Goal: Task Accomplishment & Management: Manage account settings

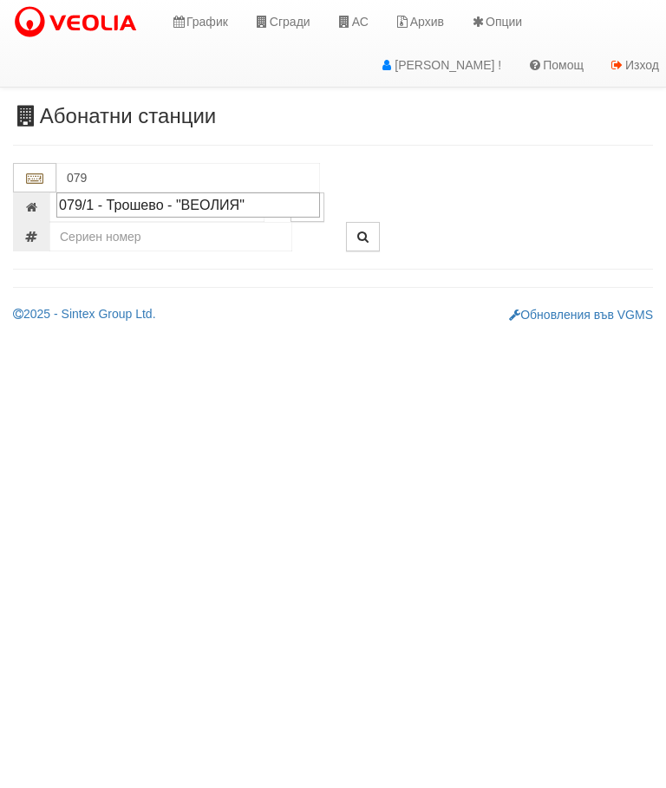
click at [233, 206] on div "079/1 - Трошево - "ВЕОЛИЯ"" at bounding box center [188, 205] width 258 height 20
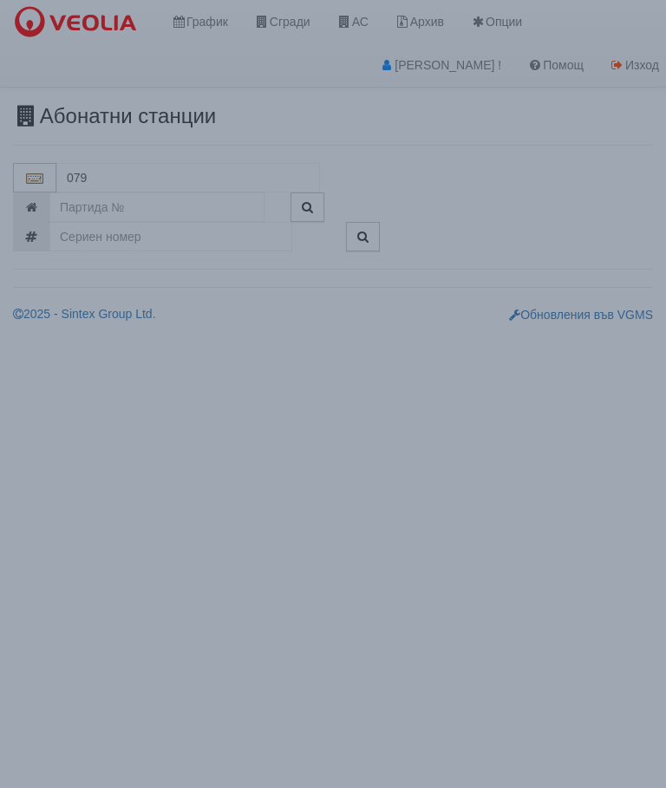
type input "079/1 - Трошево - "ВЕОЛИЯ""
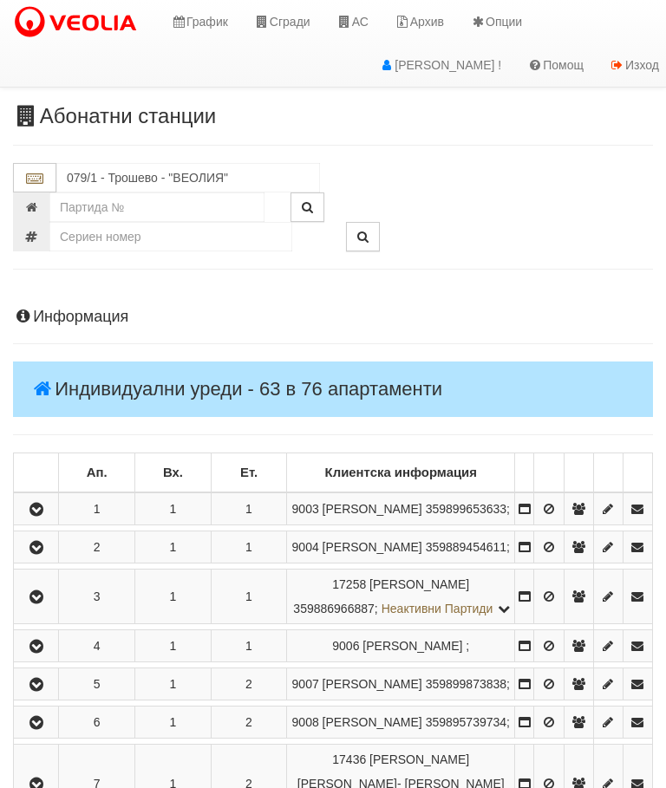
click at [50, 508] on button "button" at bounding box center [35, 509] width 39 height 26
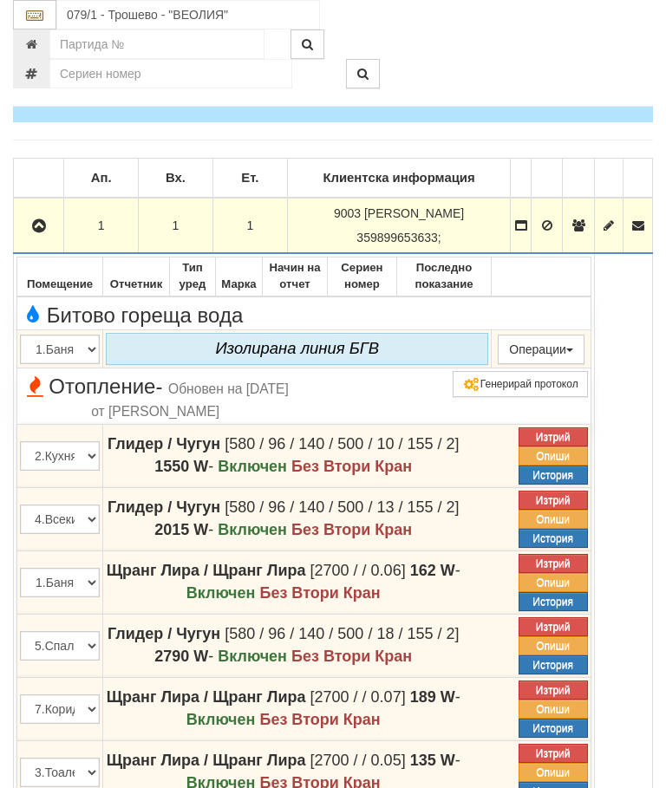
scroll to position [294, 0]
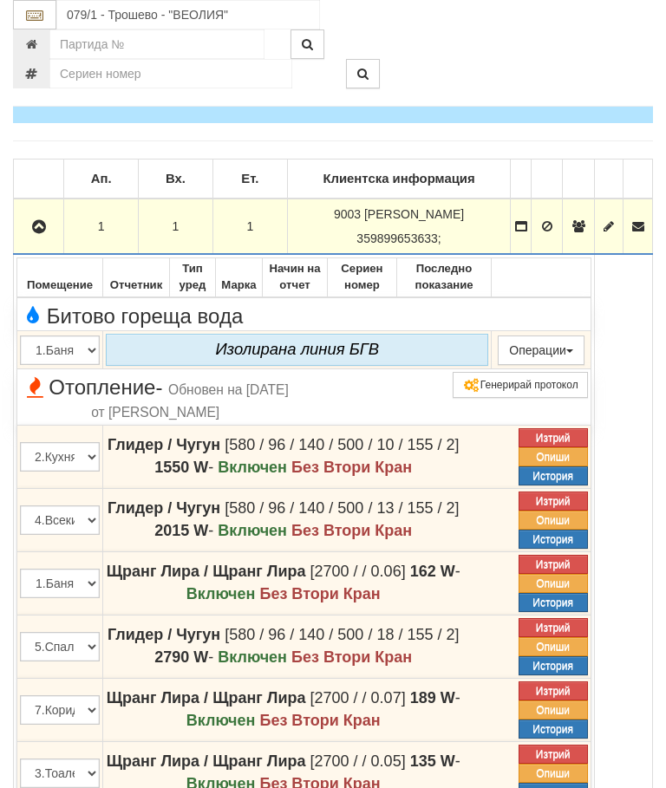
click at [42, 214] on button "button" at bounding box center [38, 226] width 44 height 26
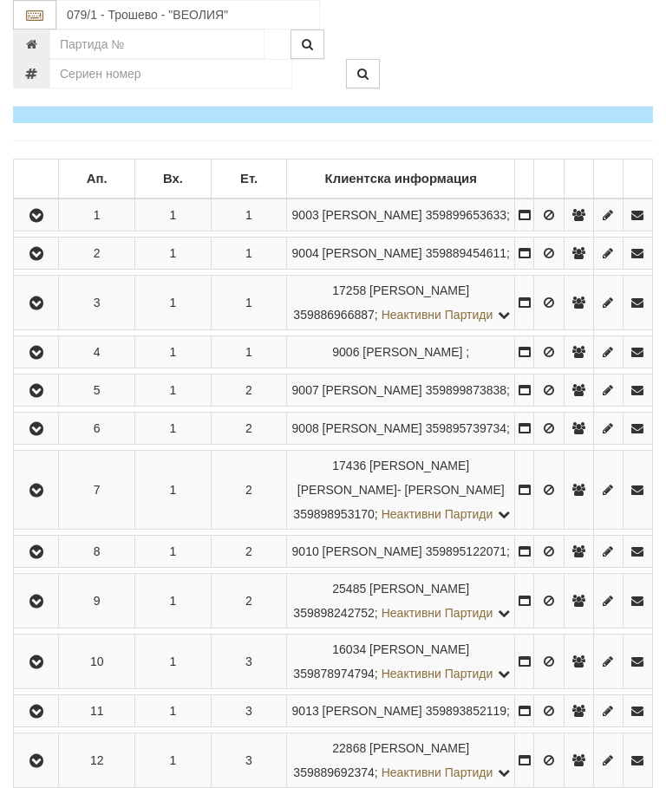
click at [39, 497] on icon "button" at bounding box center [36, 491] width 21 height 12
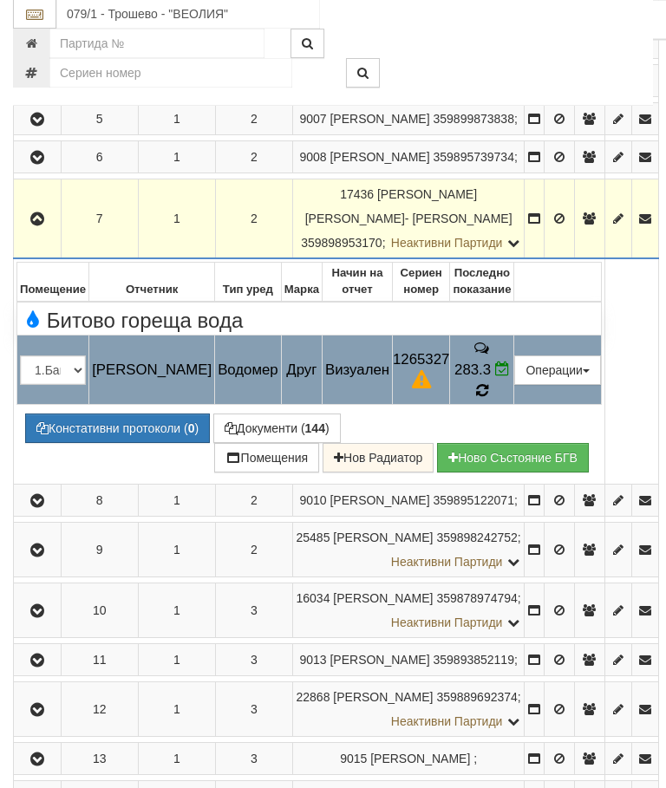
scroll to position [565, 0]
click at [488, 399] on icon at bounding box center [481, 391] width 13 height 16
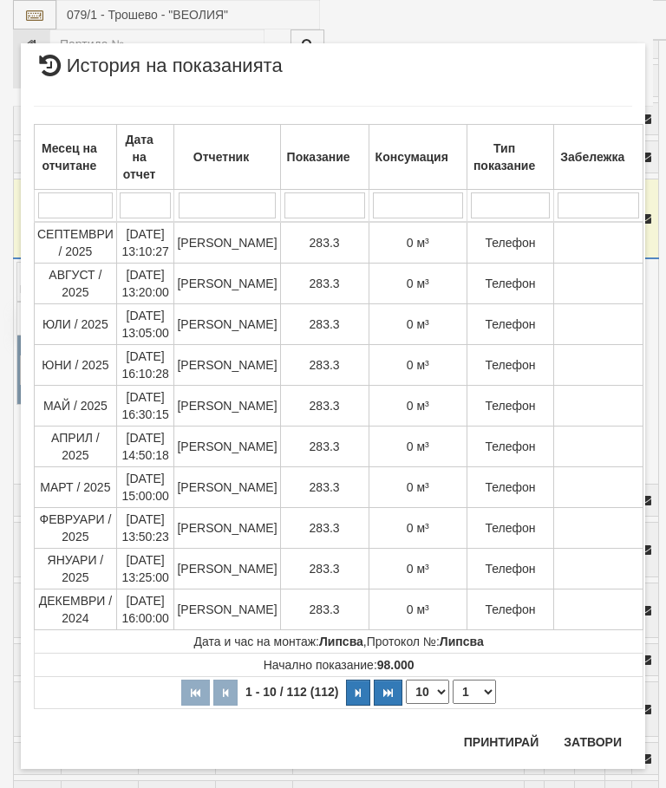
select select "10"
select select "1"
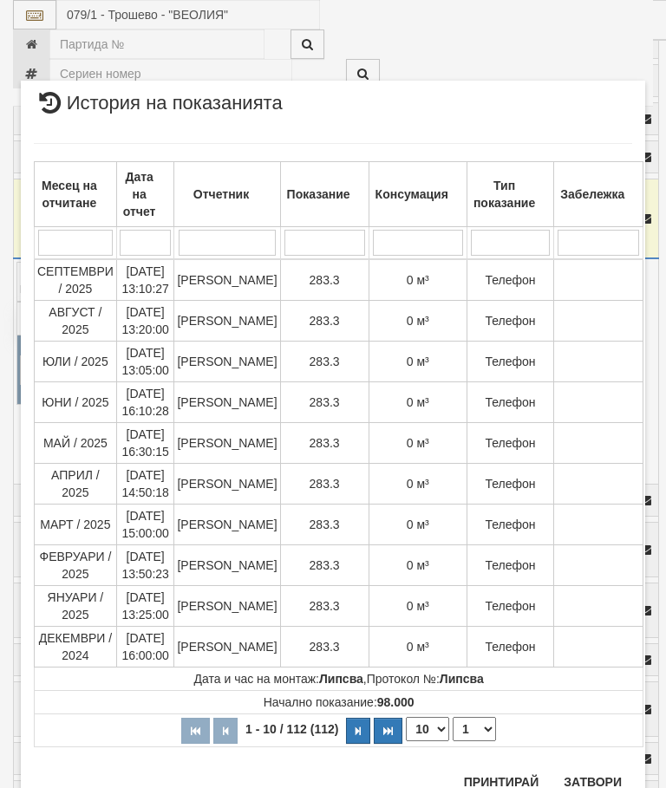
scroll to position [1067, 0]
click at [593, 781] on button "Затвори" at bounding box center [592, 783] width 79 height 28
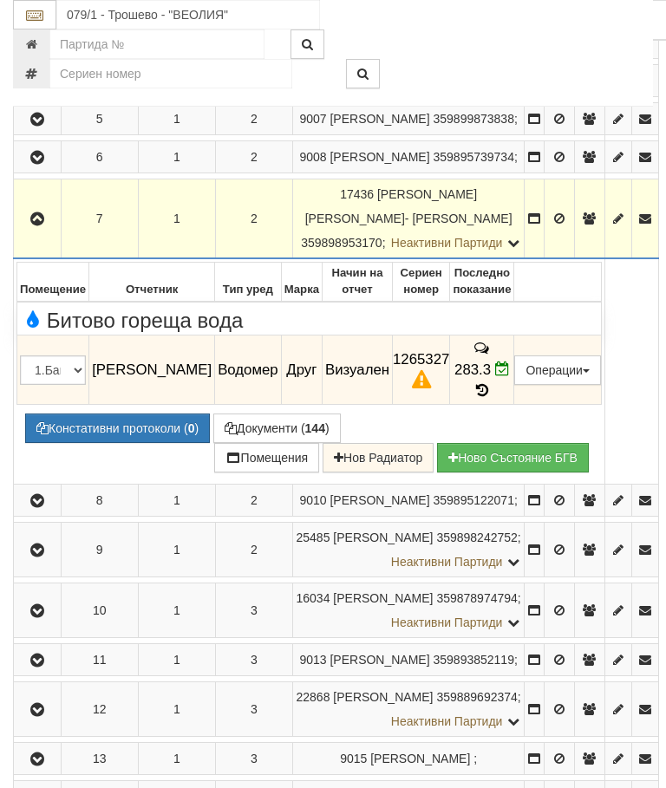
click at [41, 225] on icon "button" at bounding box center [37, 219] width 21 height 12
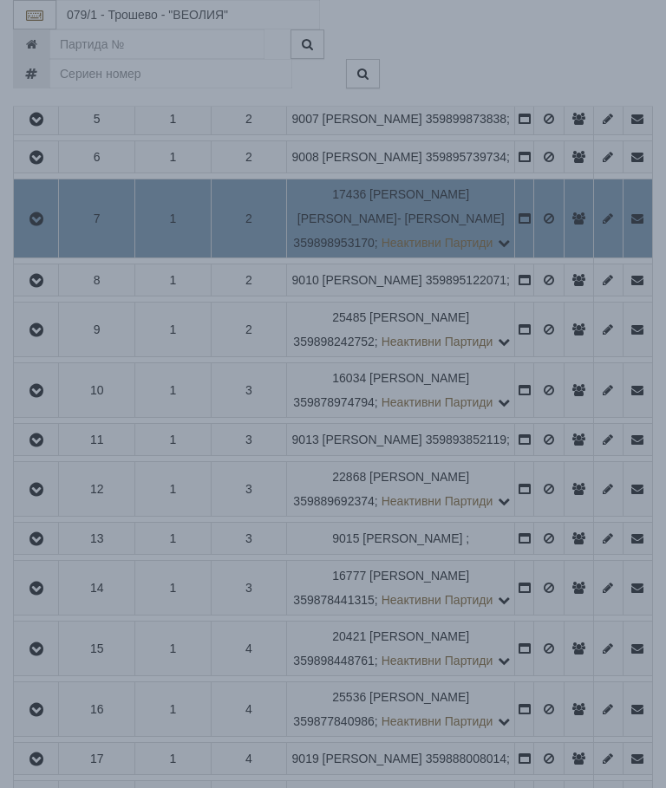
click at [592, 368] on div "Зареждане..." at bounding box center [333, 363] width 718 height 55
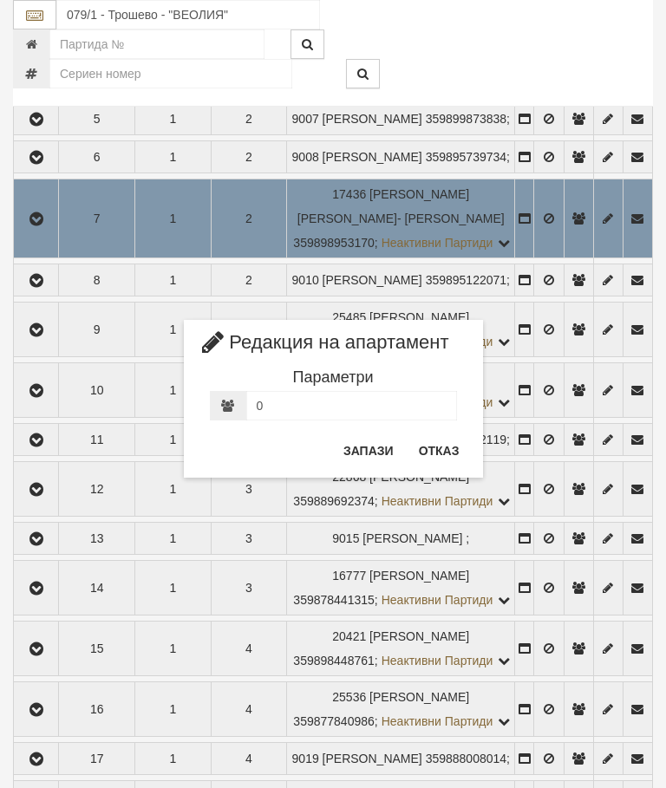
click at [440, 452] on button "Отказ" at bounding box center [439, 451] width 62 height 28
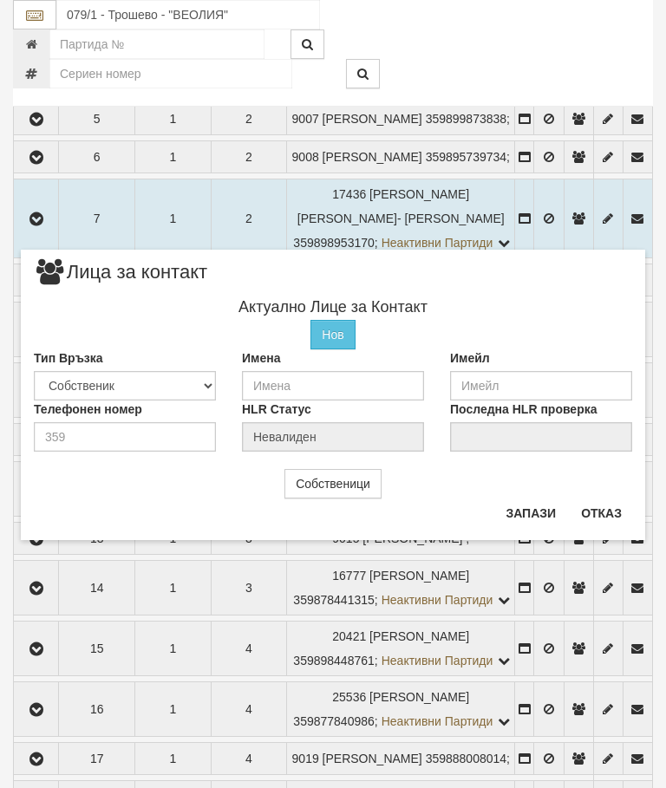
click at [598, 506] on button "Отказ" at bounding box center [602, 513] width 62 height 28
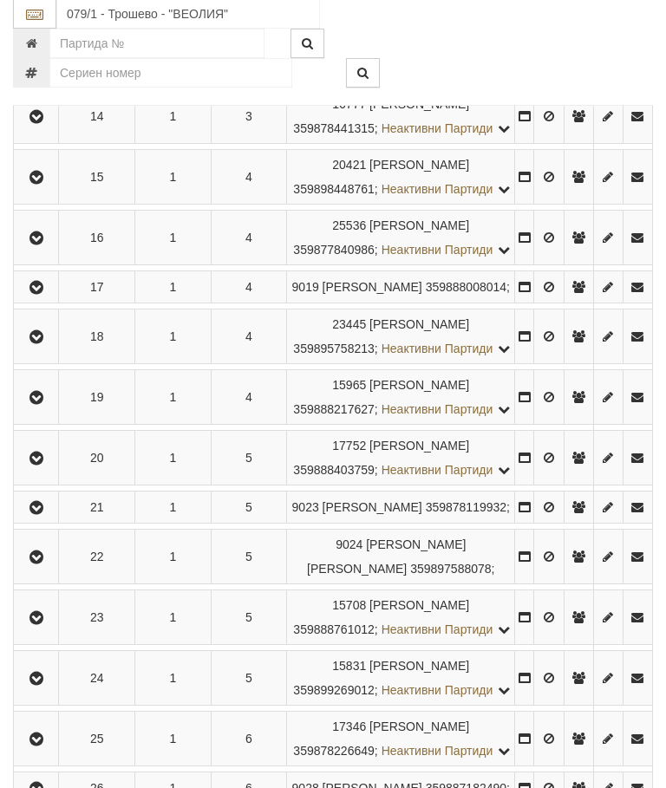
scroll to position [1153, 0]
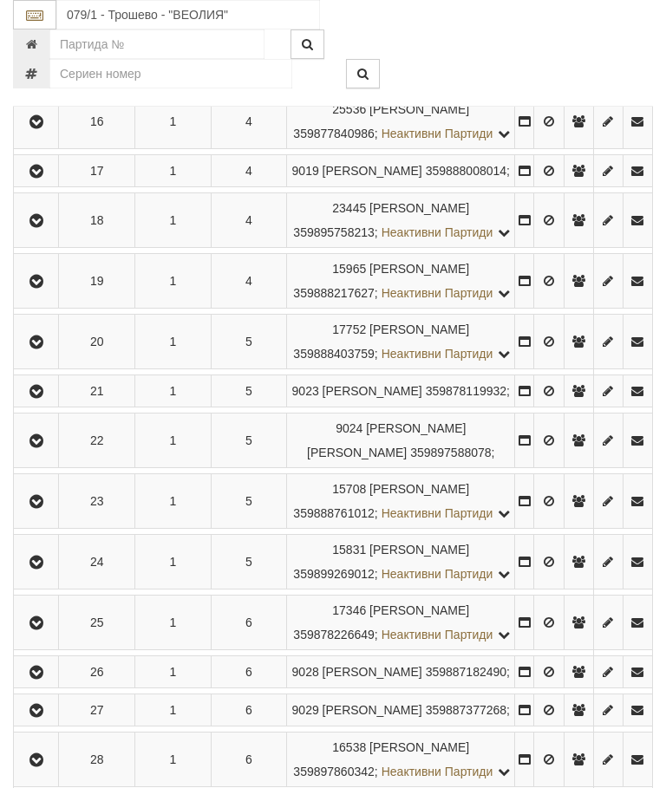
click at [52, 134] on button "button" at bounding box center [35, 121] width 39 height 26
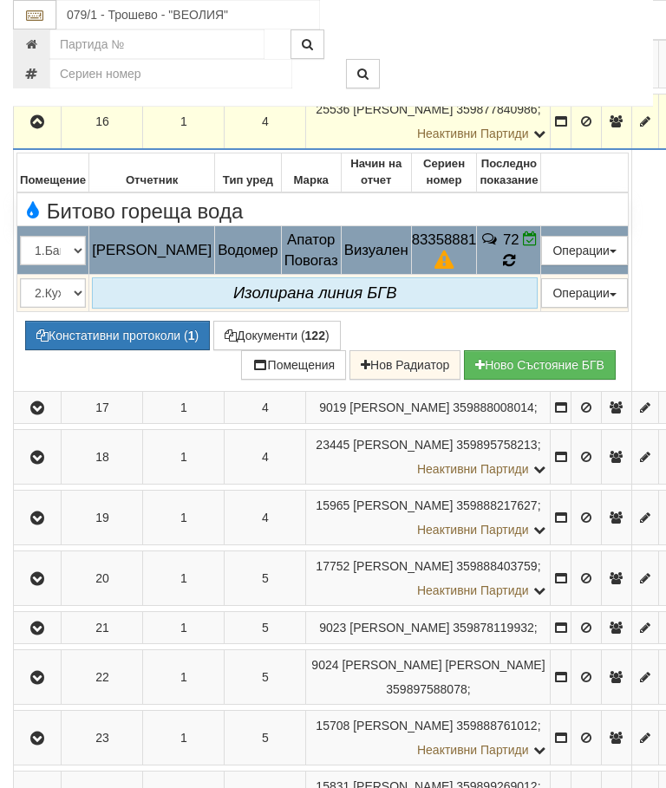
click at [515, 268] on icon at bounding box center [509, 260] width 12 height 15
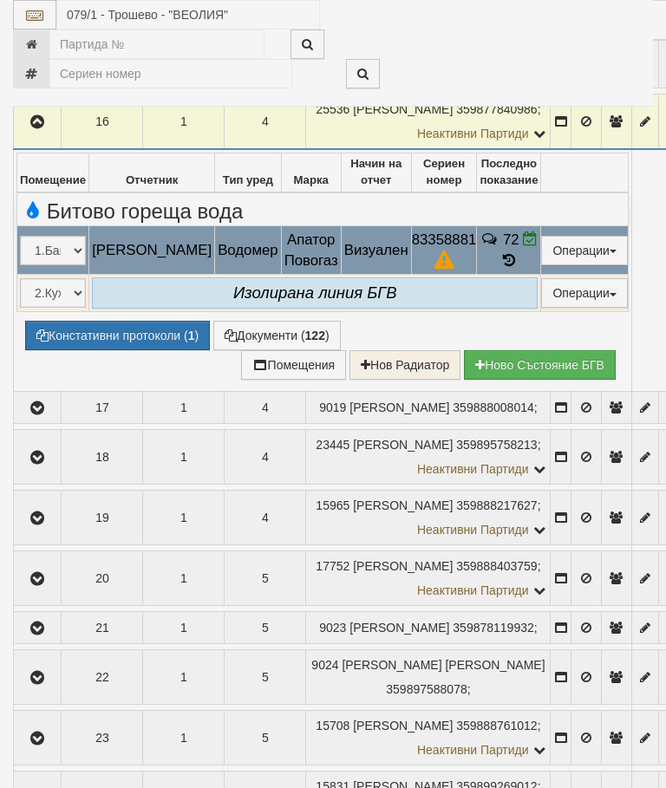
select select "10"
select select "1"
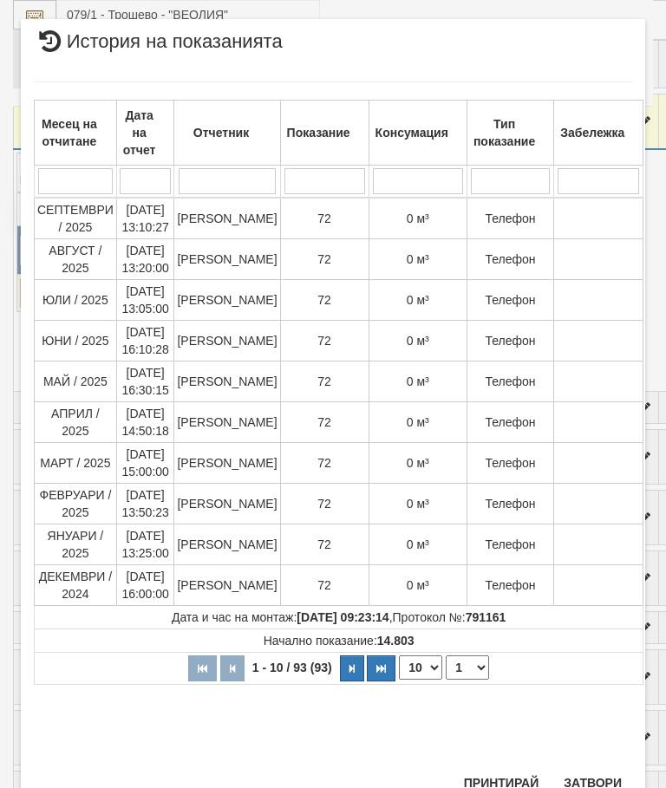
click at [597, 773] on button "Затвори" at bounding box center [592, 783] width 79 height 28
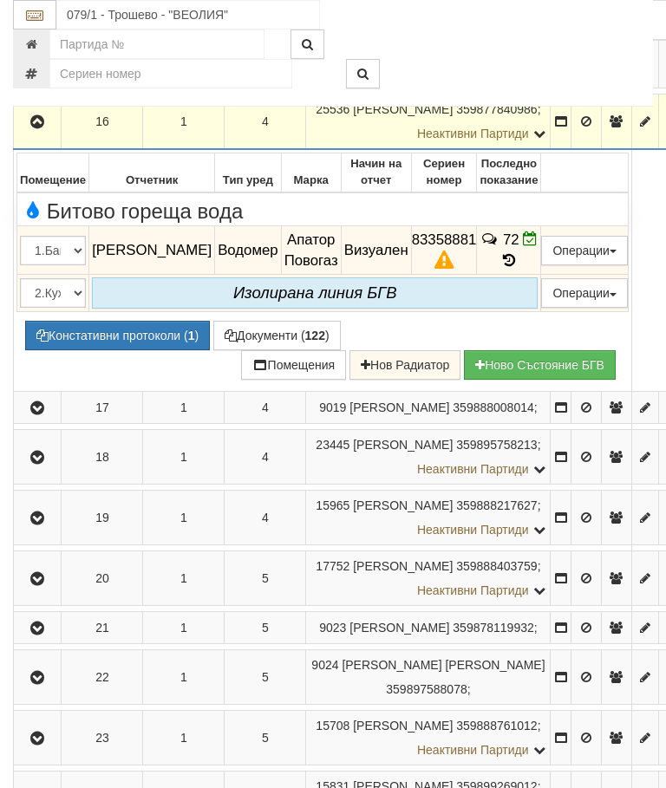
click at [33, 128] on icon "button" at bounding box center [37, 122] width 21 height 12
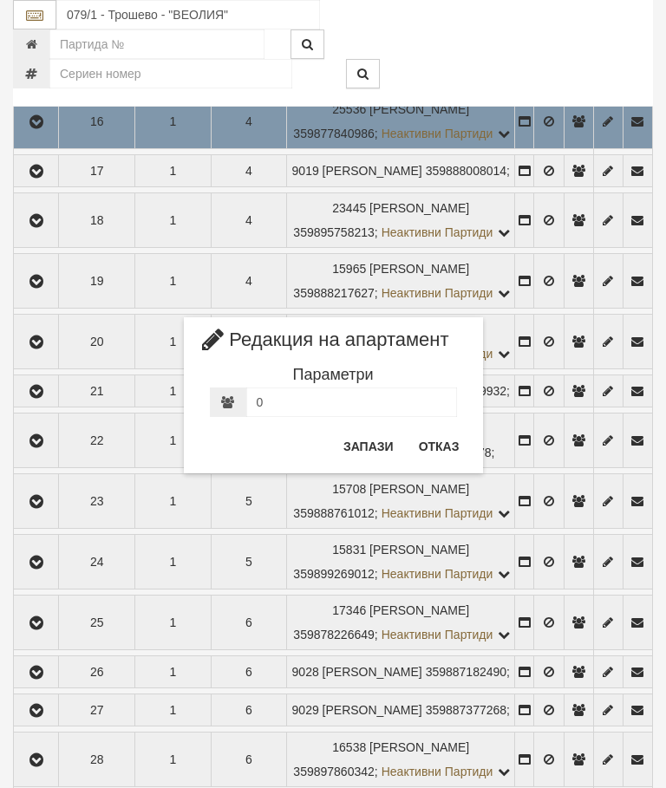
click at [439, 446] on button "Отказ" at bounding box center [439, 447] width 62 height 28
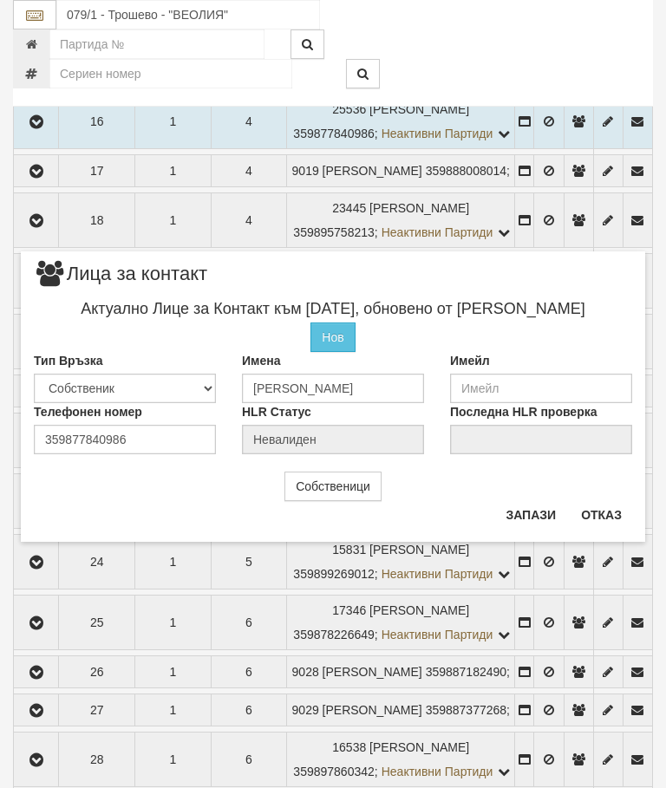
click at [615, 501] on button "Отказ" at bounding box center [602, 515] width 62 height 28
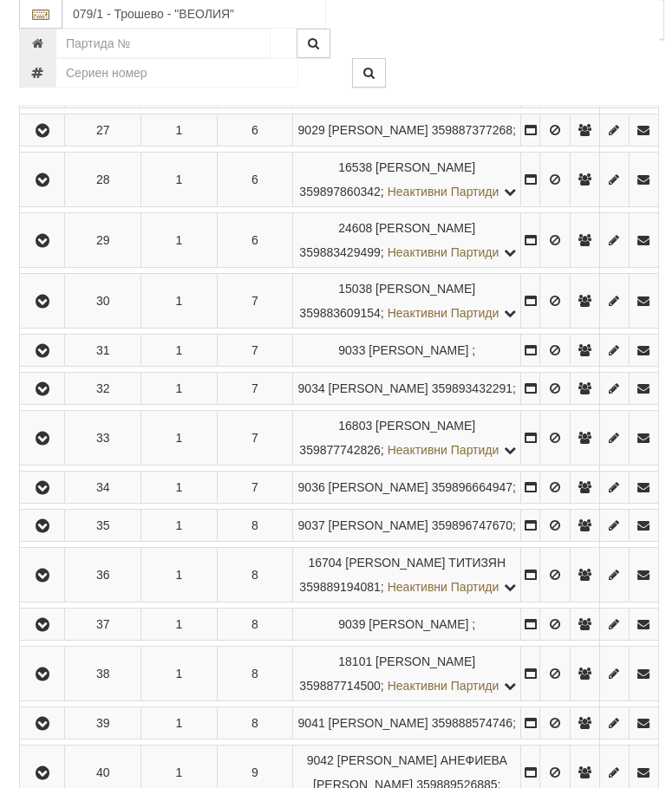
scroll to position [1835, 0]
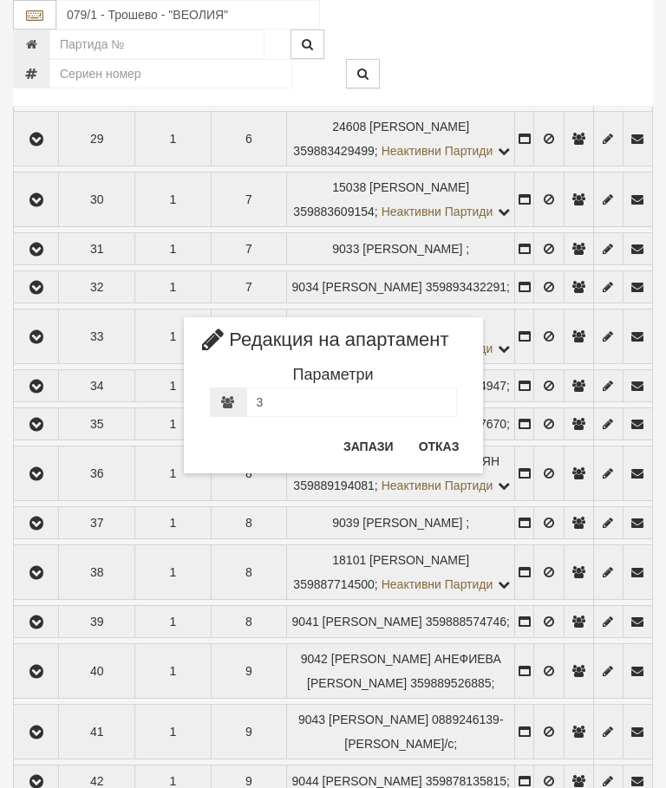
click at [441, 438] on button "Отказ" at bounding box center [439, 447] width 62 height 28
click at [438, 453] on button "Отказ" at bounding box center [439, 447] width 62 height 28
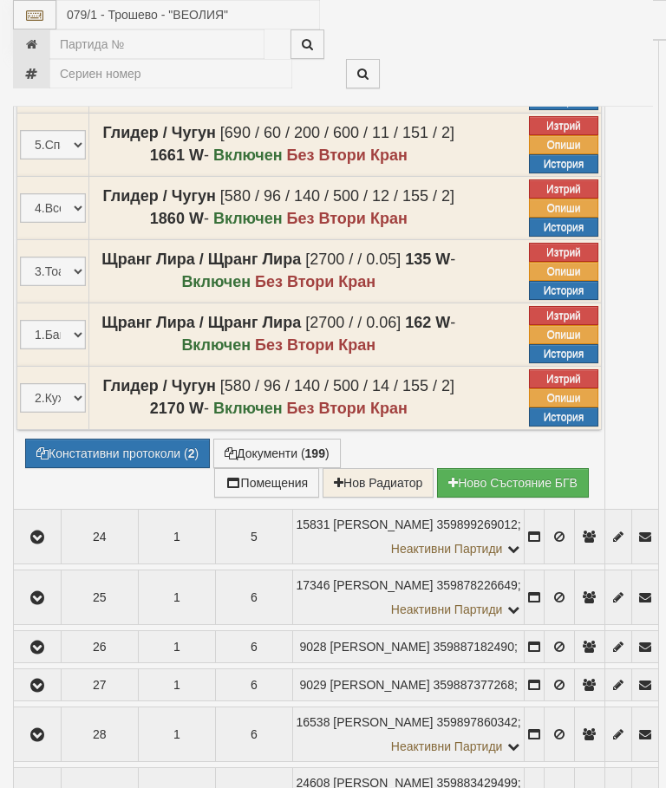
select select "10"
select select "1"
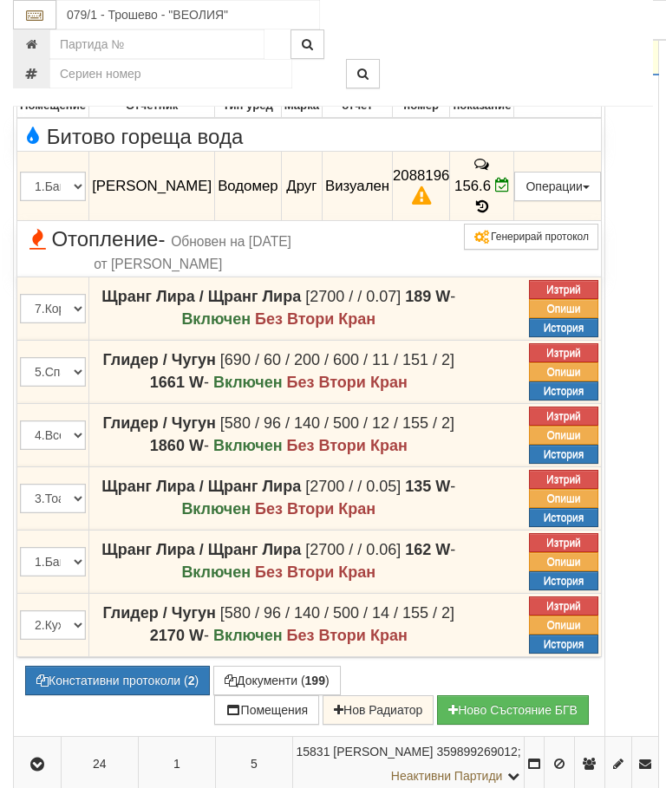
scroll to position [1606, 0]
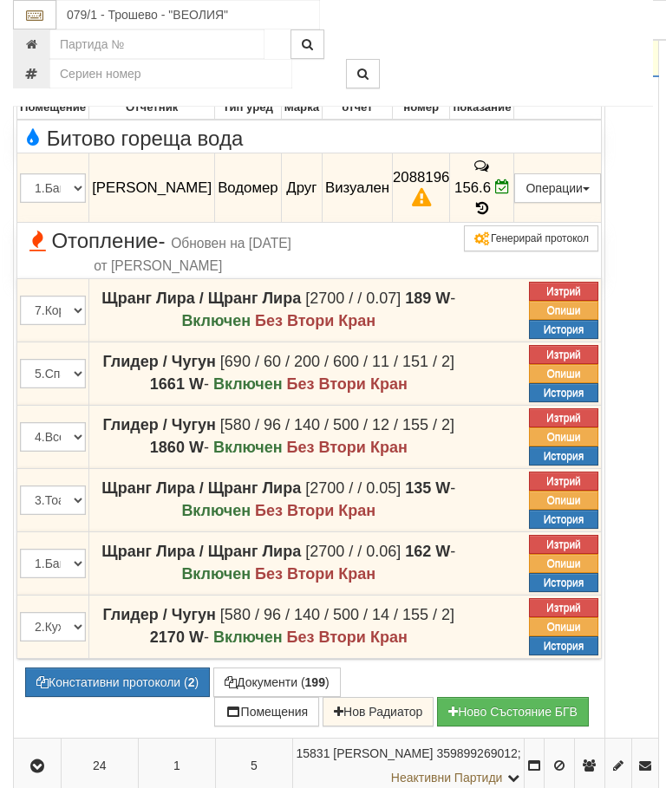
click at [37, 62] on button "button" at bounding box center [37, 49] width 42 height 26
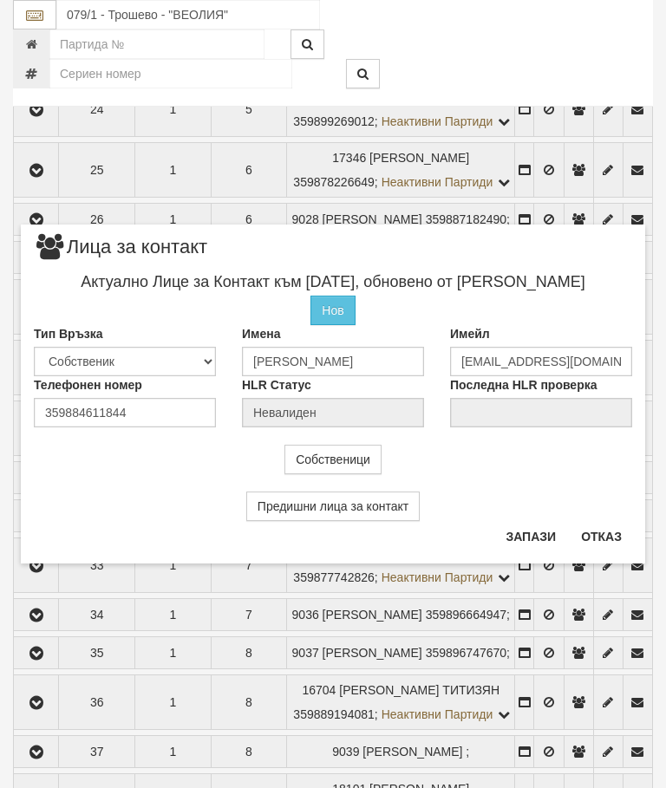
click at [623, 535] on button "Отказ" at bounding box center [602, 537] width 62 height 28
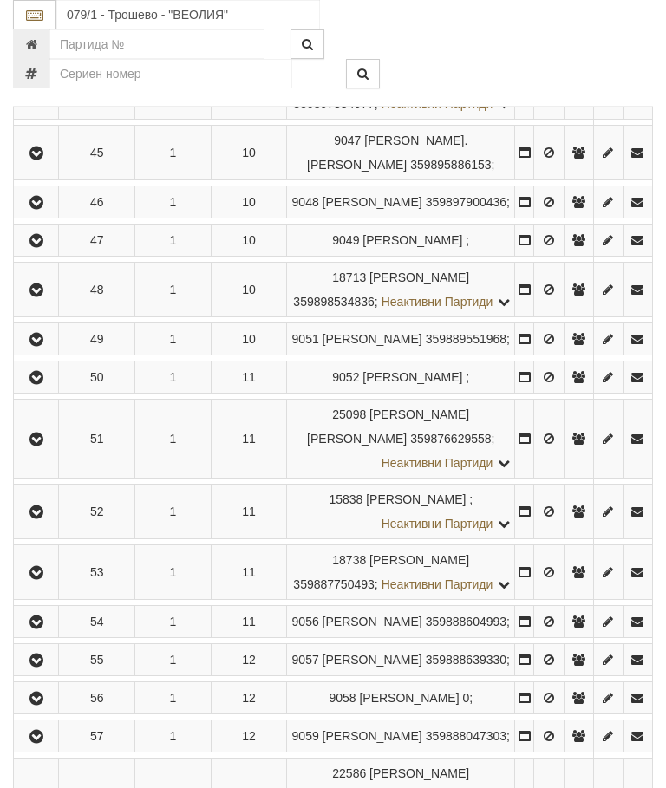
scroll to position [2720, 0]
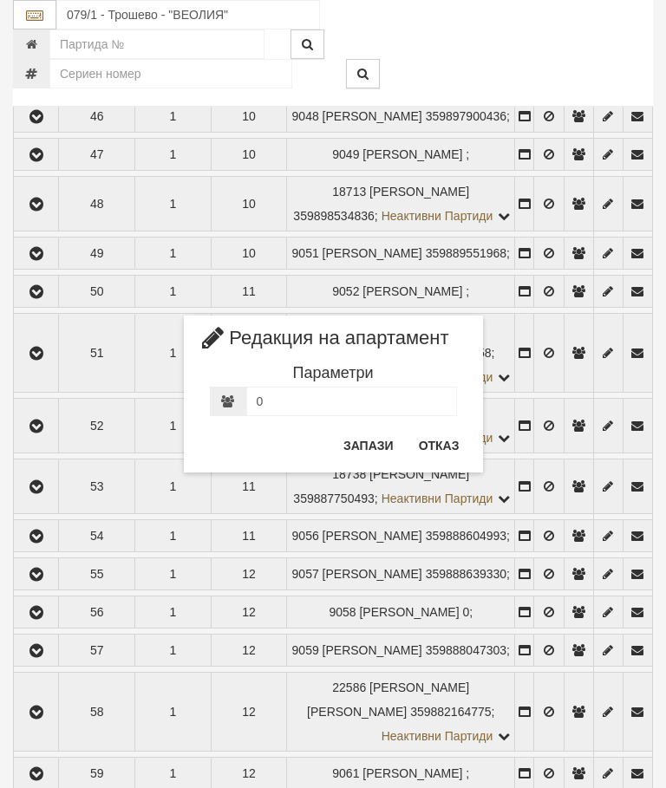
click at [456, 436] on button "Отказ" at bounding box center [439, 446] width 62 height 28
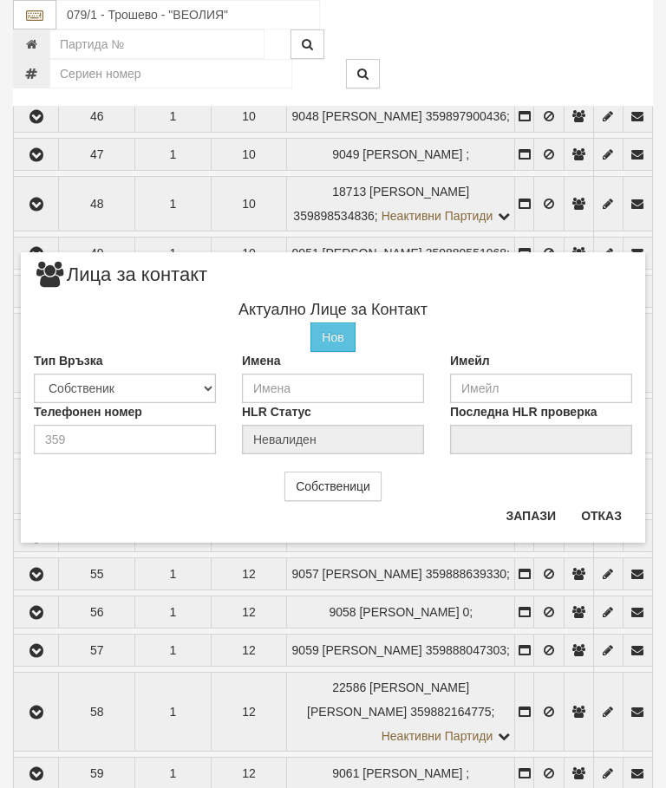
click at [596, 502] on button "Отказ" at bounding box center [602, 516] width 62 height 28
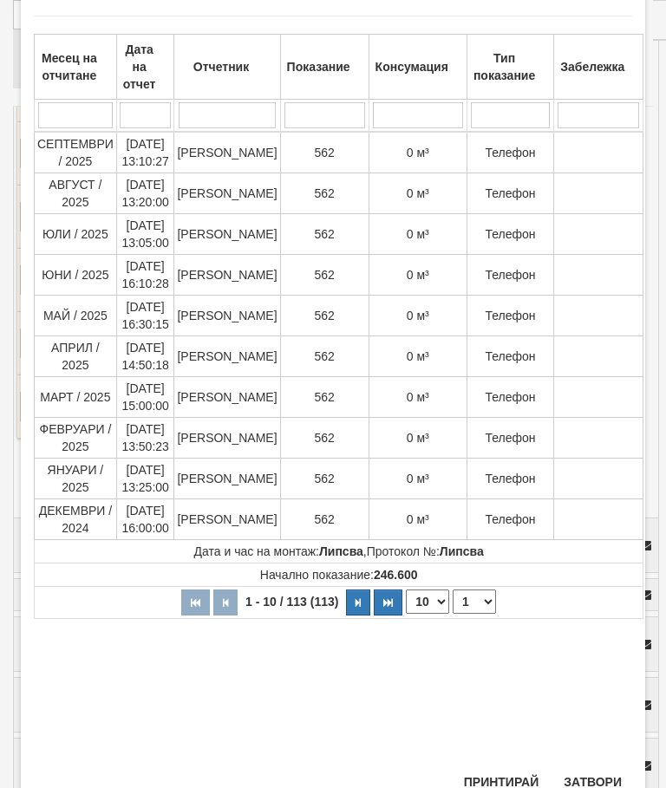
scroll to position [89, 0]
click at [598, 775] on button "Затвори" at bounding box center [592, 783] width 79 height 28
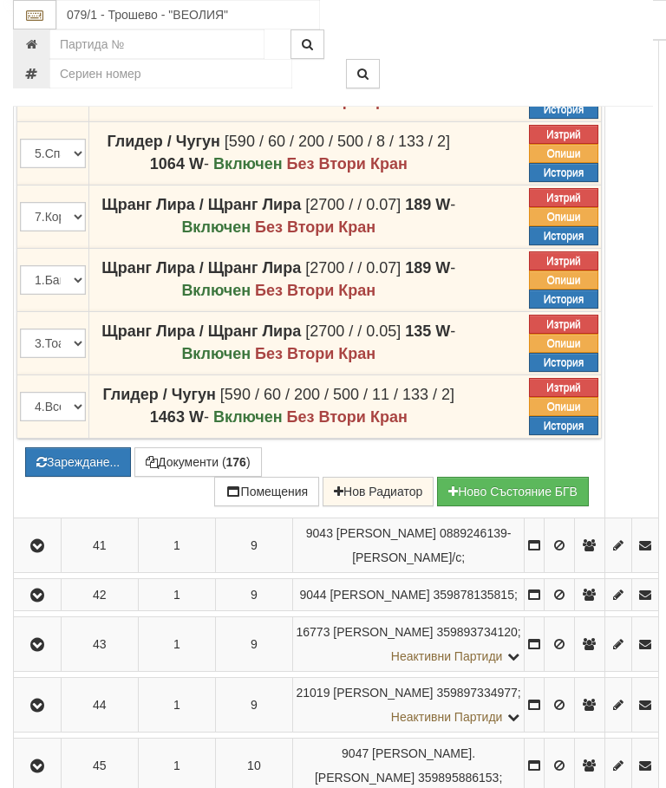
click at [127, 477] on button "Зареждане..." at bounding box center [78, 461] width 106 height 29
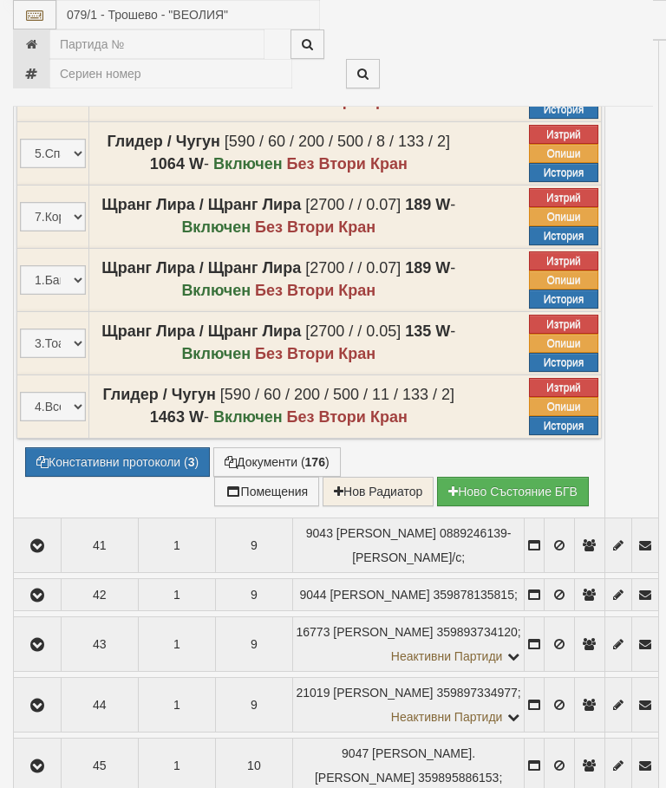
select select "10"
select select "1"
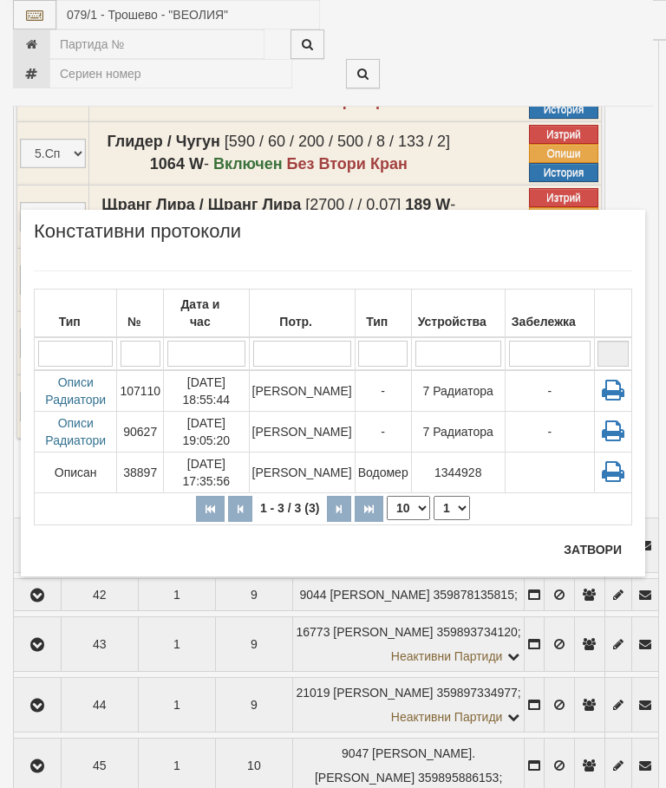
click at [309, 386] on td "[PERSON_NAME]" at bounding box center [302, 391] width 106 height 42
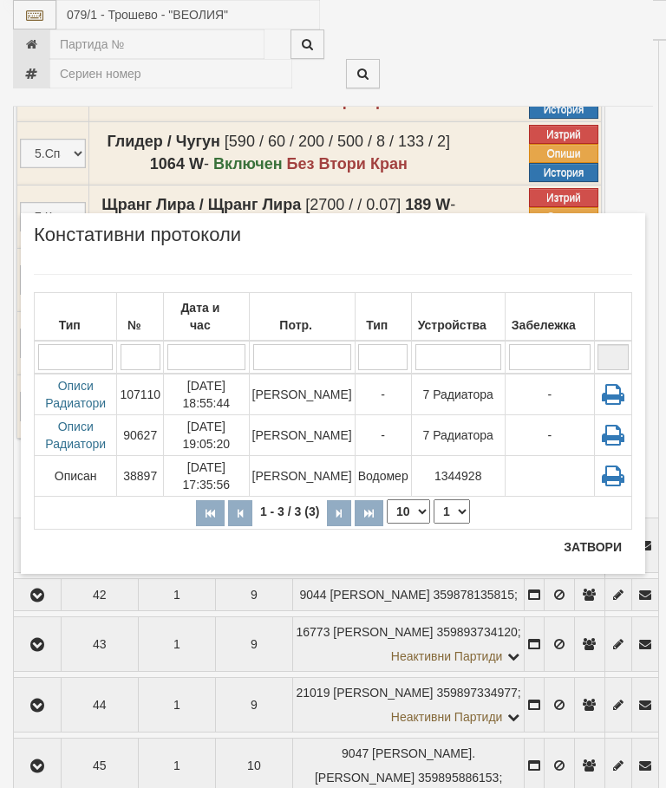
scroll to position [2785, 0]
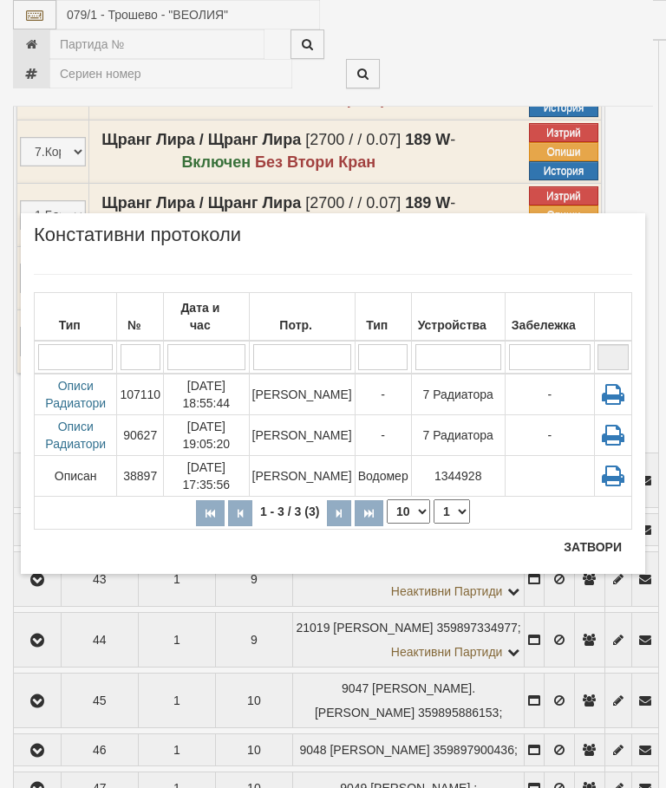
click at [609, 552] on button "Затвори" at bounding box center [592, 547] width 79 height 28
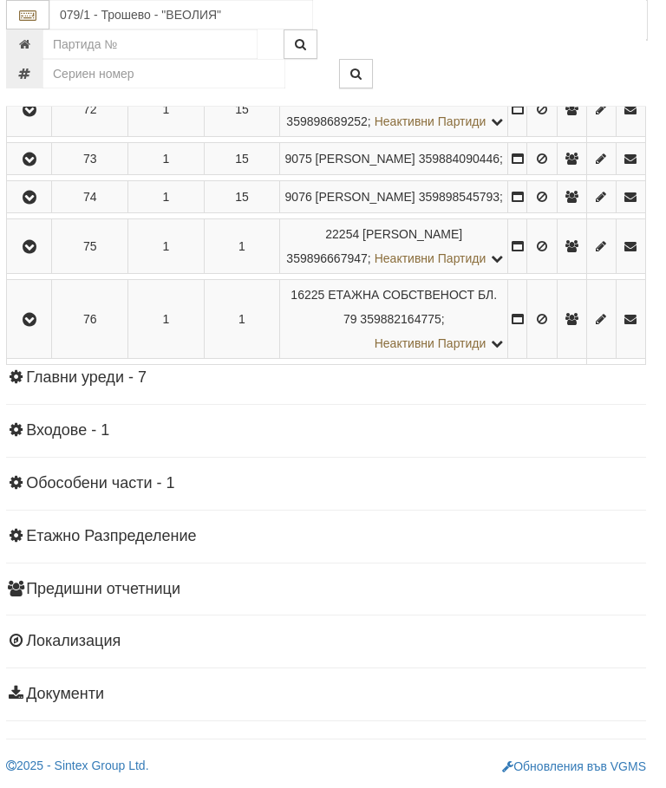
scroll to position [4264, 6]
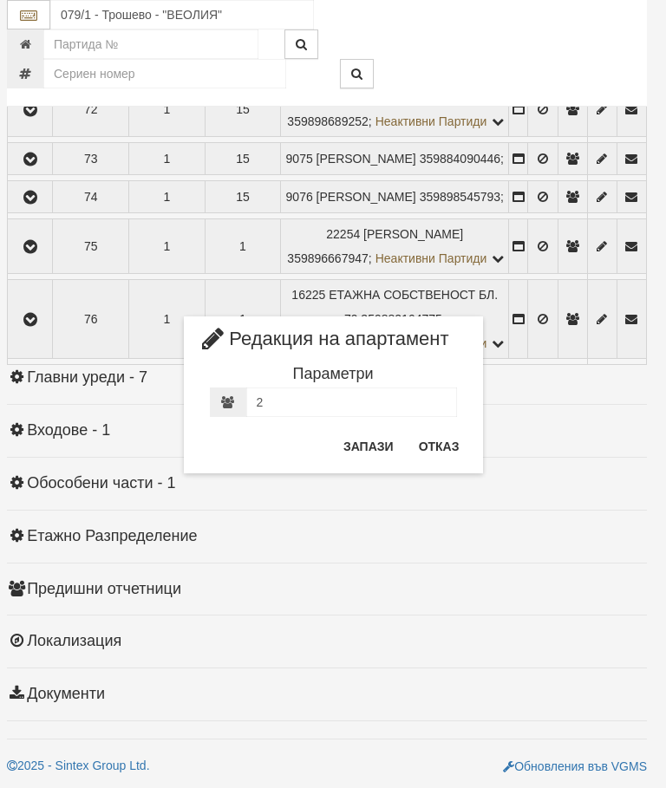
click at [459, 439] on button "Отказ" at bounding box center [439, 447] width 62 height 28
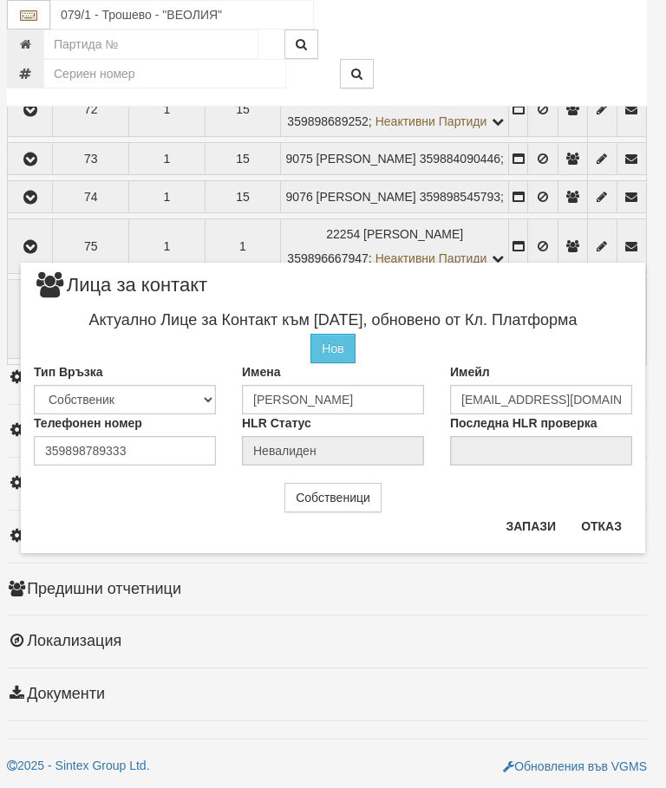
click at [616, 519] on button "Отказ" at bounding box center [602, 526] width 62 height 28
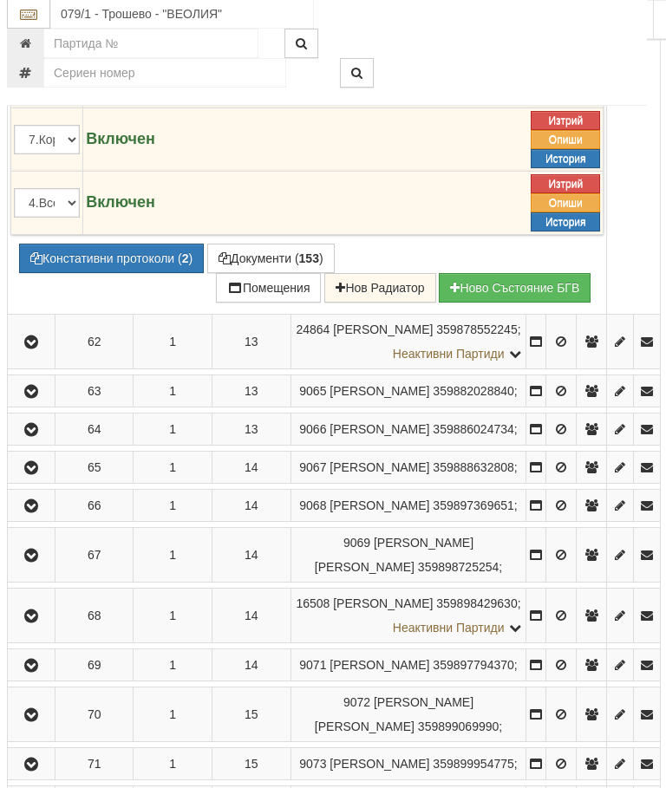
scroll to position [3894, 6]
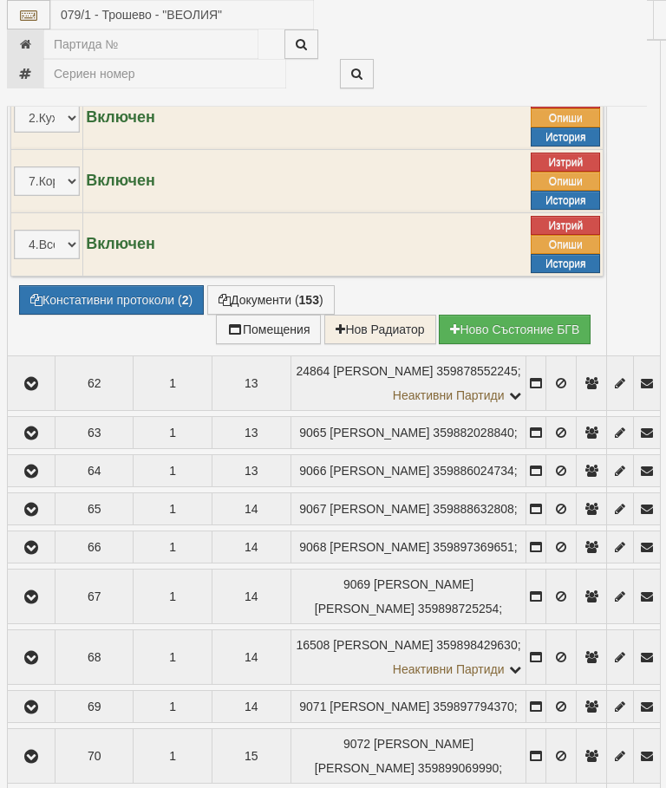
select select "10"
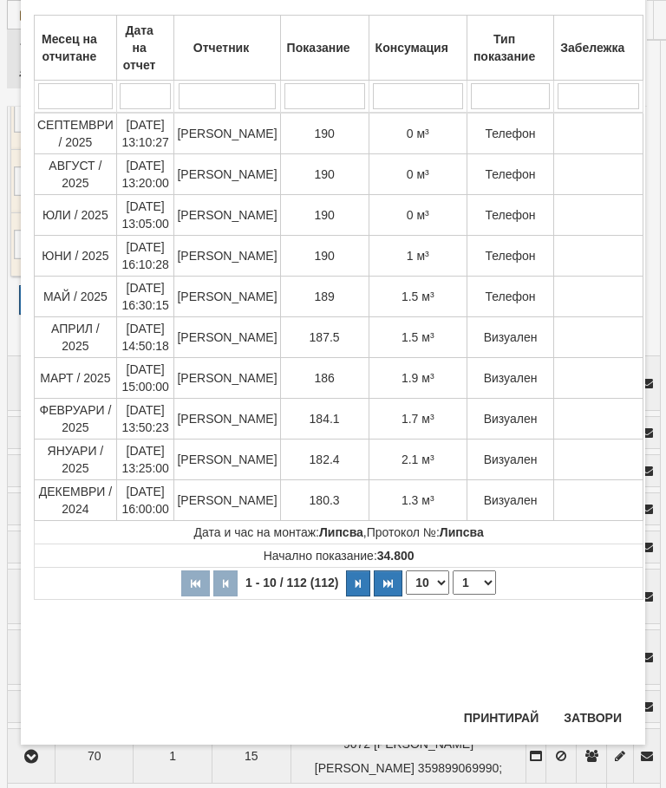
click at [472, 574] on select "1 2 3 4 5 6 7 8 9 10 11 12" at bounding box center [474, 583] width 43 height 24
select select "12"
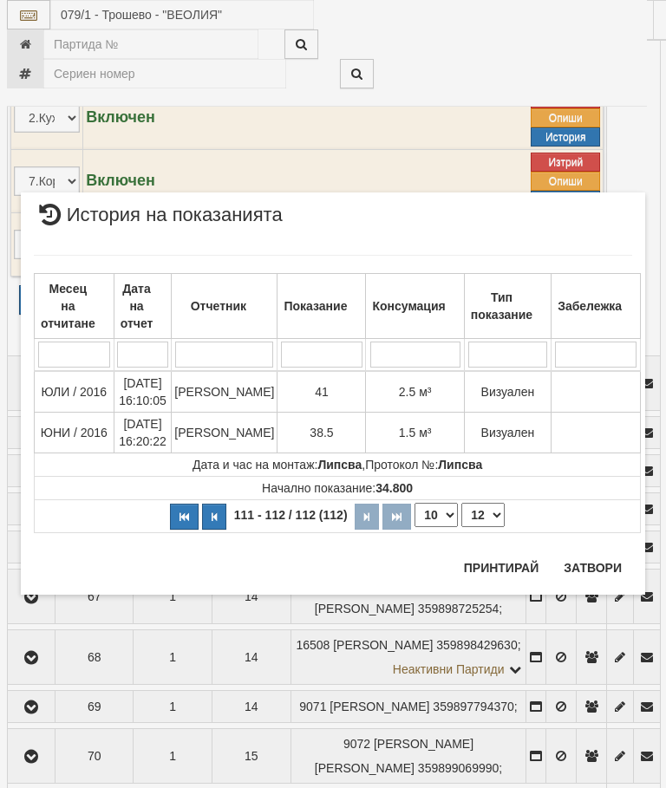
scroll to position [0, 0]
click at [588, 554] on button "Затвори" at bounding box center [592, 568] width 79 height 28
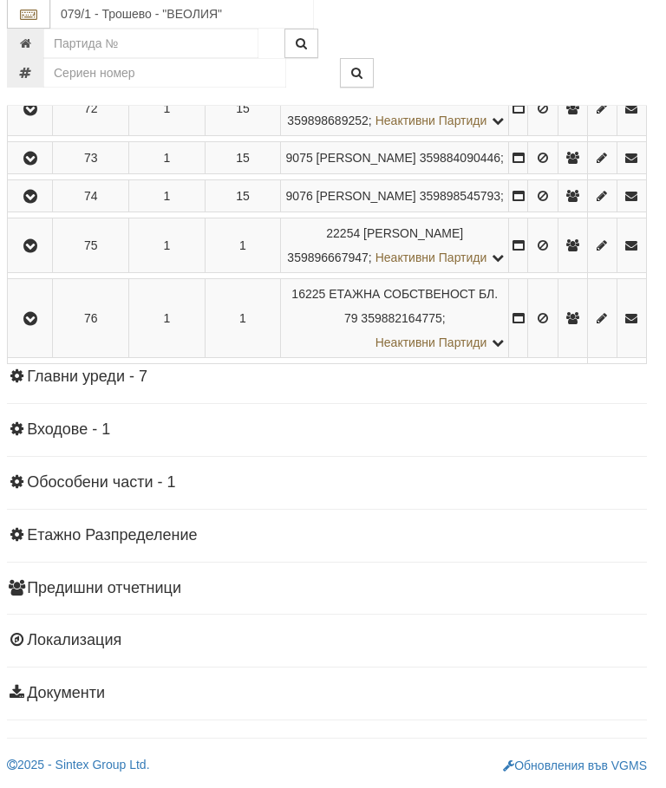
scroll to position [4796, 6]
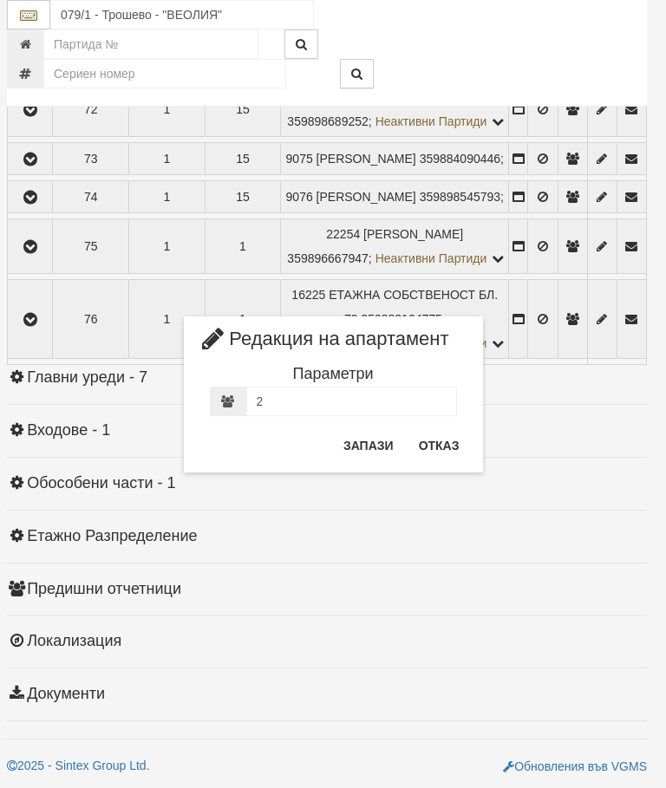
click at [437, 440] on button "Отказ" at bounding box center [439, 446] width 62 height 28
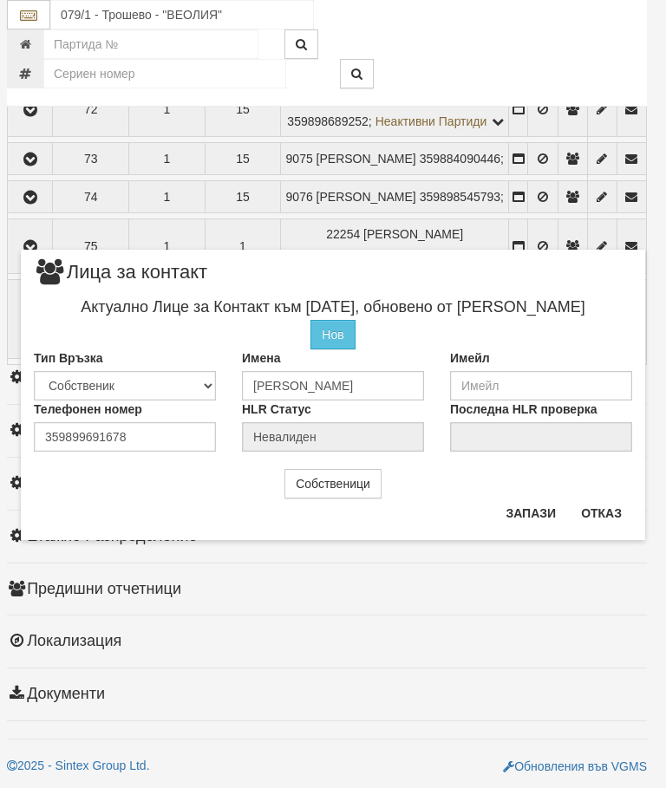
click at [33, 671] on div "× Лица за контакт Актуално Лице за Контакт към 15/02/2023, обновено от Стефка К…" at bounding box center [333, 394] width 666 height 788
click at [612, 504] on button "Отказ" at bounding box center [602, 513] width 62 height 28
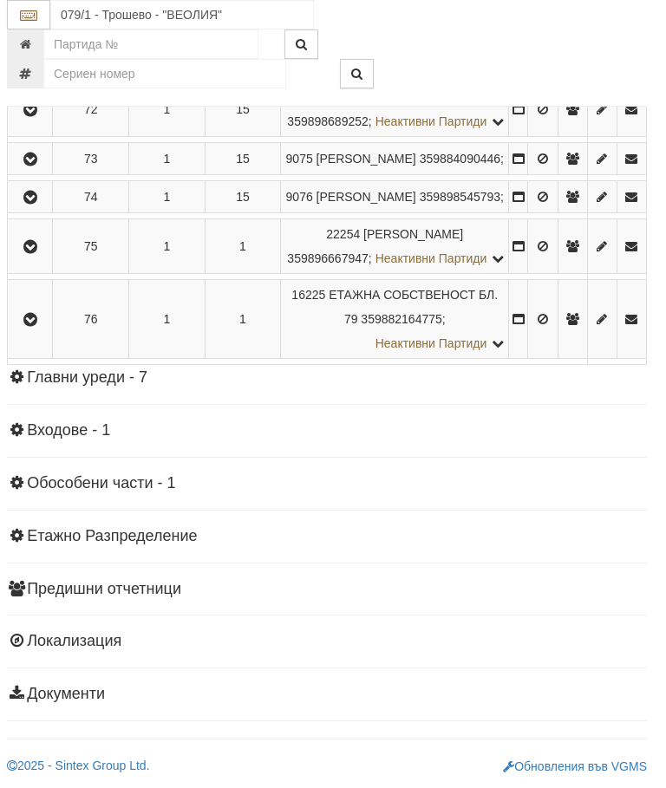
click at [36, 67] on icon "button" at bounding box center [30, 61] width 21 height 12
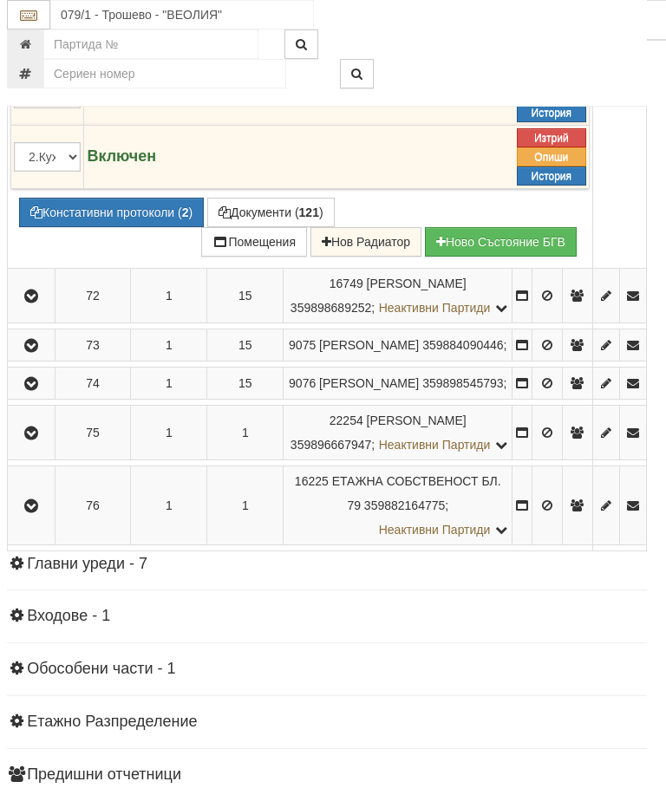
scroll to position [4449, 6]
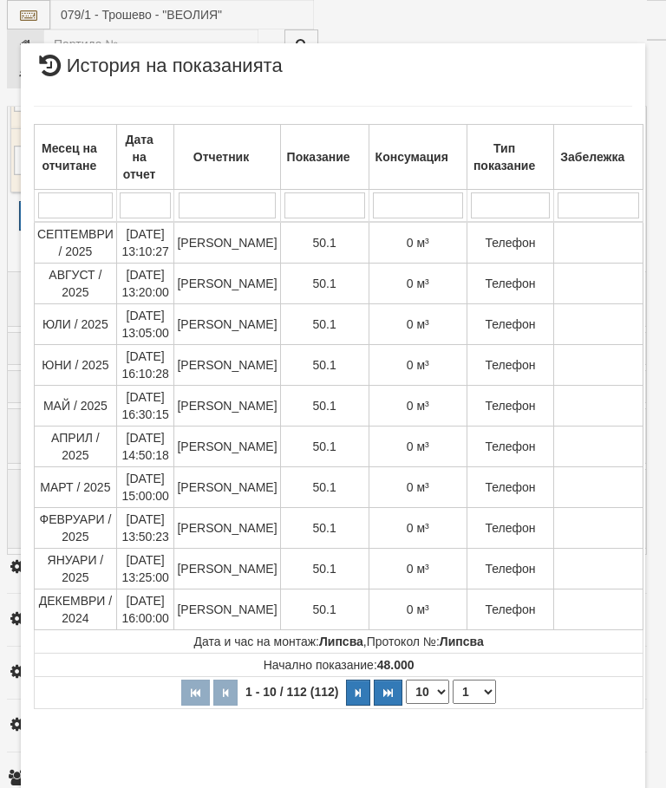
scroll to position [154, 0]
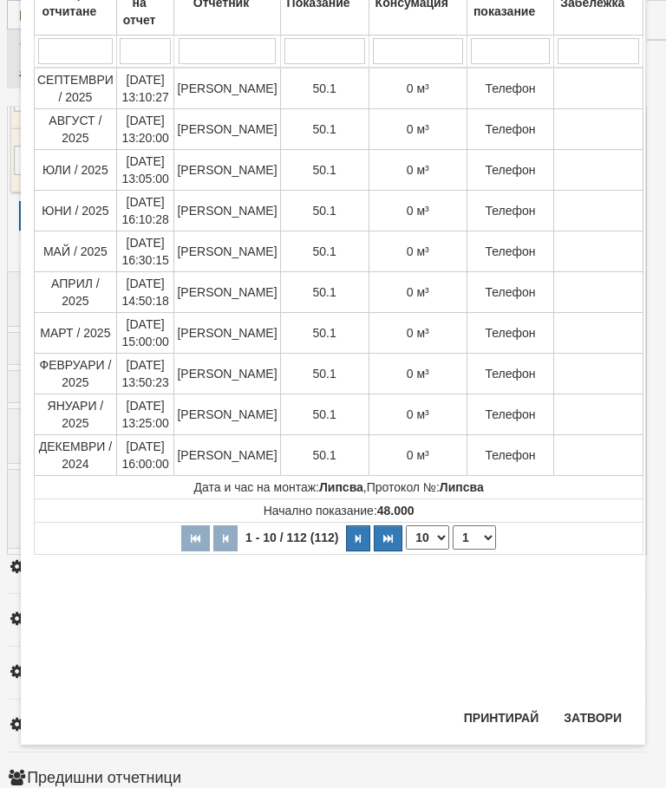
click at [591, 712] on button "Затвори" at bounding box center [592, 718] width 79 height 28
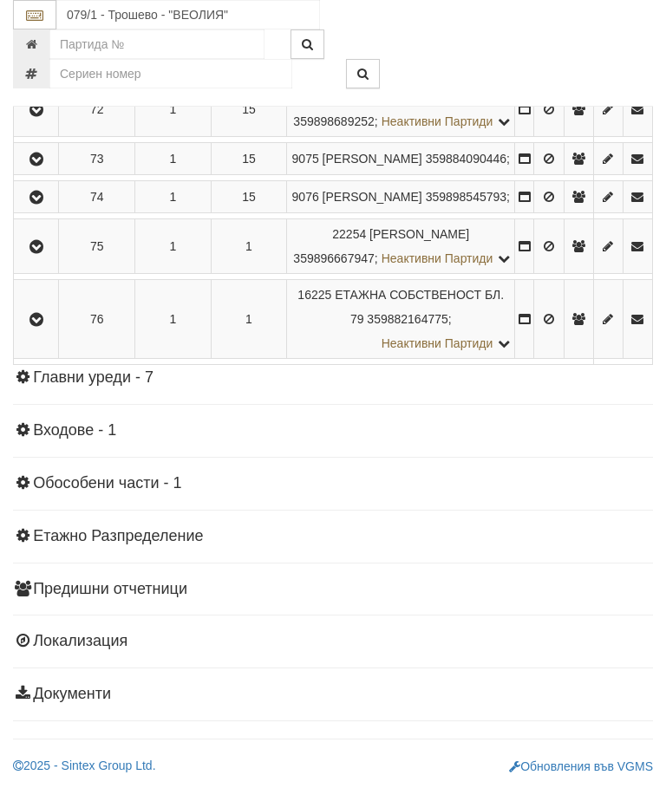
scroll to position [5045, 0]
click at [44, 67] on icon "button" at bounding box center [36, 61] width 21 height 12
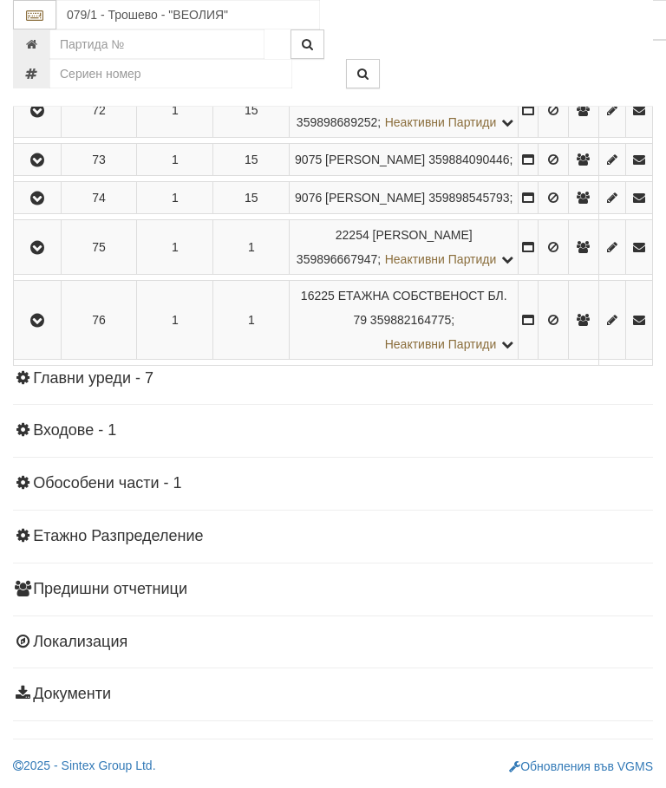
click at [133, 42] on button "Констативни протоколи ( 2 )" at bounding box center [117, 26] width 185 height 29
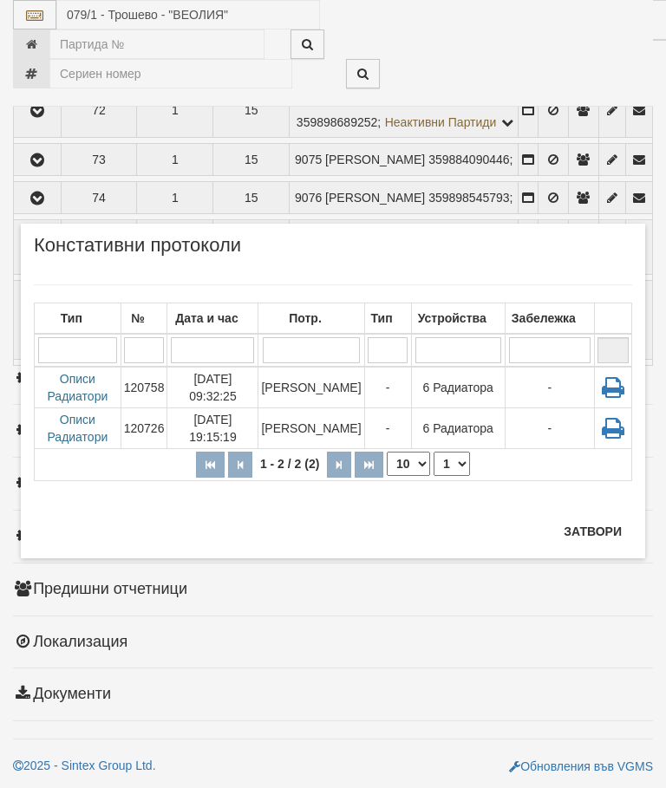
click at [596, 519] on button "Затвори" at bounding box center [592, 532] width 79 height 28
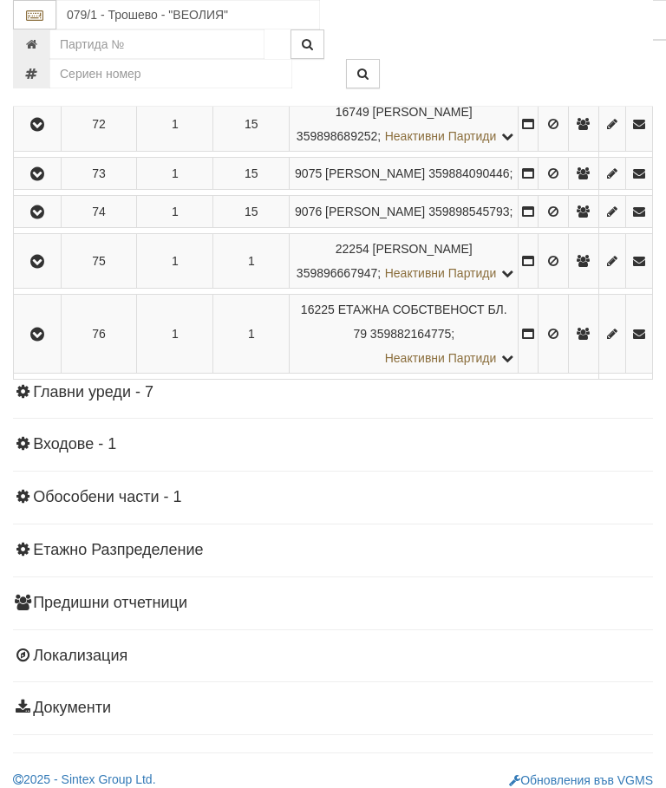
scroll to position [4624, 0]
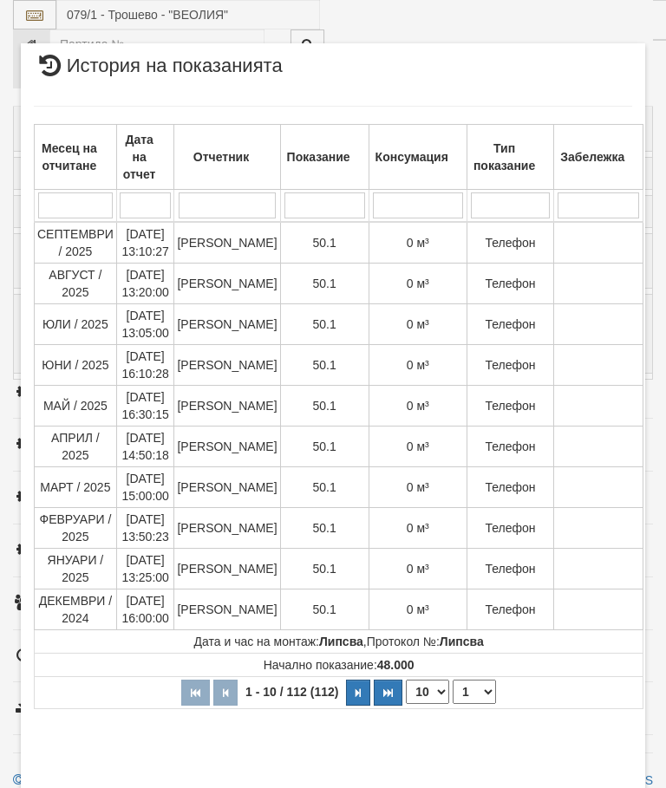
select select "10"
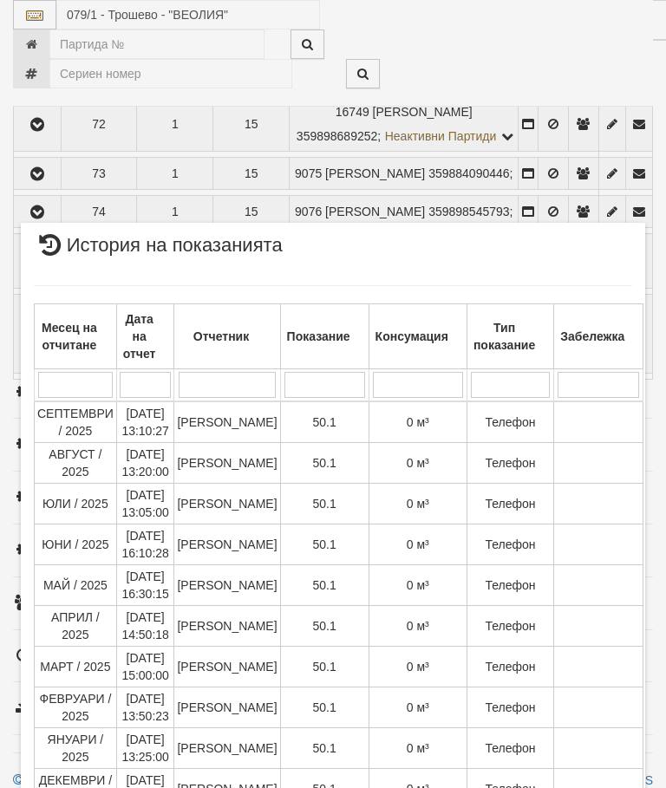
scroll to position [1289, 0]
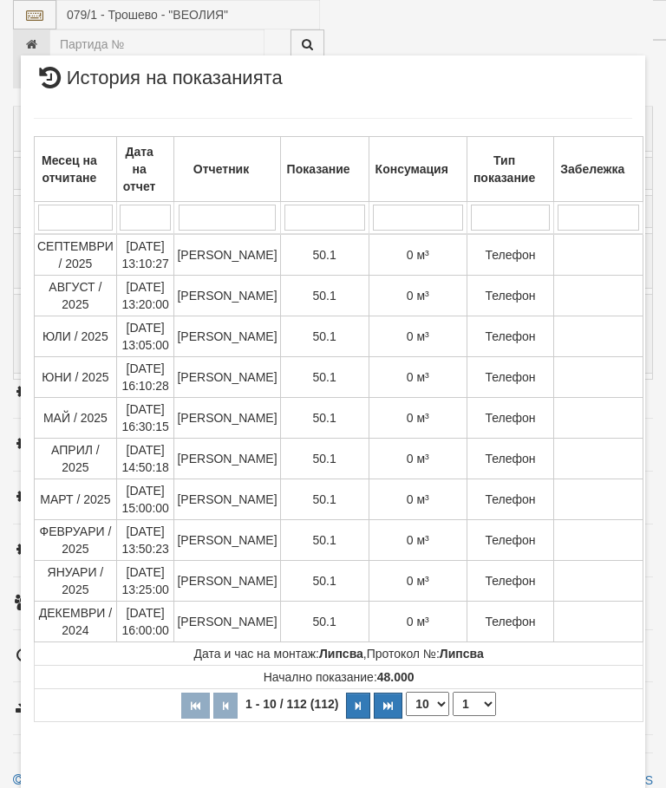
click at [475, 692] on select "1 2 3 4 5 6 7 8 9 10 11 12" at bounding box center [474, 704] width 43 height 24
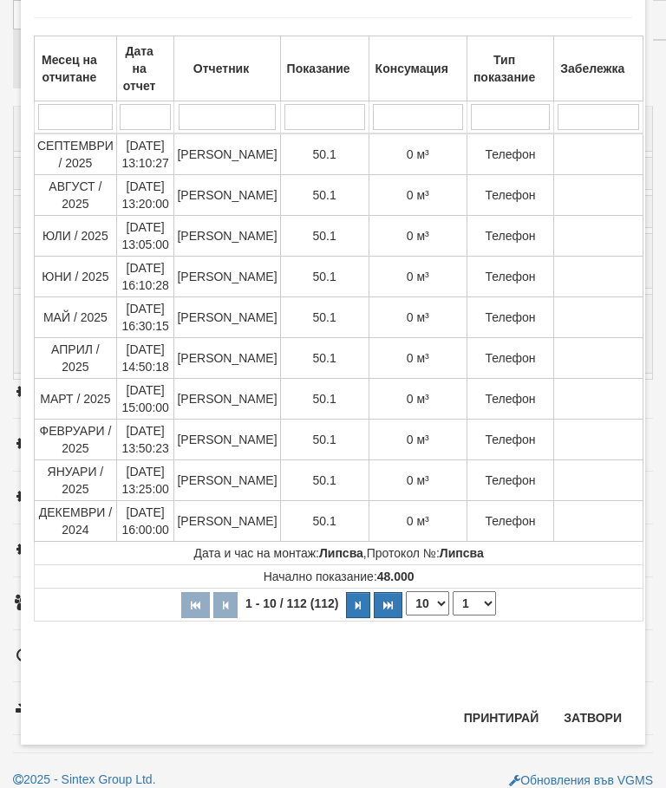
select select "12"
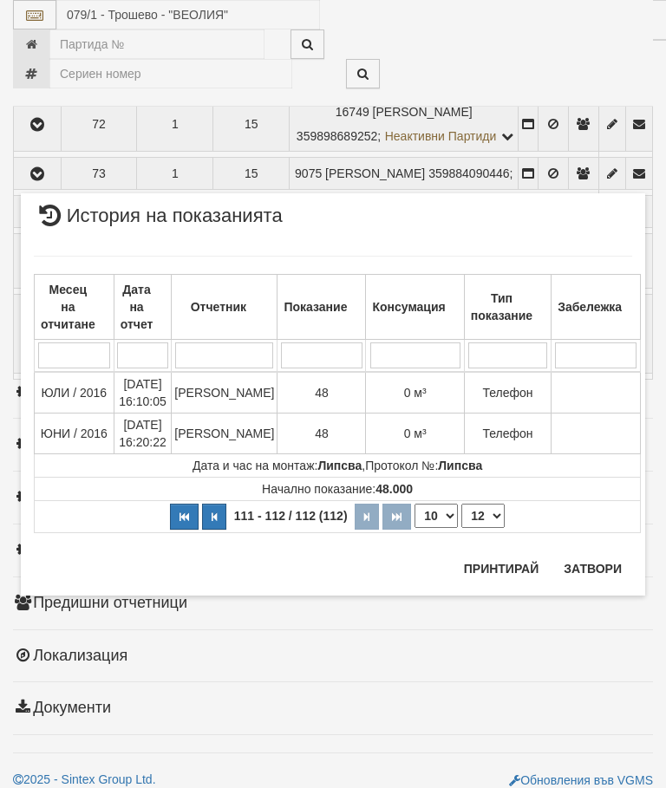
scroll to position [0, 0]
click at [591, 560] on button "Затвори" at bounding box center [592, 569] width 79 height 28
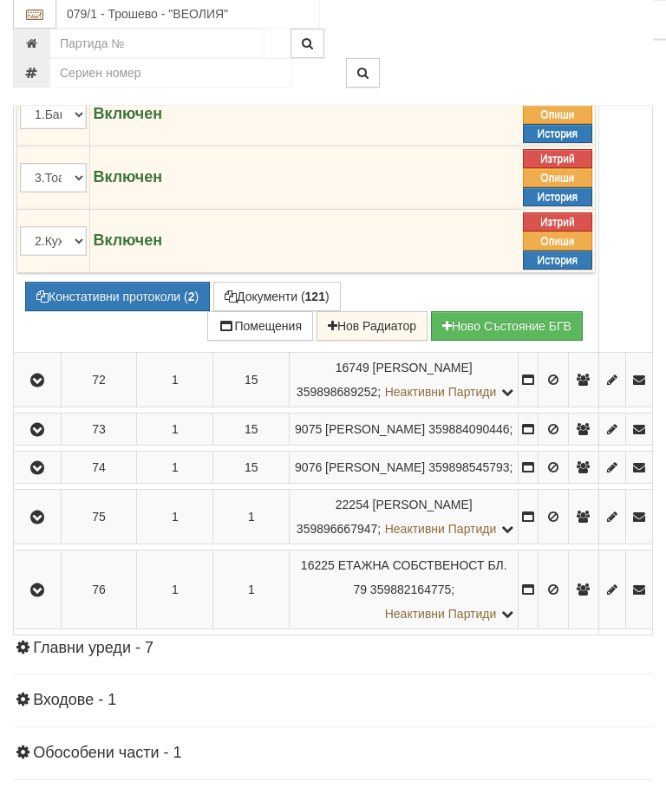
scroll to position [4357, 0]
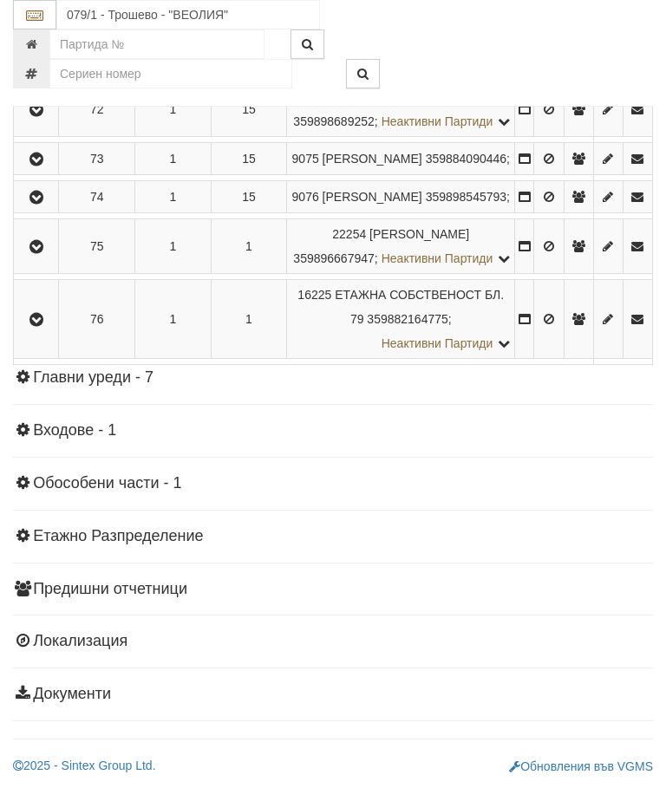
scroll to position [4986, 0]
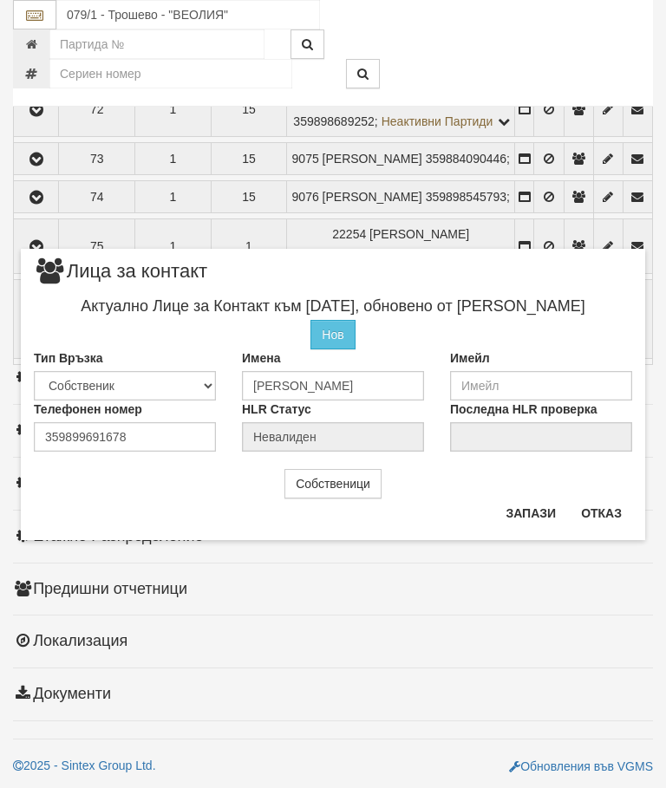
click at [603, 513] on button "Отказ" at bounding box center [602, 513] width 62 height 28
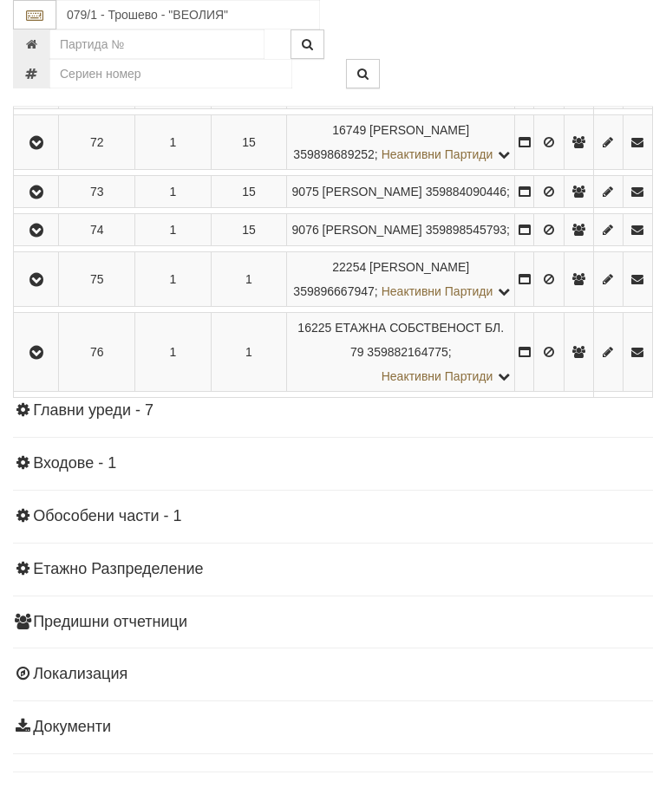
scroll to position [3820, 0]
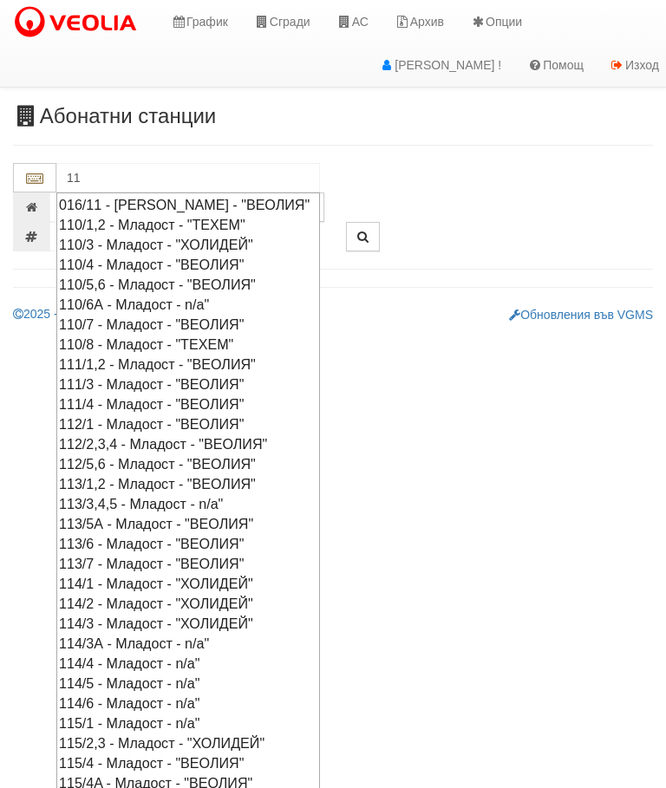
type input "1"
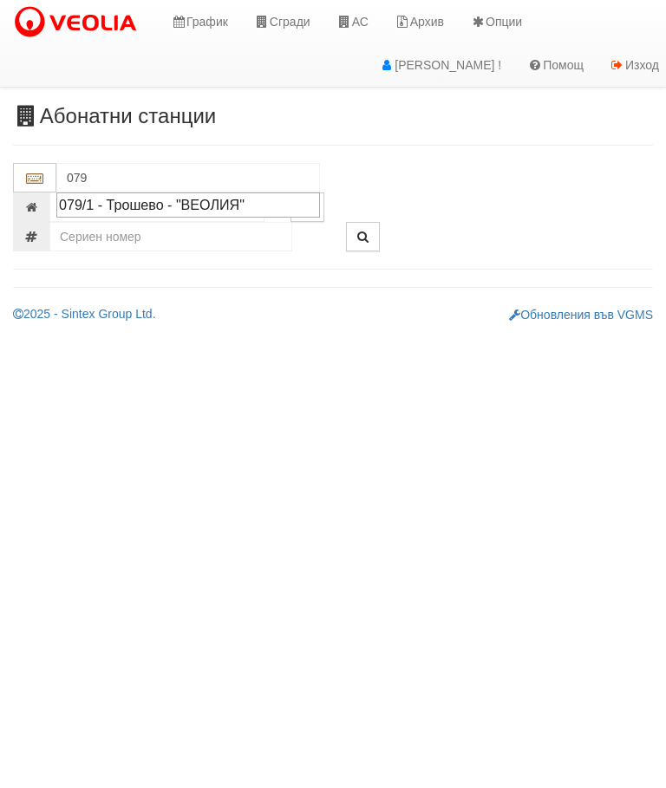
click at [147, 206] on div "079/1 - Трошево - "ВЕОЛИЯ"" at bounding box center [188, 205] width 258 height 20
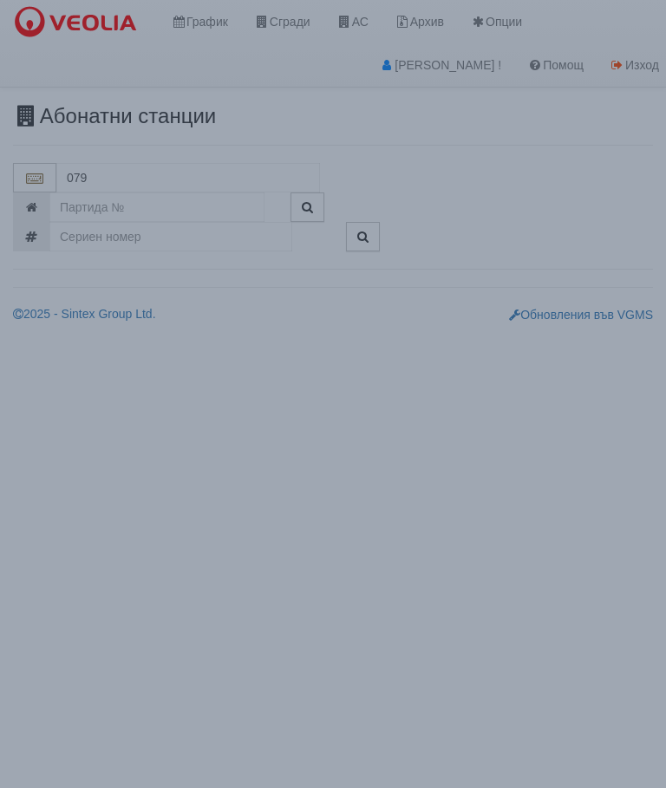
type input "079/1 - Трошево - "ВЕОЛИЯ""
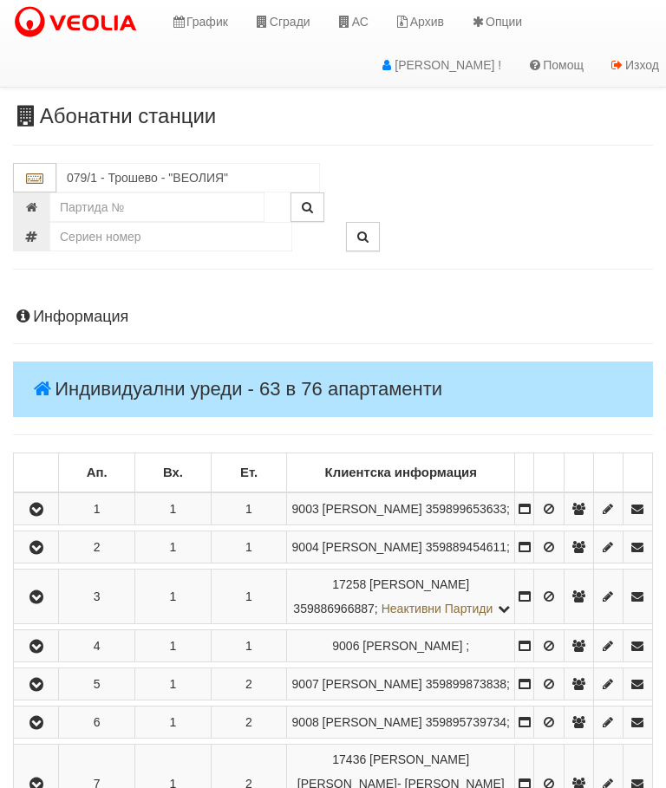
click at [47, 554] on icon "button" at bounding box center [36, 548] width 21 height 12
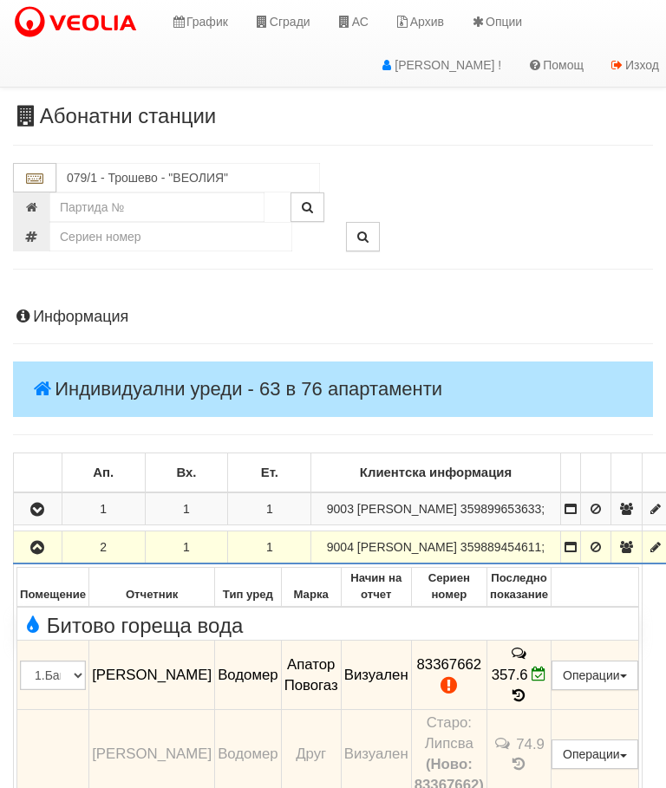
click at [43, 554] on icon "button" at bounding box center [37, 548] width 21 height 12
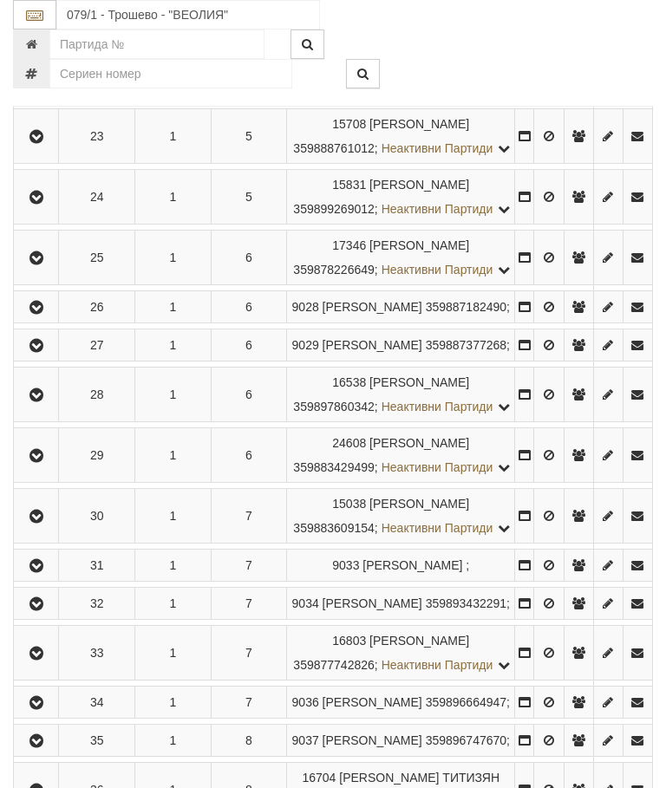
scroll to position [1644, 0]
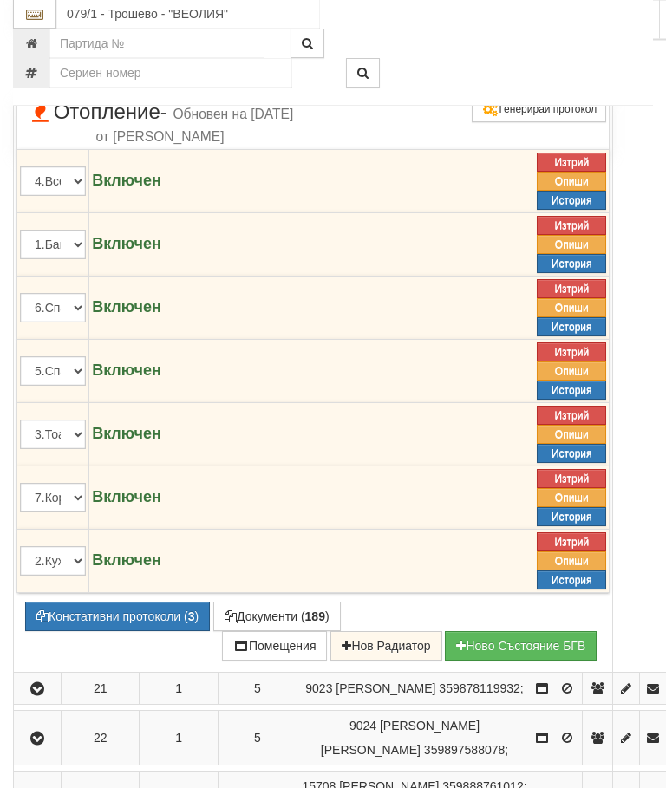
scroll to position [1576, 0]
click at [131, 631] on button "Констативни протоколи ( 3 )" at bounding box center [117, 616] width 185 height 29
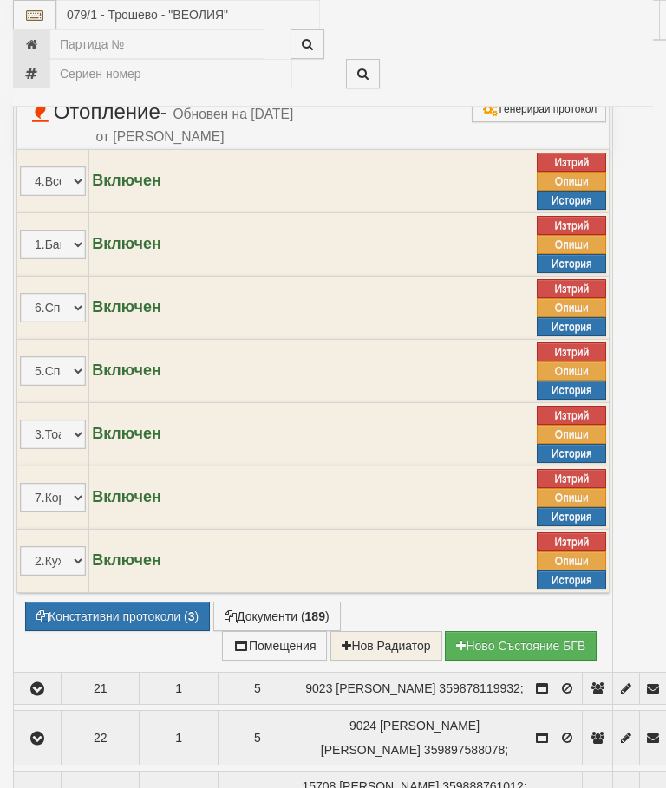
select select "10"
select select "1"
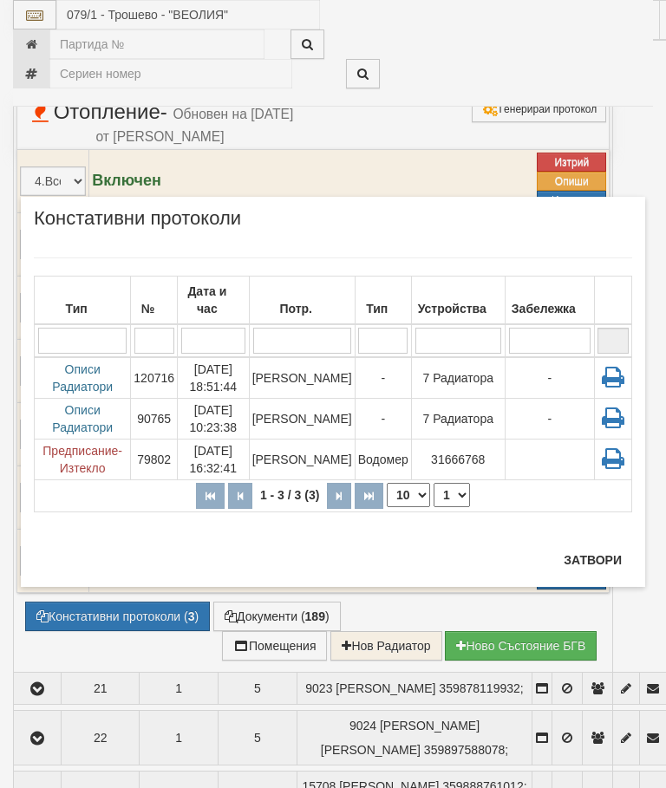
click at [603, 557] on button "Затвори" at bounding box center [592, 560] width 79 height 28
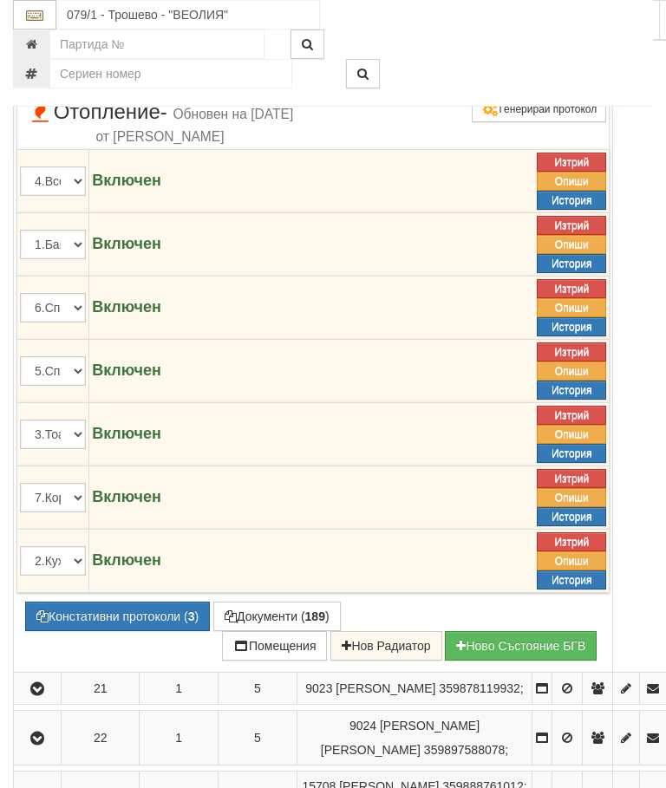
click at [497, 88] on icon at bounding box center [490, 80] width 13 height 16
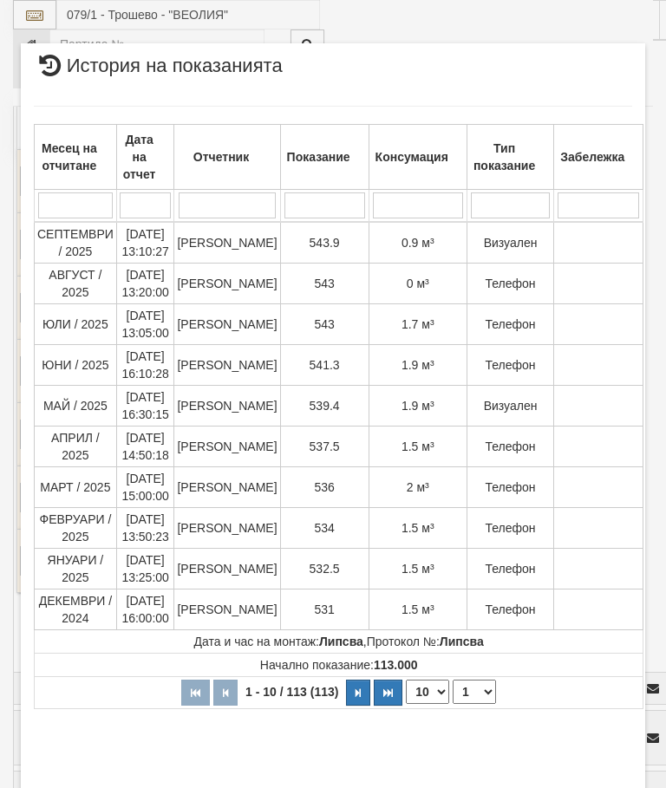
click at [598, 779] on div "× История на показанията Месец на отчитане Дата на отчет Отчетник Показание Кон…" at bounding box center [333, 433] width 624 height 780
click at [595, 787] on button "Затвори" at bounding box center [592, 796] width 79 height 28
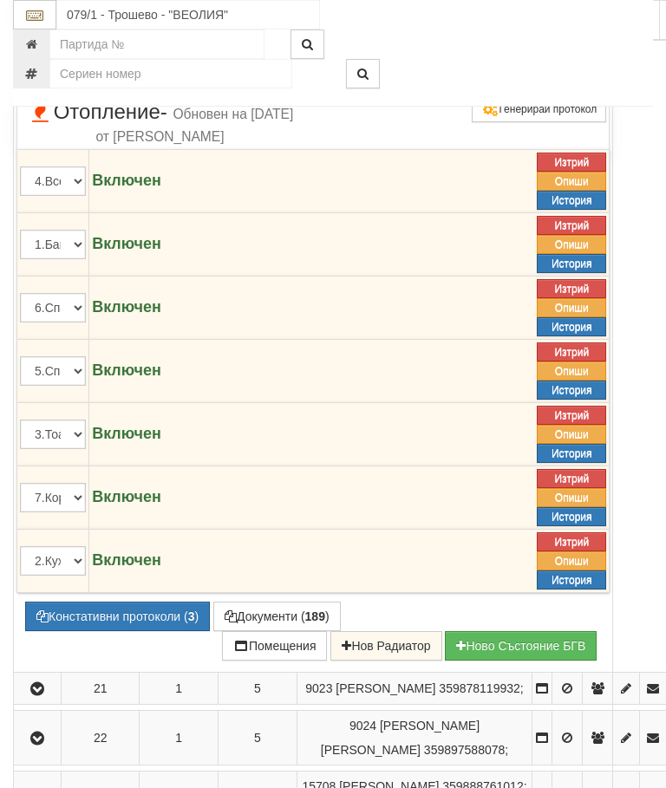
click at [0, 0] on button "Редакция / Протокол" at bounding box center [0, 0] width 0 height 0
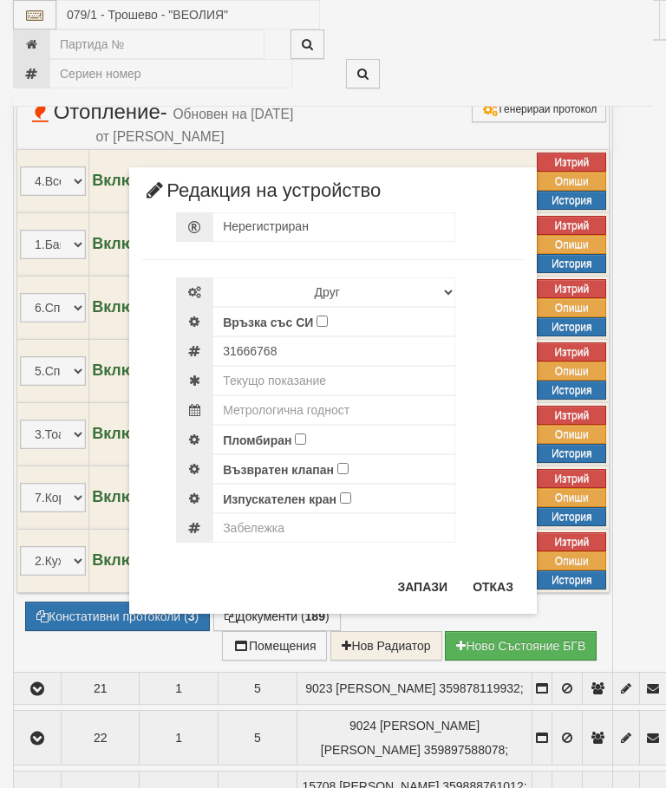
click at [484, 584] on button "Отказ" at bounding box center [493, 587] width 62 height 28
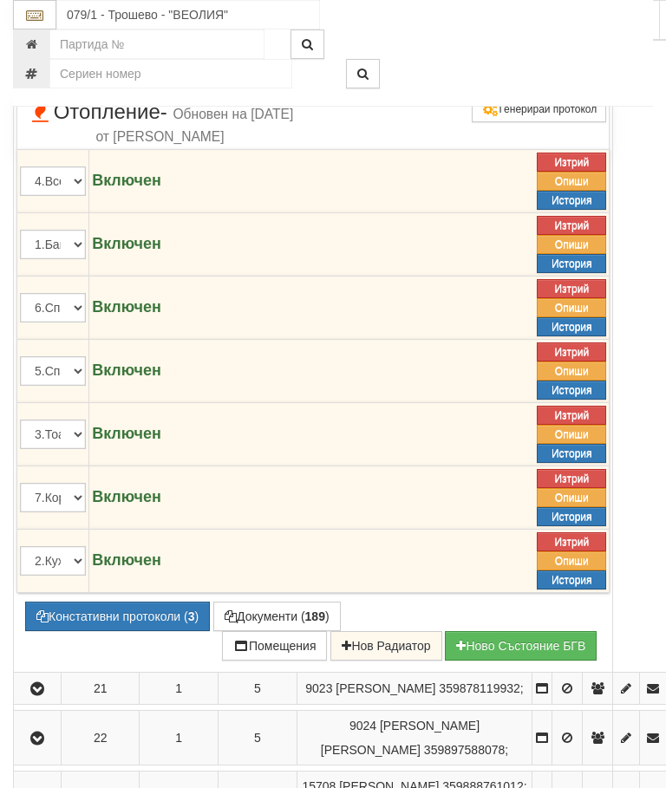
click at [0, 0] on button "Редакция / Протокол" at bounding box center [0, 0] width 0 height 0
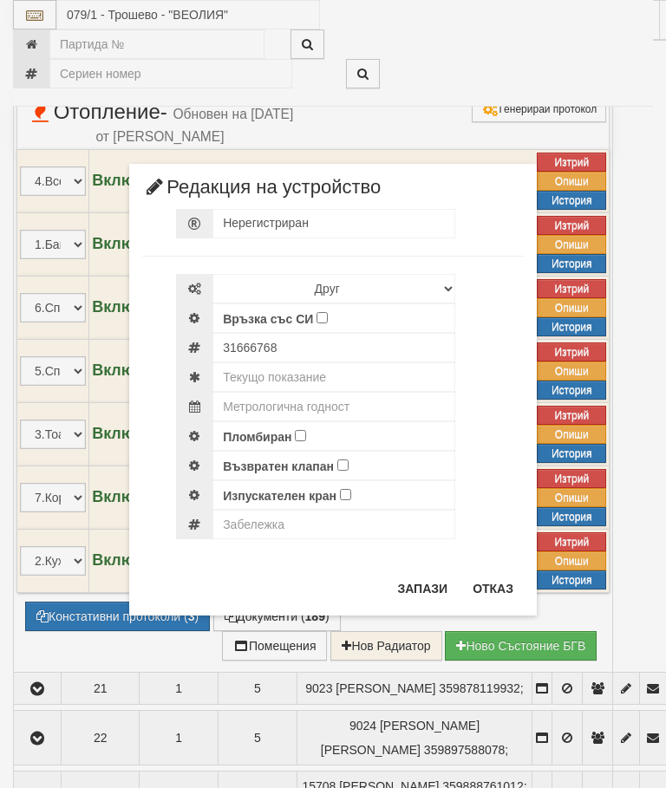
click at [501, 583] on button "Отказ" at bounding box center [493, 589] width 62 height 28
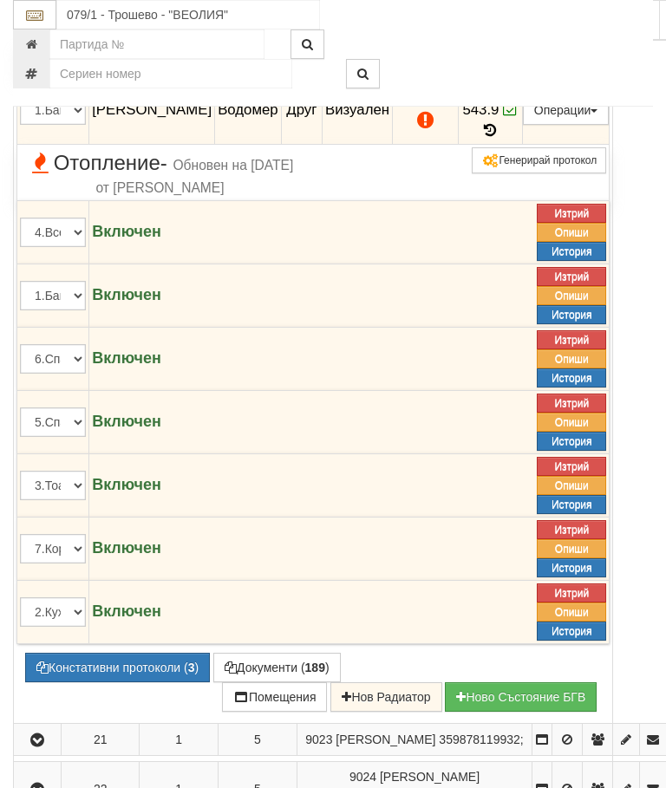
scroll to position [1525, 0]
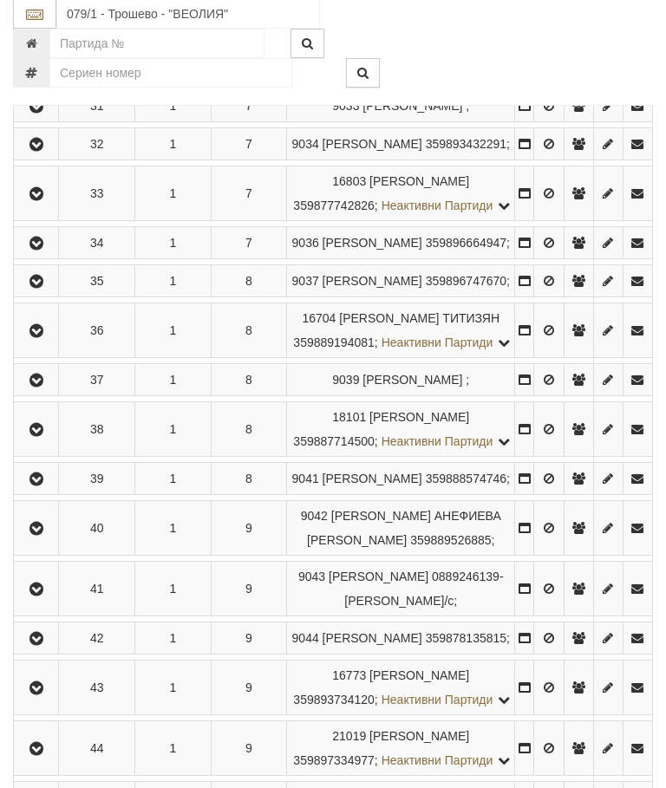
scroll to position [1977, 0]
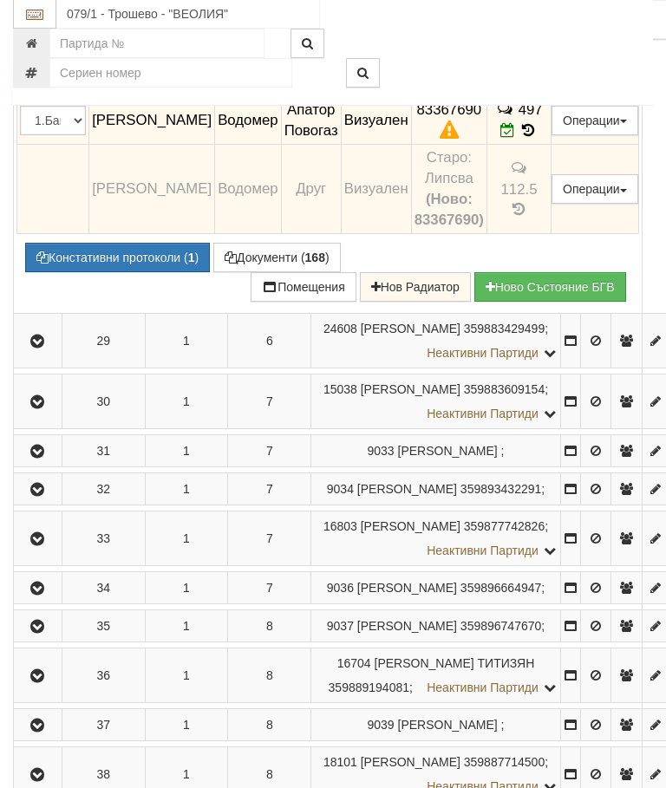
scroll to position [1921, 0]
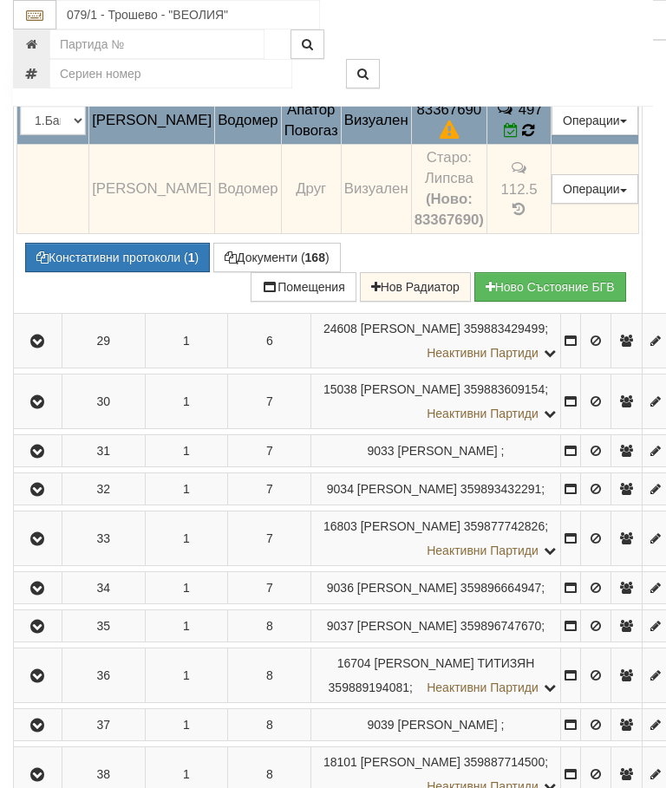
click at [534, 138] on icon at bounding box center [528, 130] width 12 height 15
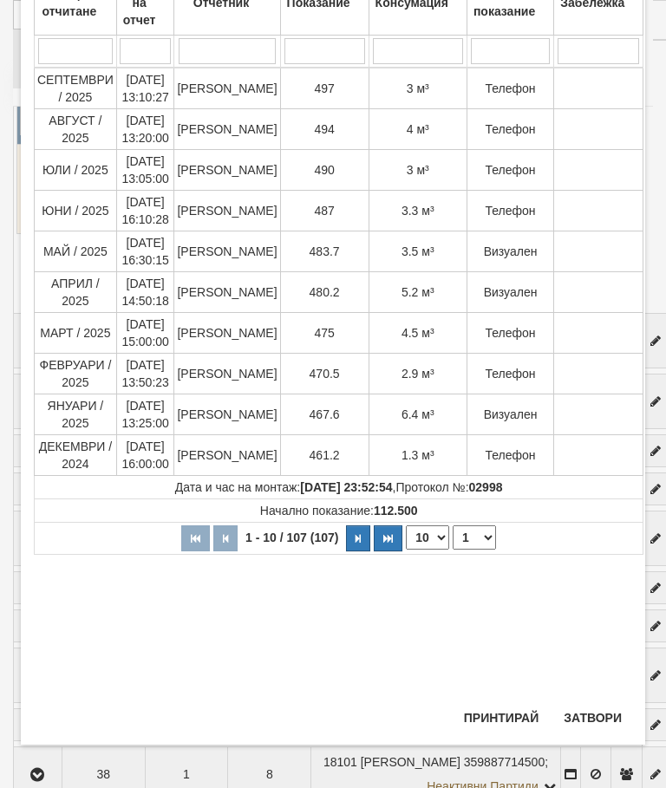
scroll to position [155, 0]
click at [595, 709] on button "Затвори" at bounding box center [592, 718] width 79 height 28
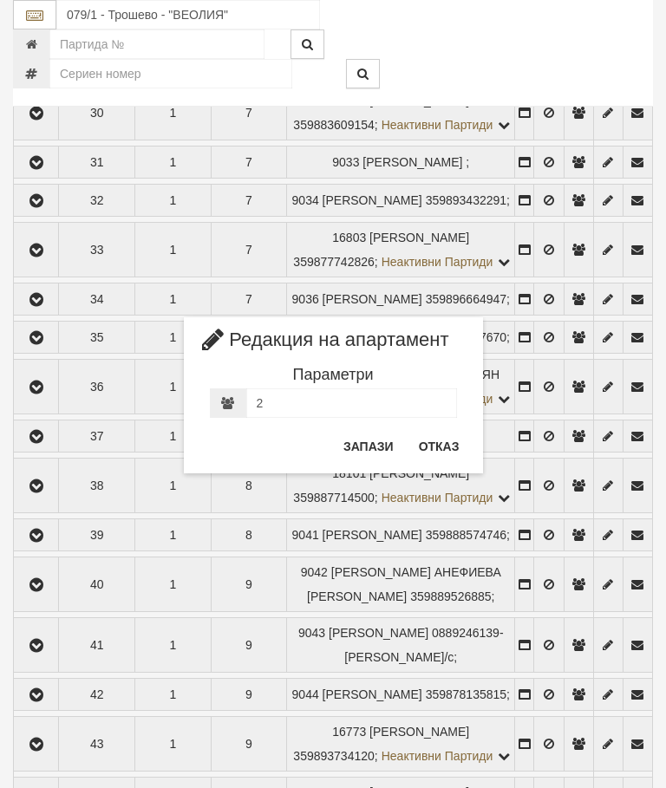
click at [449, 454] on button "Отказ" at bounding box center [439, 447] width 62 height 28
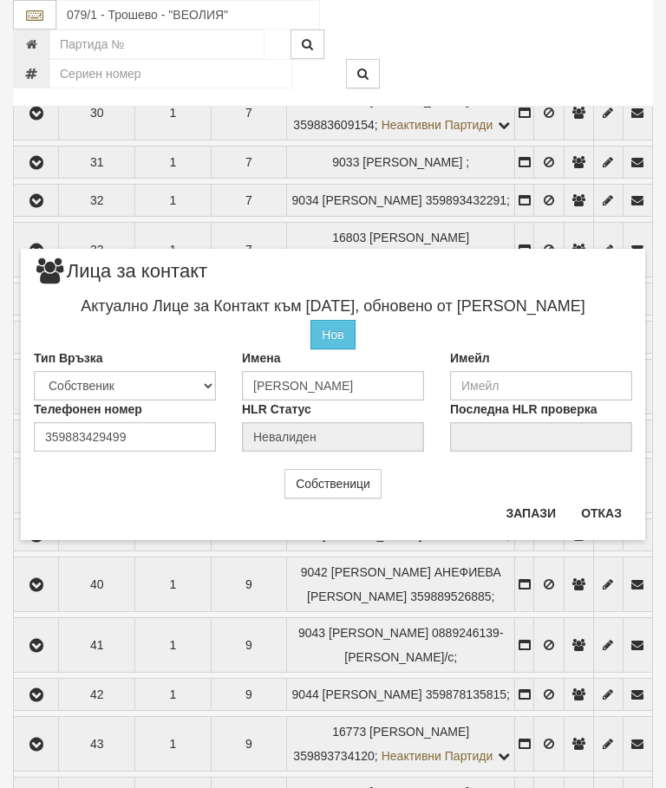
click at [609, 505] on button "Отказ" at bounding box center [602, 513] width 62 height 28
click at [604, 506] on button "Отказ" at bounding box center [602, 513] width 62 height 28
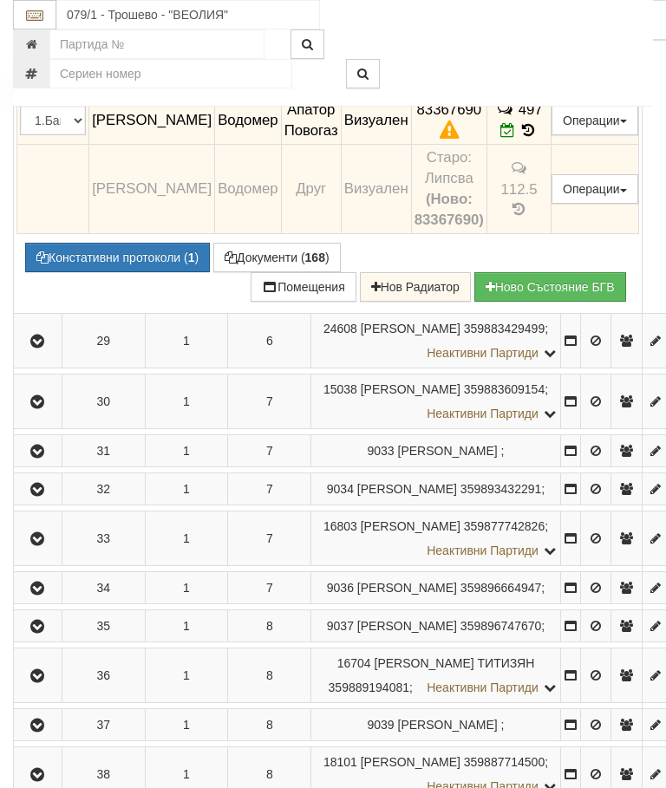
click at [120, 272] on button "Констативни протоколи ( 1 )" at bounding box center [117, 257] width 185 height 29
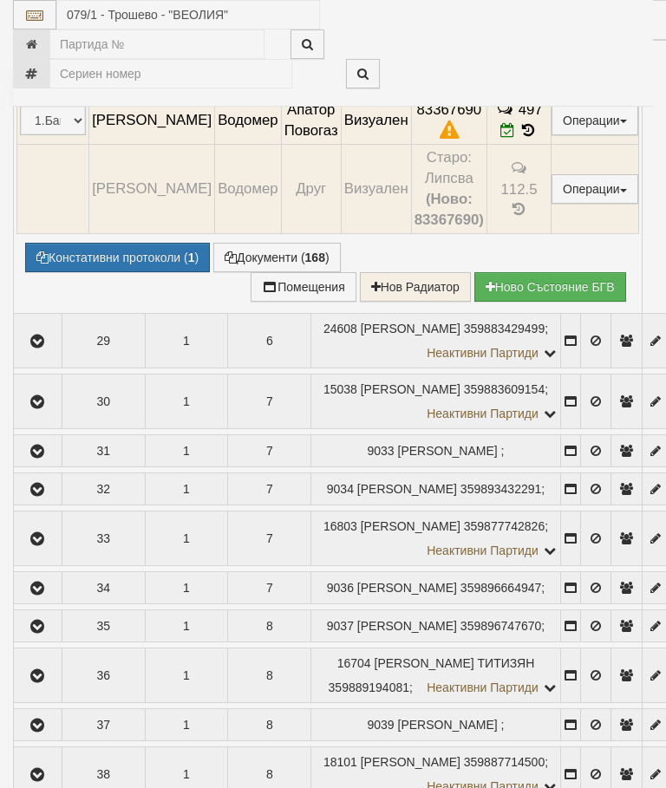
select select "10"
select select "1"
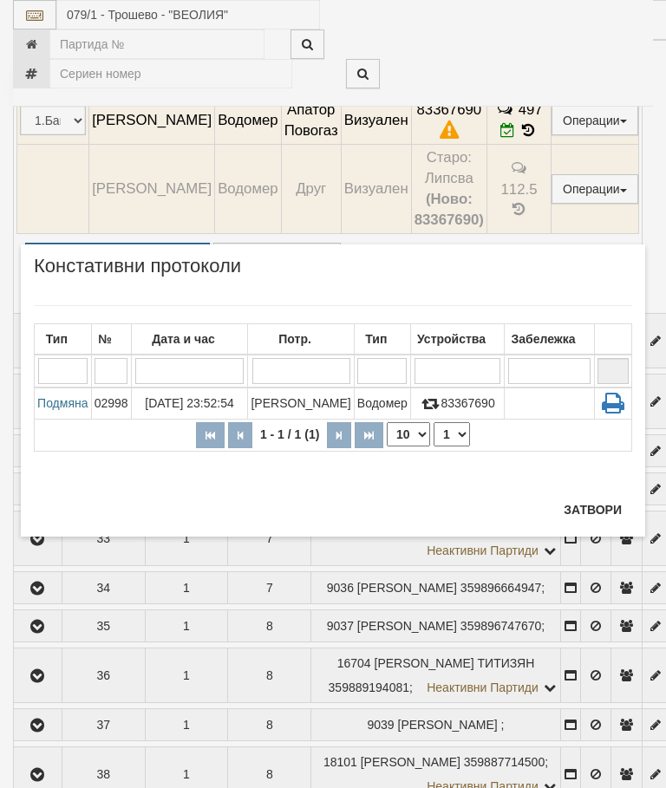
click at [372, 408] on td "Водомер" at bounding box center [382, 404] width 56 height 32
click at [611, 502] on button "Затвори" at bounding box center [592, 510] width 79 height 28
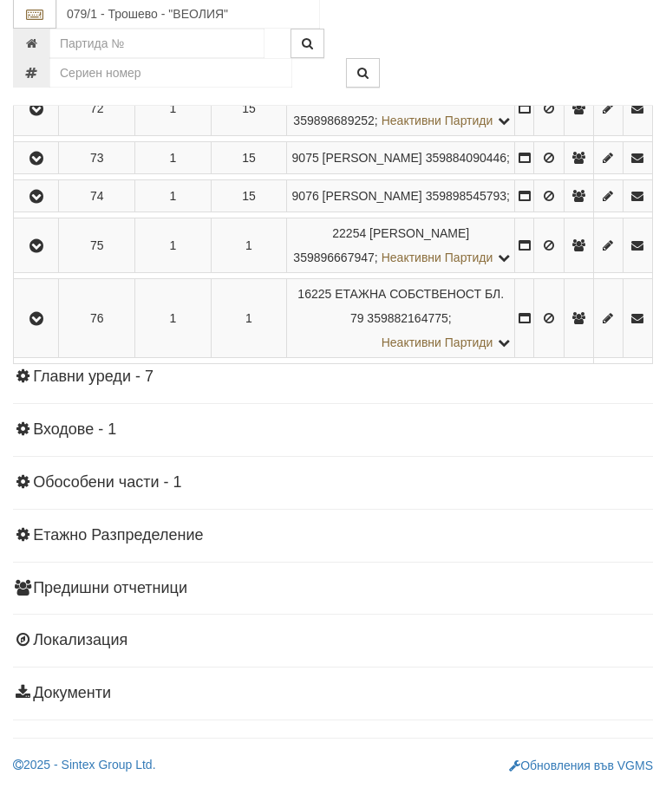
scroll to position [4269, 0]
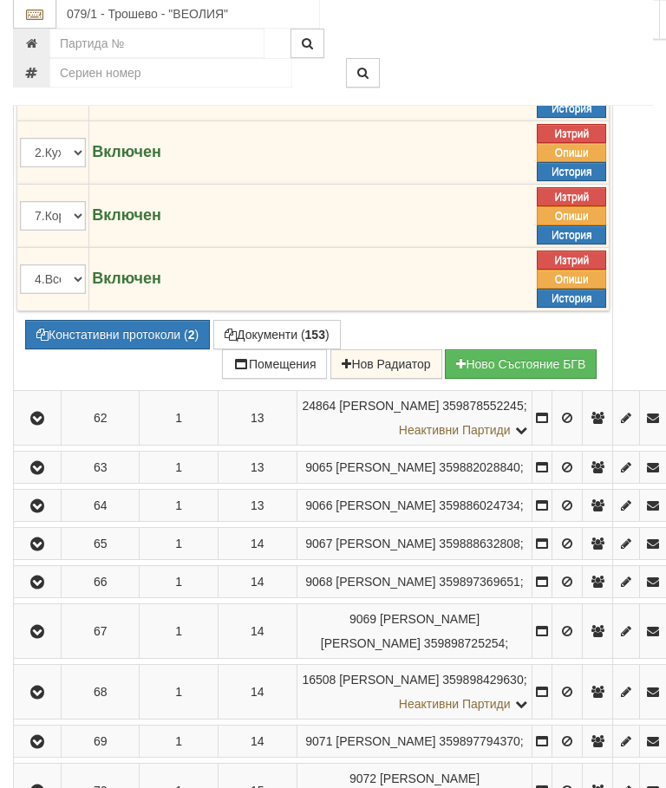
scroll to position [3859, 0]
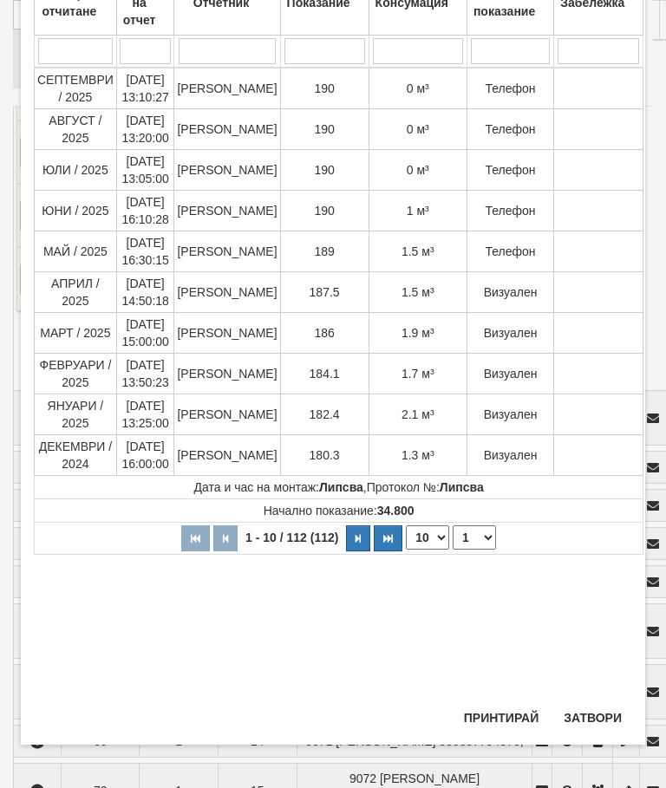
scroll to position [154, 0]
click at [595, 714] on button "Затвори" at bounding box center [592, 718] width 79 height 28
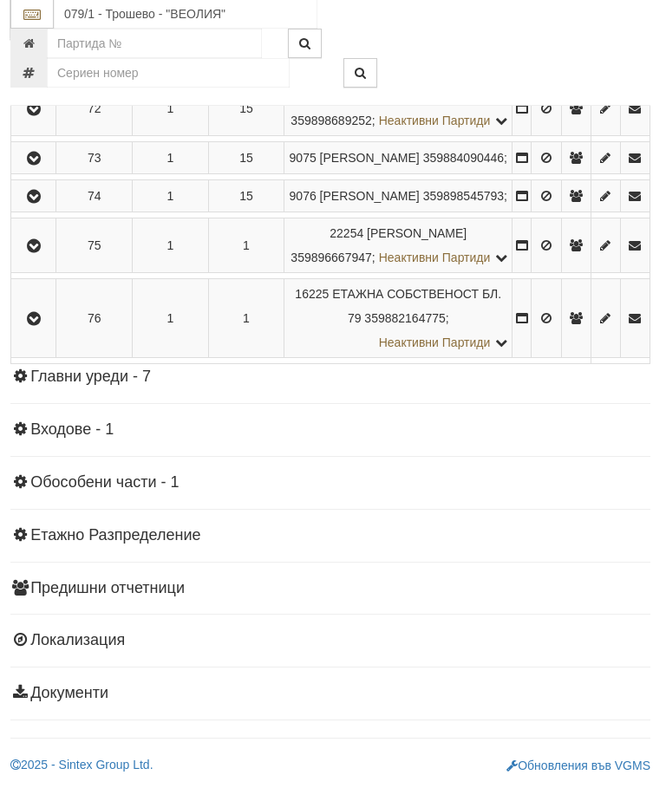
scroll to position [4141, 3]
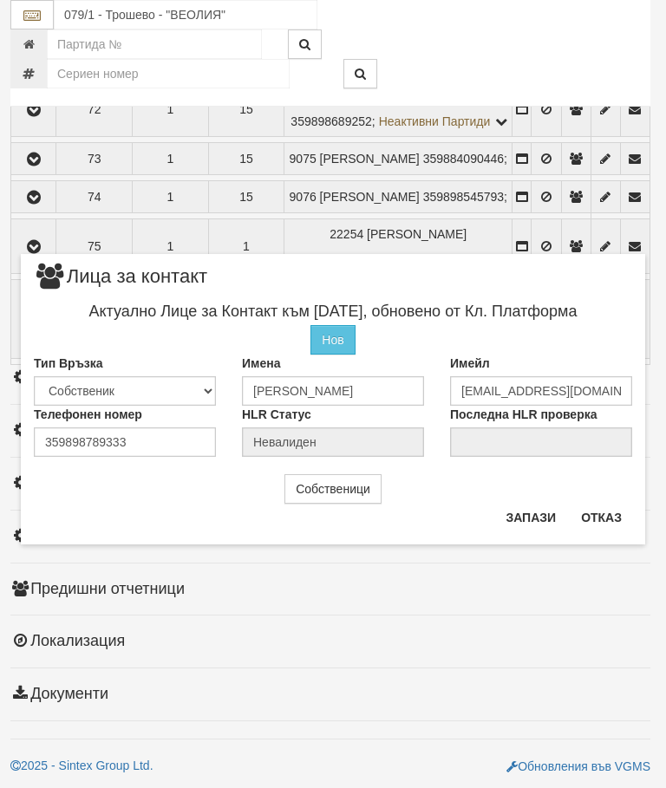
click at [617, 520] on button "Отказ" at bounding box center [602, 518] width 62 height 28
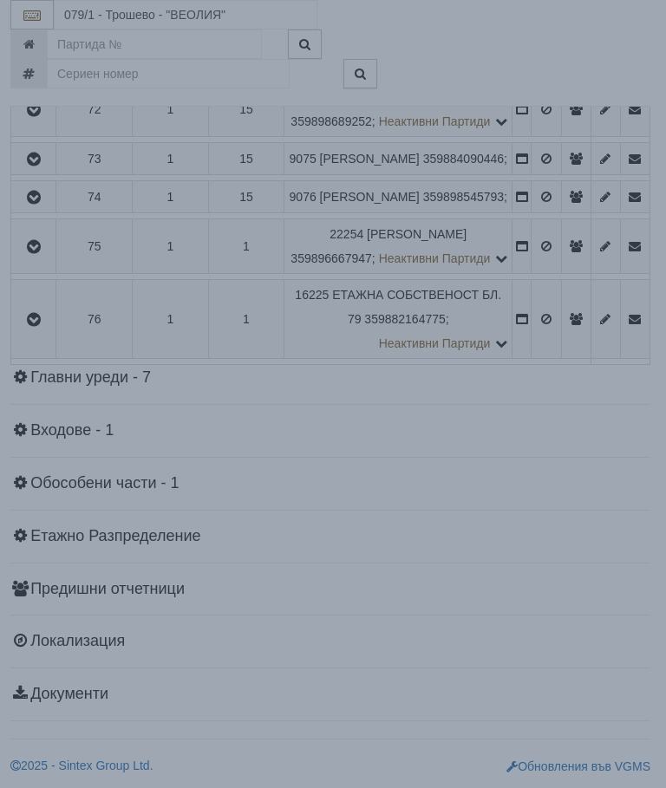
click at [597, 671] on div "× Зареждане... Данните за апартамента се зареждат. Моля изчакайте..." at bounding box center [333, 394] width 666 height 788
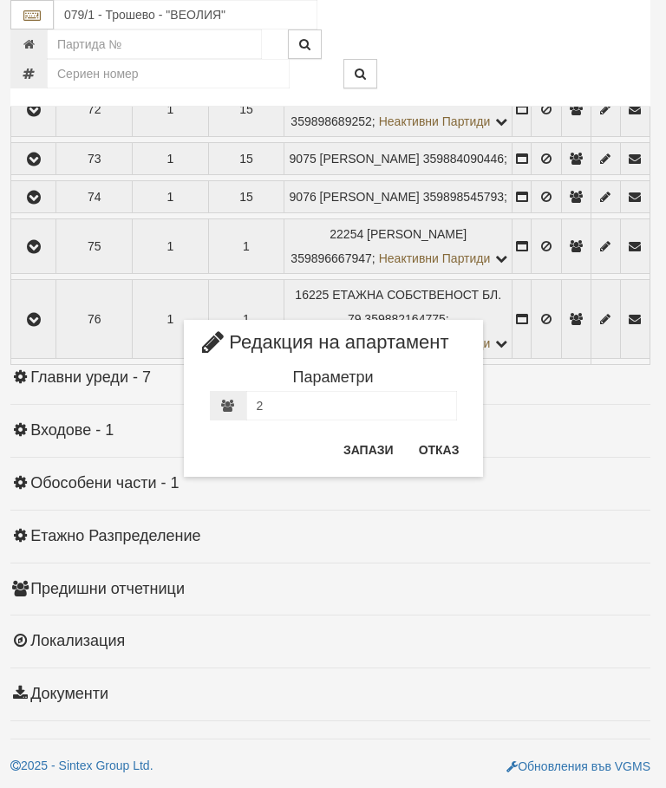
click at [442, 436] on button "Отказ" at bounding box center [439, 450] width 62 height 28
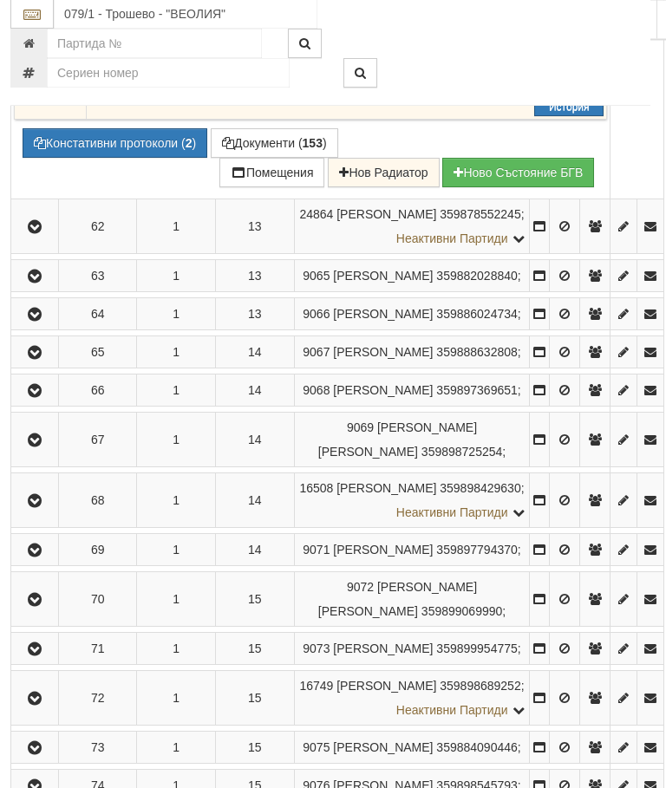
scroll to position [4049, 3]
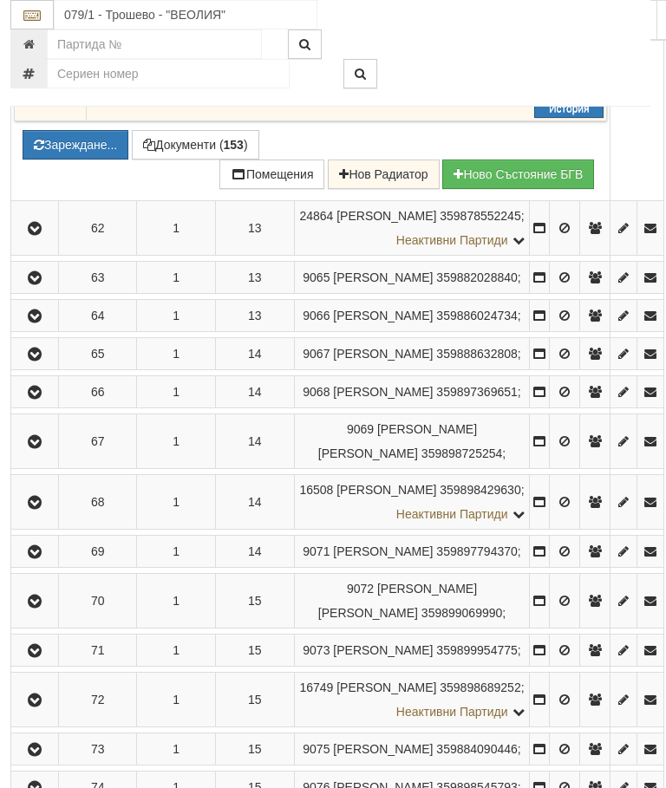
click at [118, 160] on button "Зареждане..." at bounding box center [76, 144] width 106 height 29
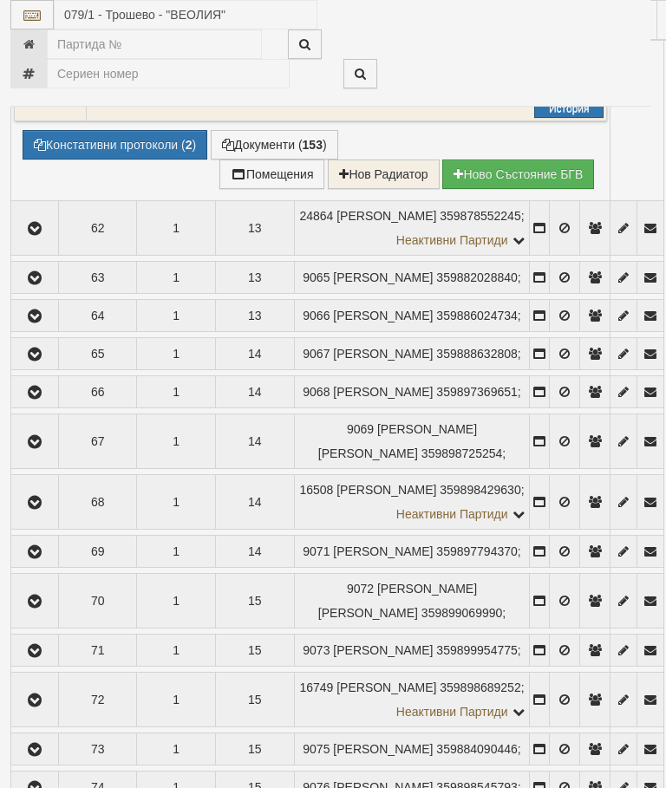
select select "10"
select select "1"
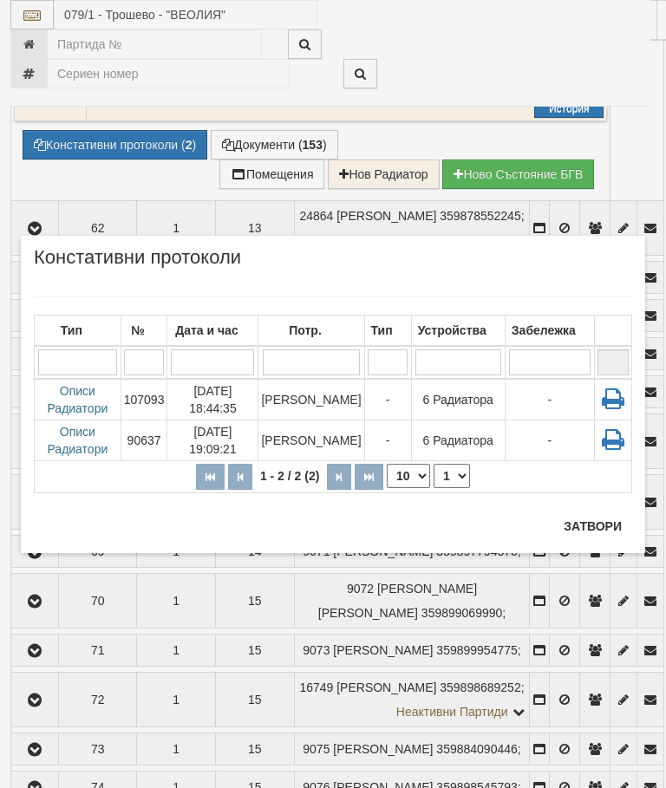
click at [600, 507] on div "Тип № Дата и час Потр. Тип Устройства Забележка 1 - 2 / 2 (2) 10 20 30 40 1 Опи…" at bounding box center [333, 395] width 598 height 232
click at [603, 521] on button "Затвори" at bounding box center [592, 526] width 79 height 28
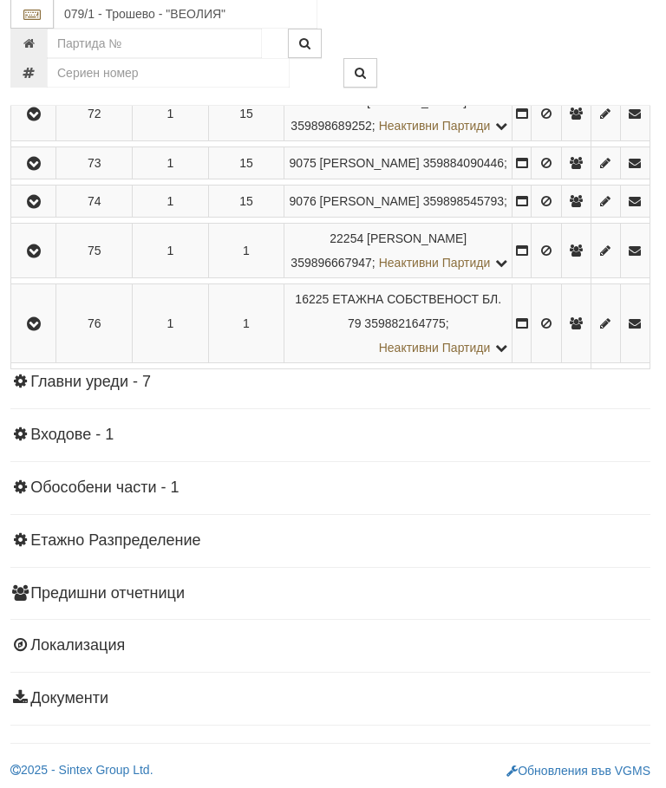
scroll to position [3971, 3]
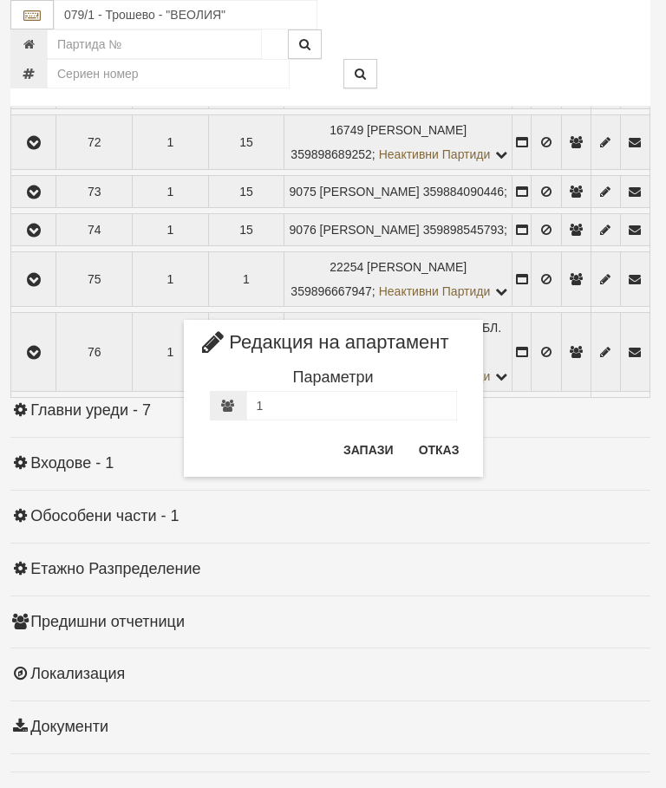
click at [434, 447] on button "Отказ" at bounding box center [439, 450] width 62 height 28
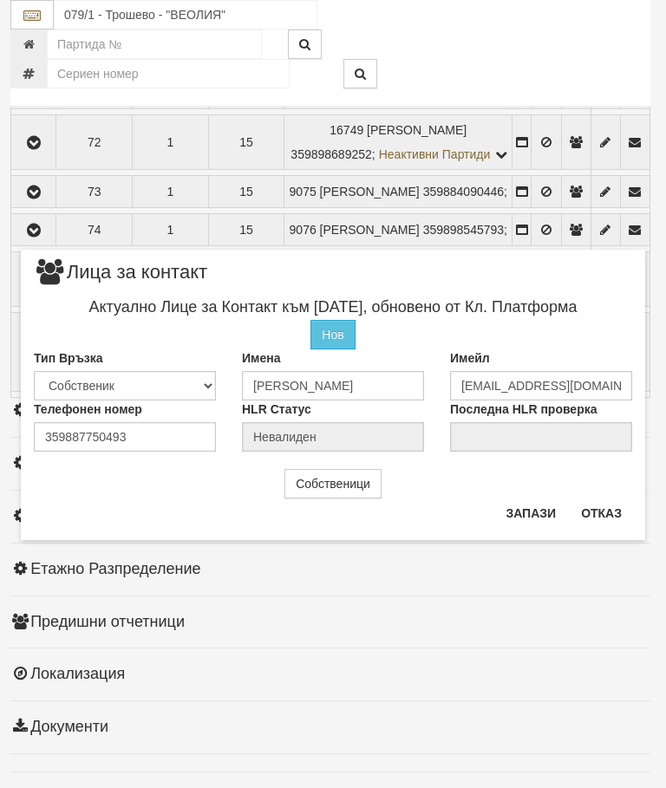
click at [614, 507] on button "Отказ" at bounding box center [602, 513] width 62 height 28
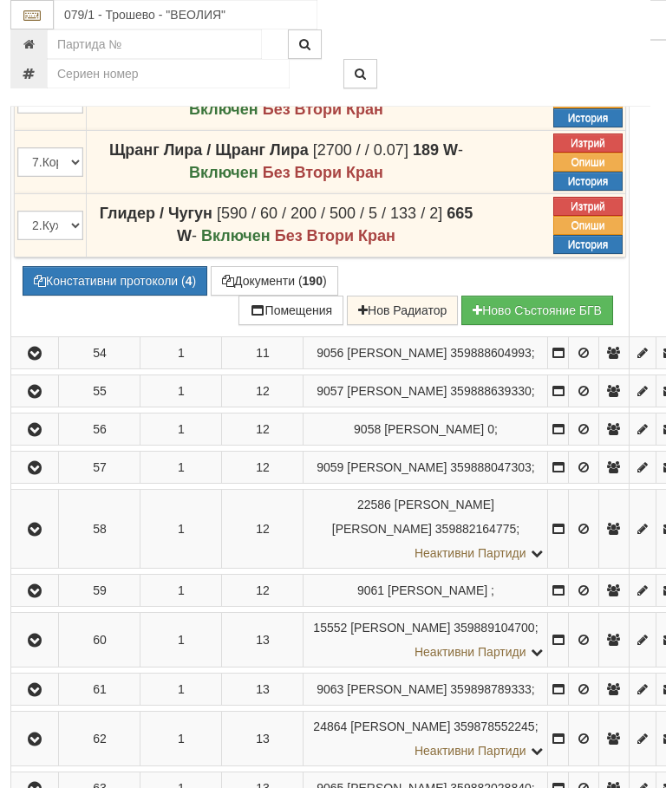
scroll to position [3447, 3]
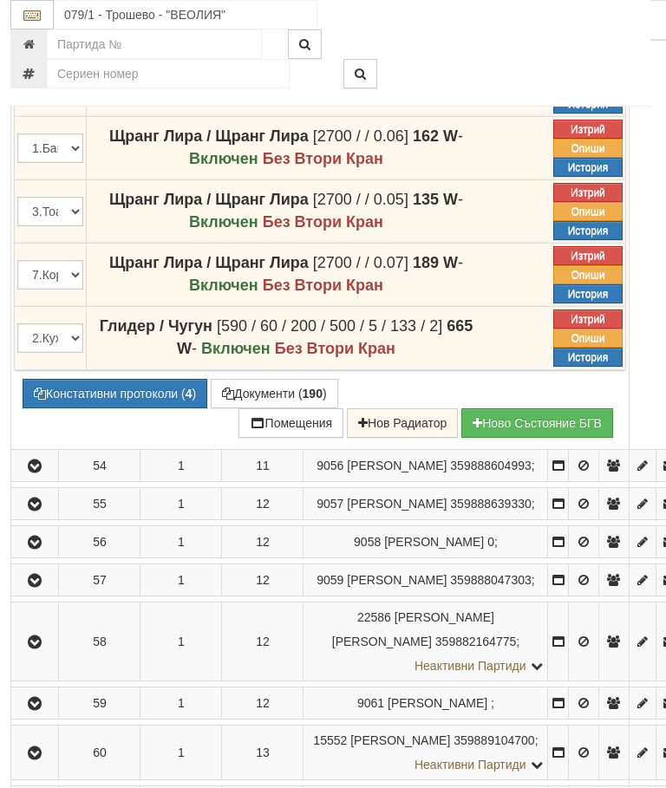
click at [108, 408] on button "Констативни протоколи ( 4 )" at bounding box center [115, 393] width 185 height 29
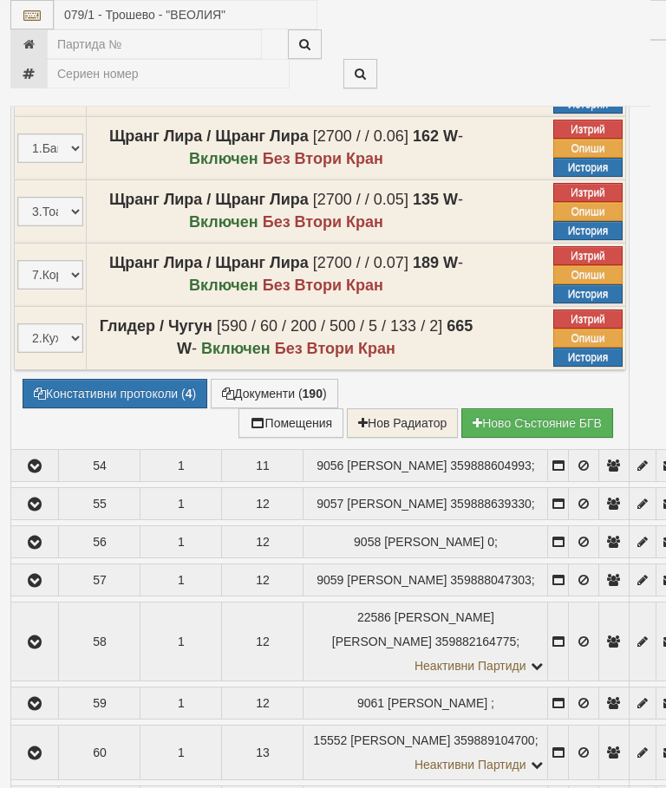
select select "10"
select select "1"
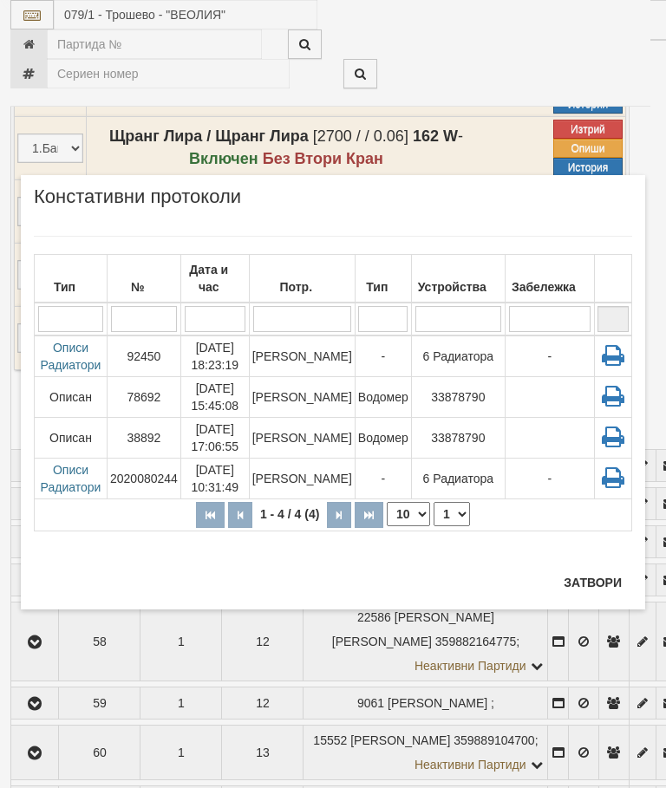
click at [600, 581] on button "Затвори" at bounding box center [592, 583] width 79 height 28
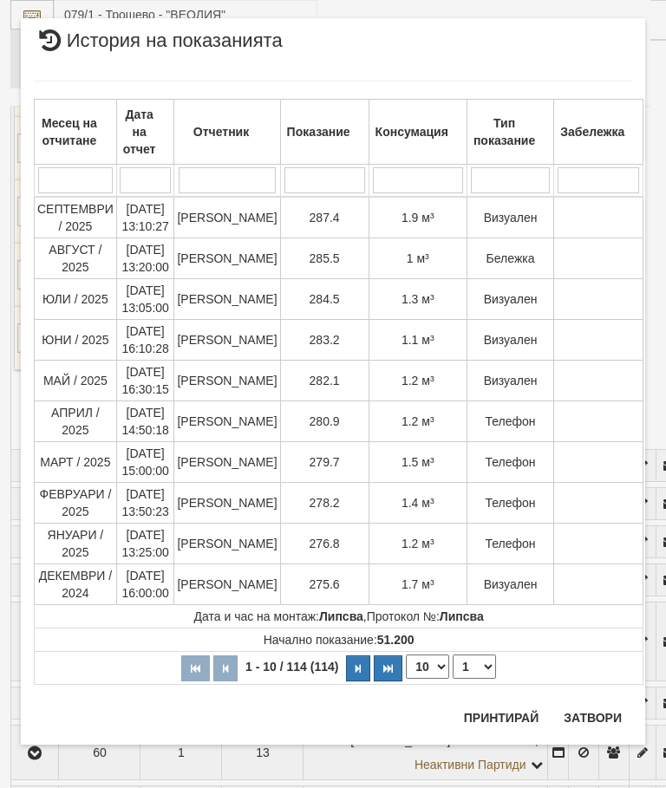
scroll to position [2350, 0]
click at [592, 706] on button "Затвори" at bounding box center [592, 718] width 79 height 28
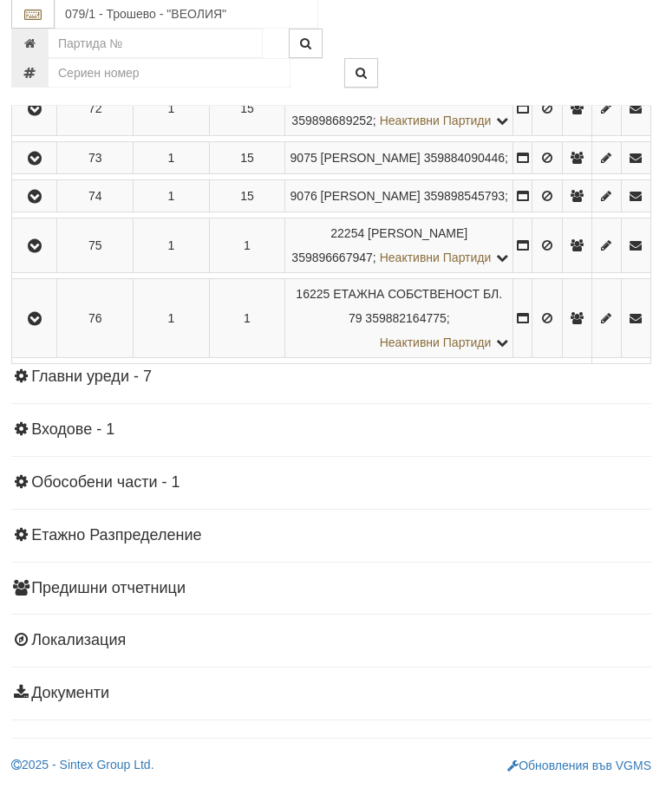
scroll to position [4488, 2]
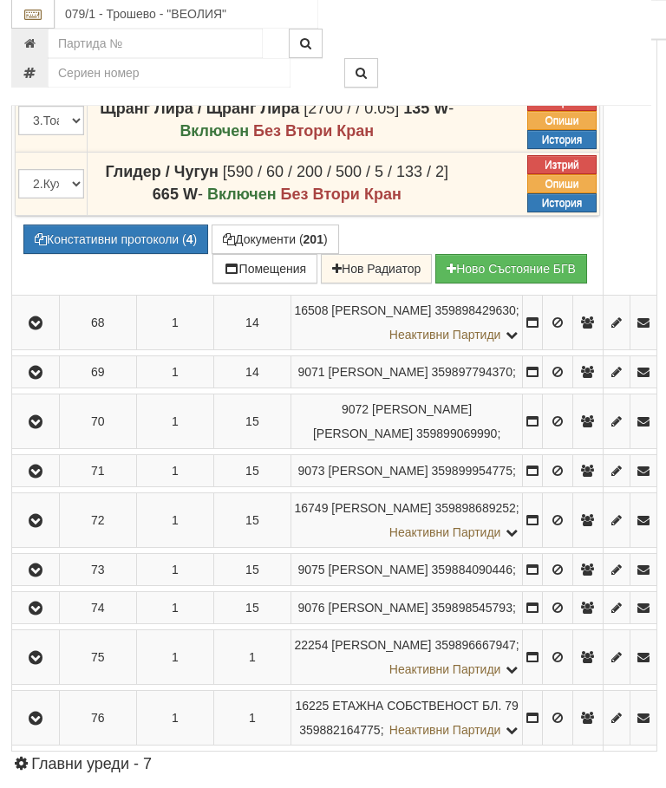
scroll to position [4222, 2]
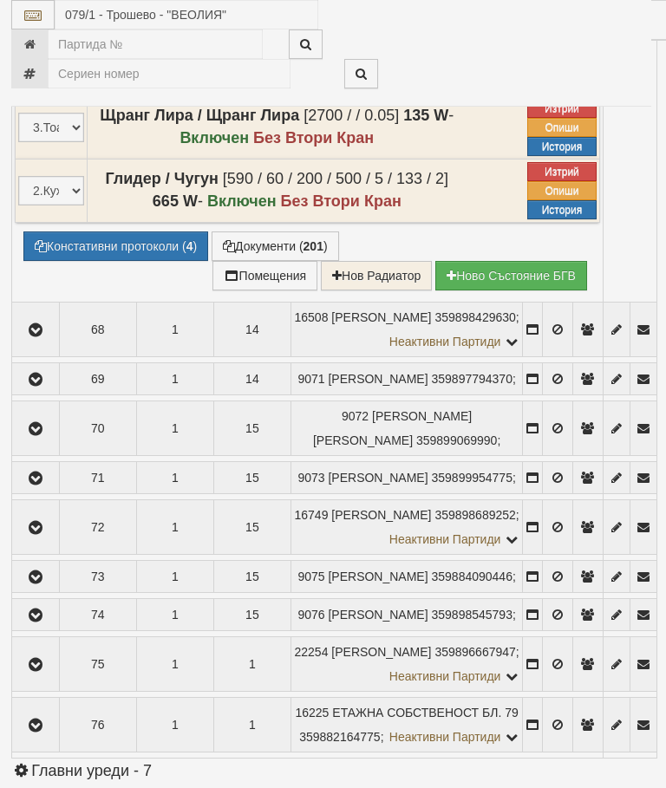
select select "10"
select select "1"
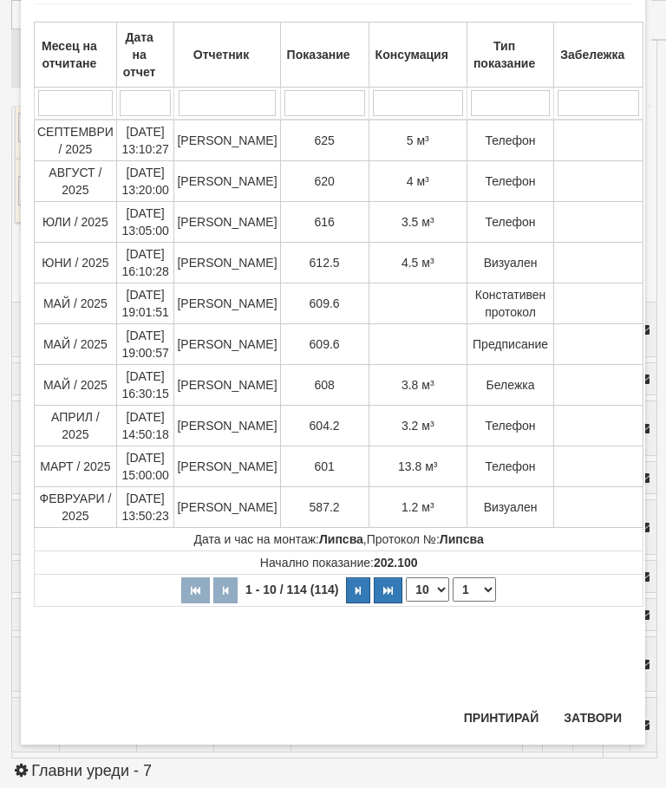
click at [604, 704] on button "Затвори" at bounding box center [592, 718] width 79 height 28
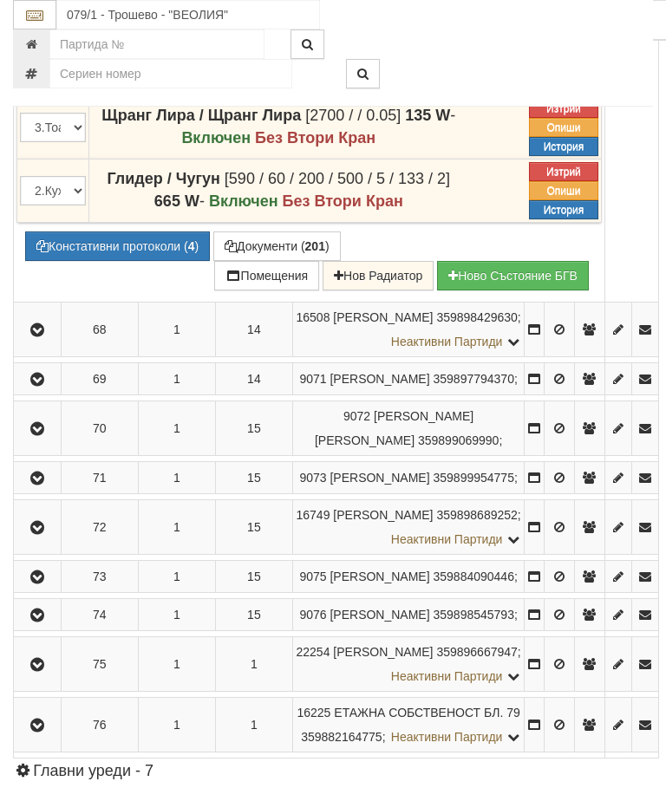
scroll to position [4204, 0]
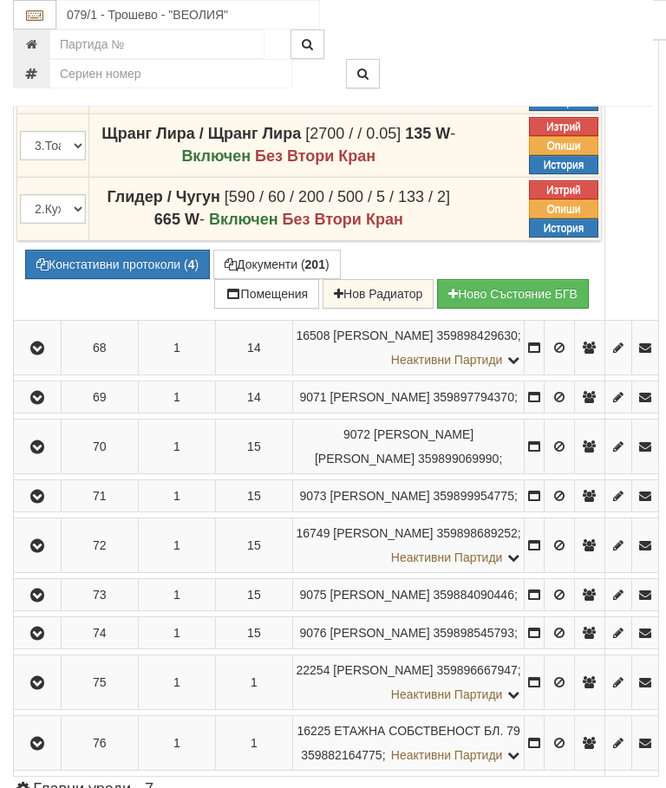
click at [0, 0] on button "Редакция / Протокол" at bounding box center [0, 0] width 0 height 0
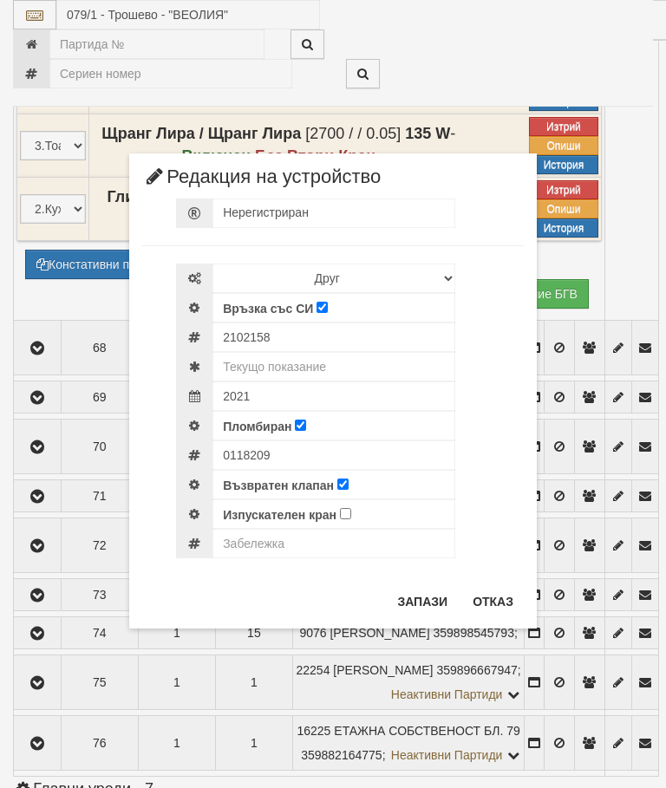
click at [488, 604] on button "Отказ" at bounding box center [493, 602] width 62 height 28
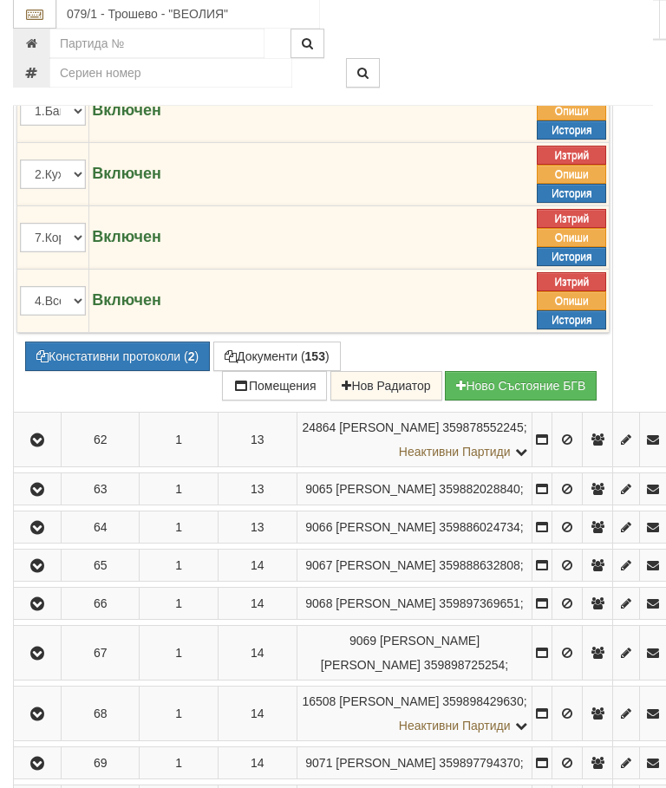
scroll to position [3833, 0]
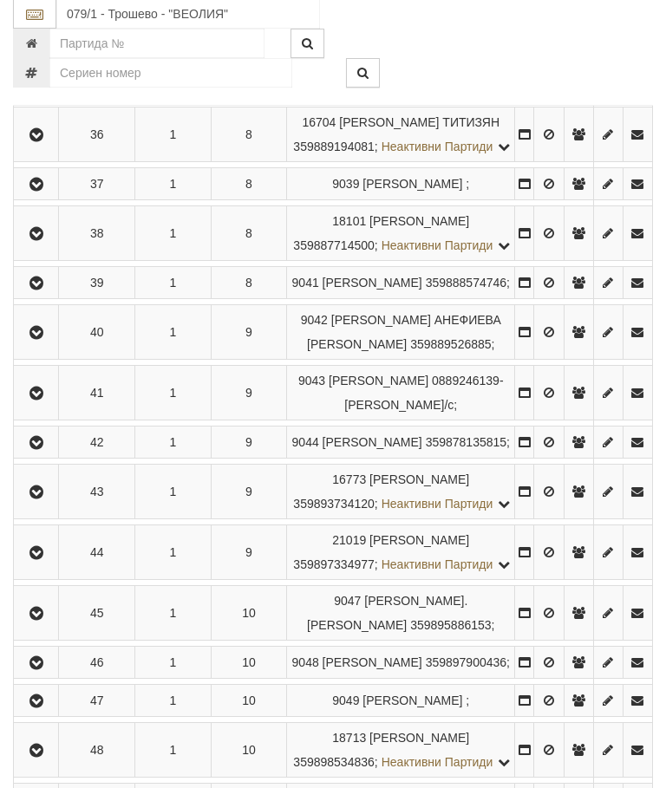
scroll to position [2143, 0]
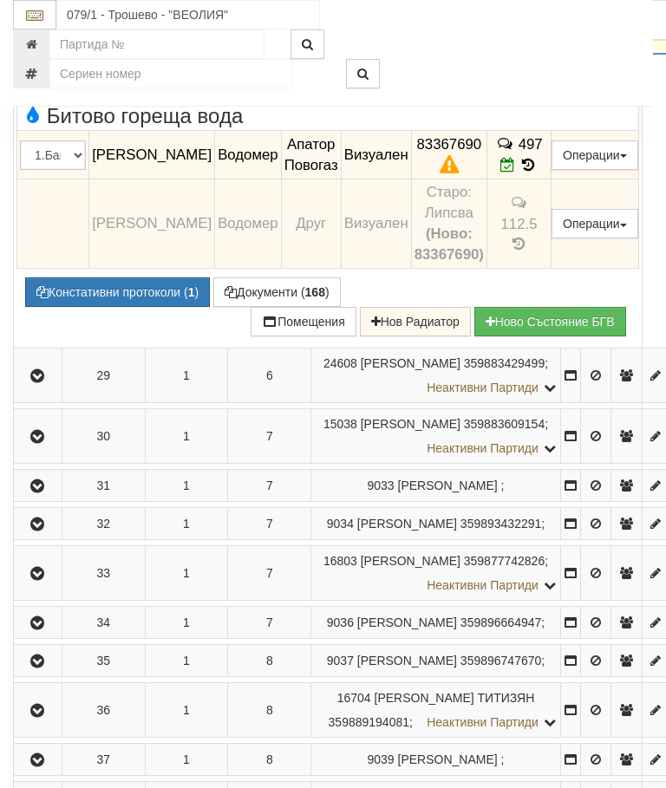
scroll to position [1886, 0]
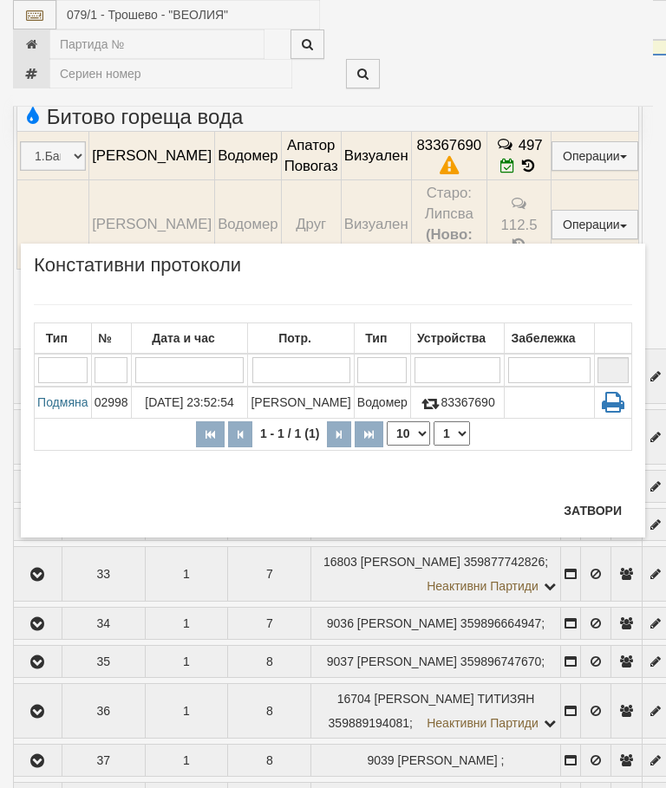
click at [313, 400] on td "Пламен Трайков" at bounding box center [301, 403] width 106 height 32
click at [597, 506] on button "Затвори" at bounding box center [592, 511] width 79 height 28
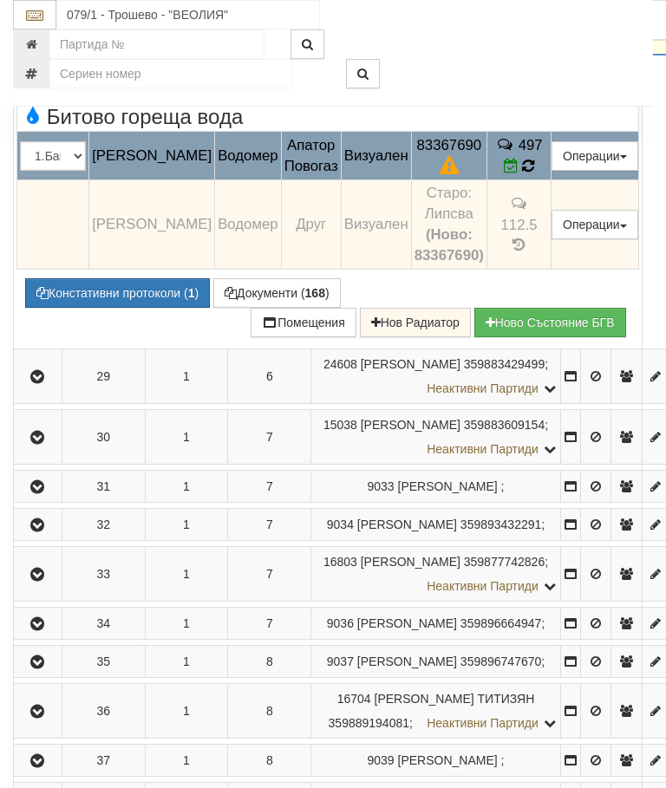
click at [534, 173] on icon at bounding box center [528, 166] width 12 height 15
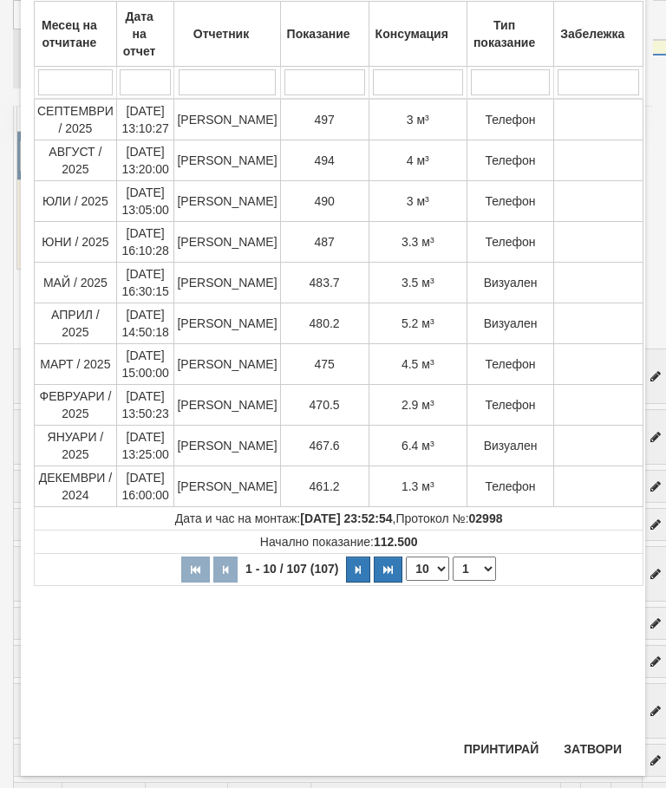
scroll to position [133, 0]
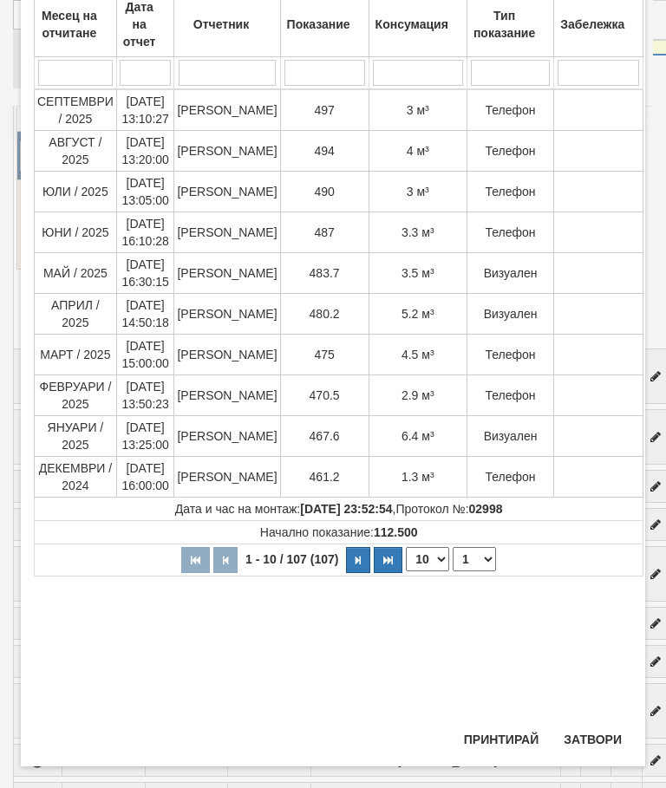
click at [600, 740] on button "Затвори" at bounding box center [592, 740] width 79 height 28
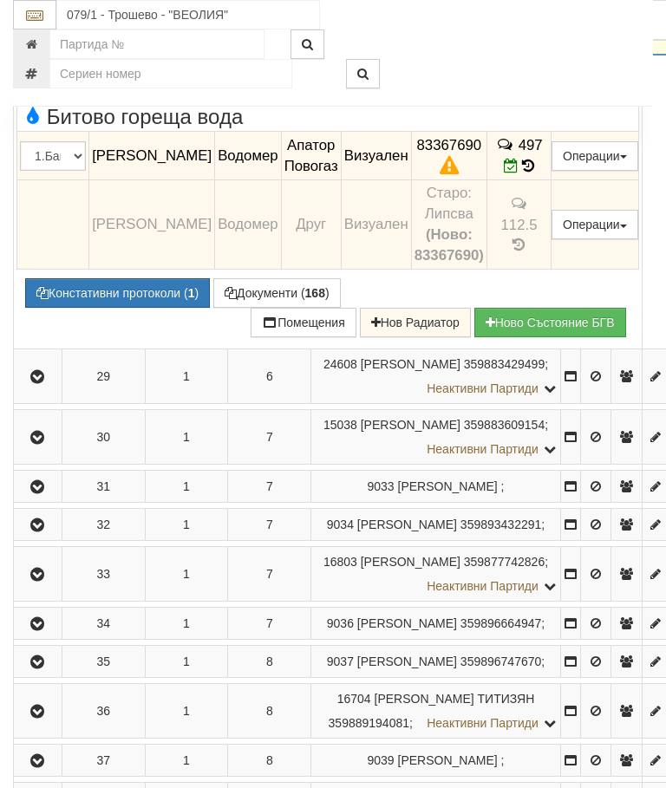
click at [41, 34] on icon "button" at bounding box center [37, 28] width 21 height 12
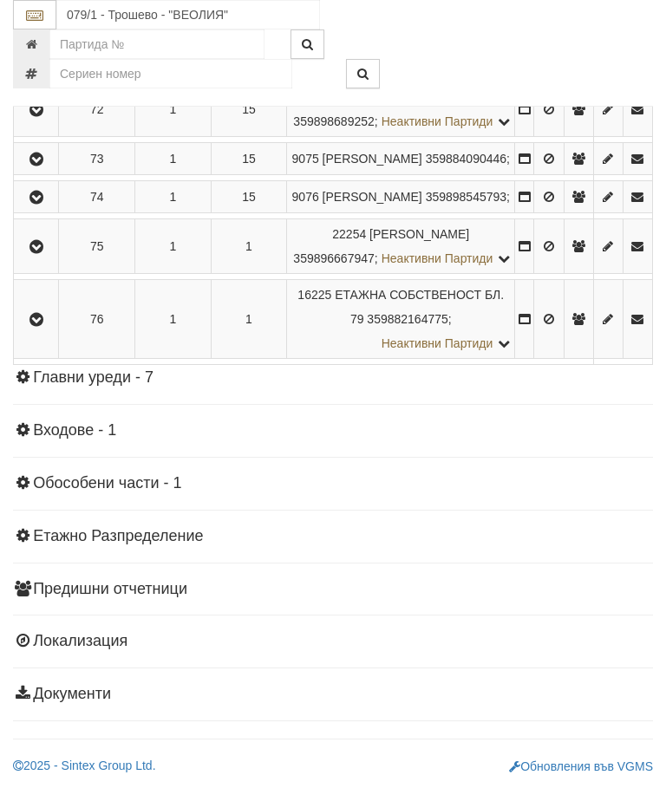
scroll to position [4618, 0]
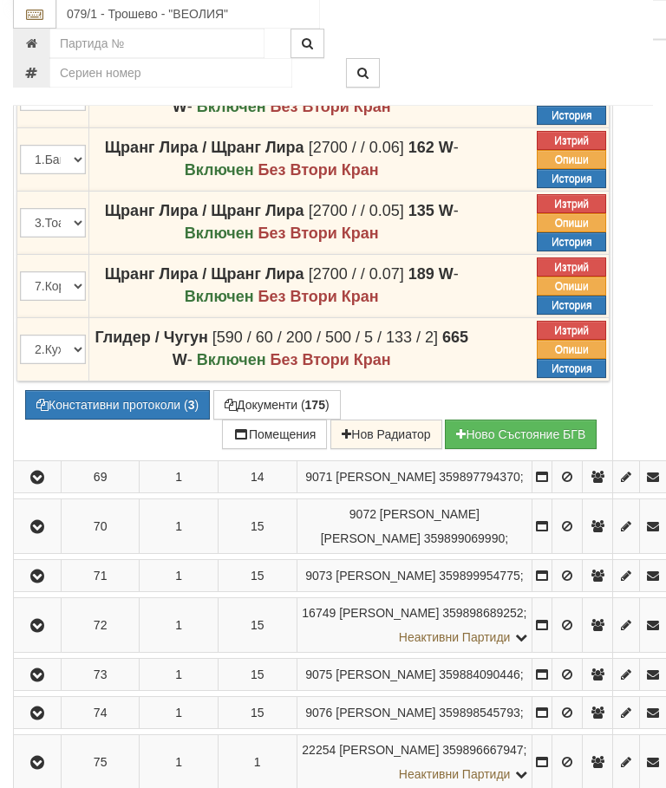
scroll to position [4145, 0]
click at [117, 420] on button "Констативни протоколи ( 3 )" at bounding box center [117, 404] width 185 height 29
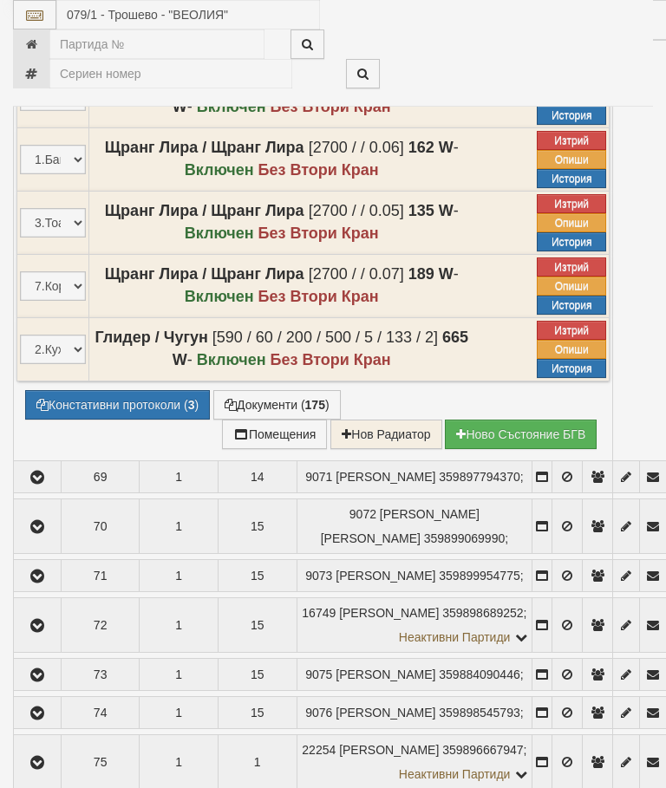
select select "10"
select select "1"
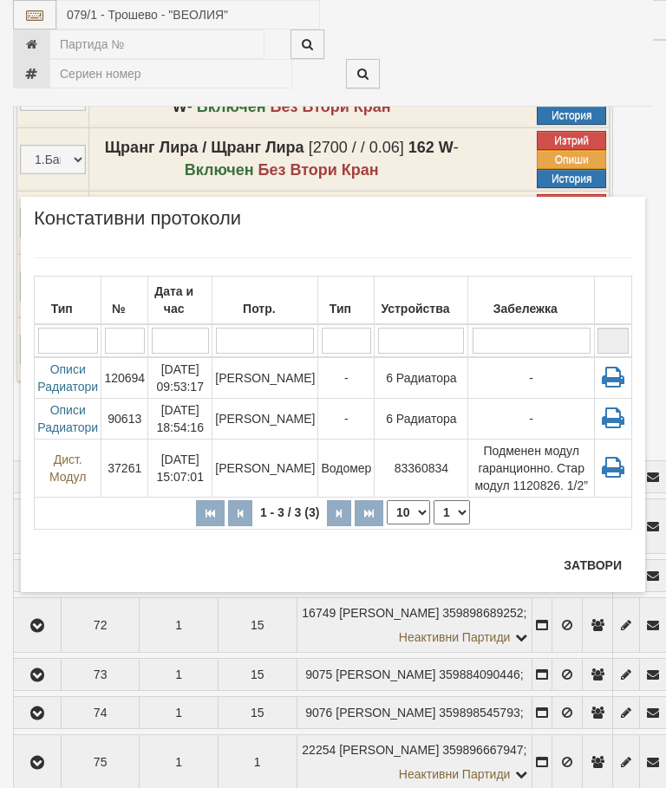
click at [318, 398] on td "-" at bounding box center [346, 418] width 56 height 41
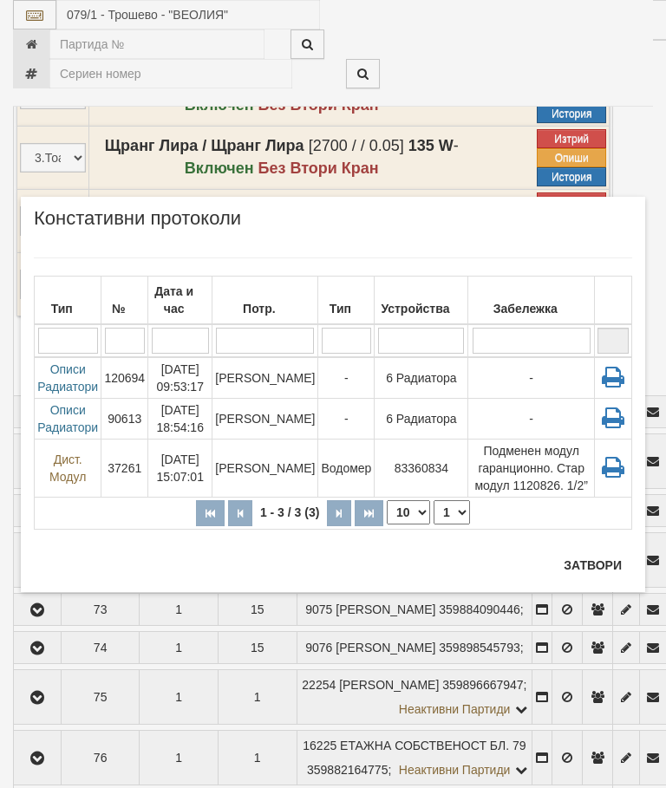
click at [596, 563] on button "Затвори" at bounding box center [592, 565] width 79 height 28
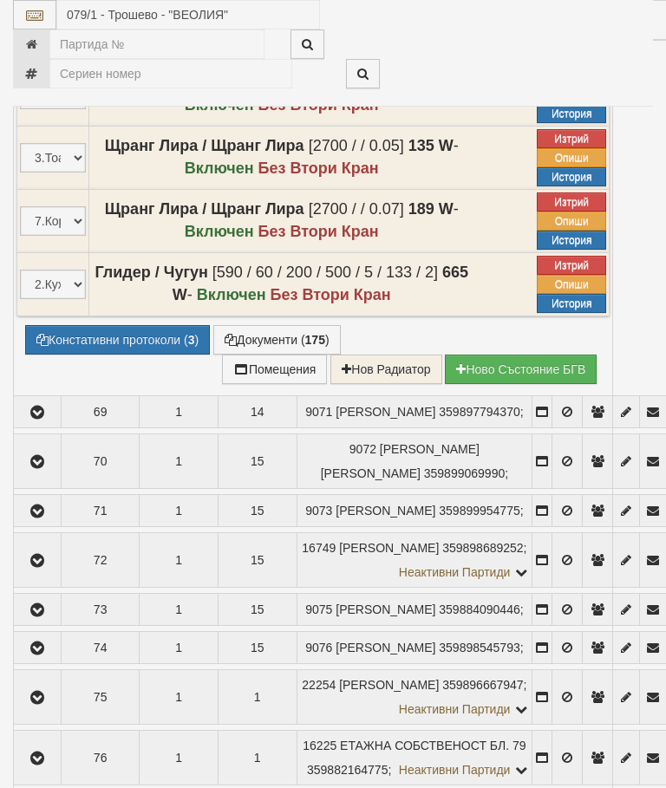
select select "10"
select select "1"
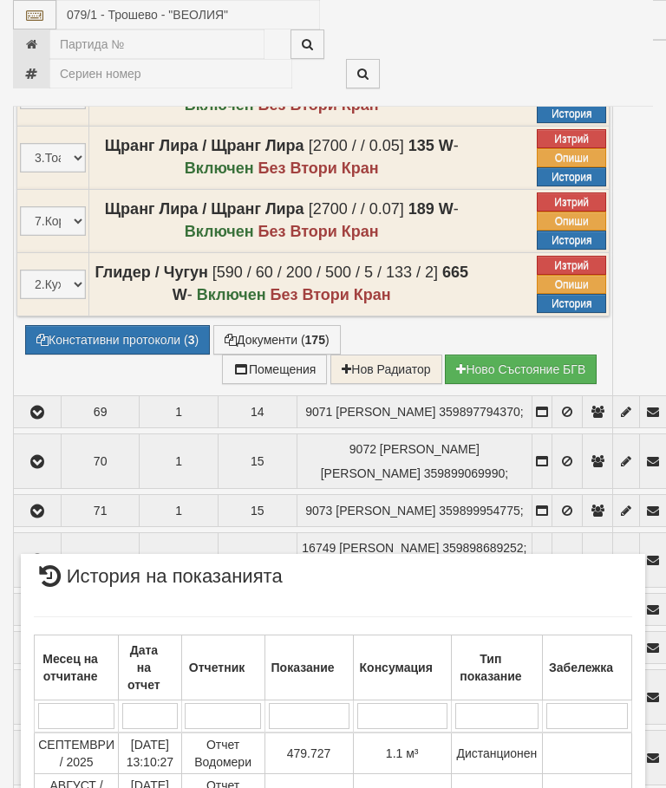
scroll to position [1084, 0]
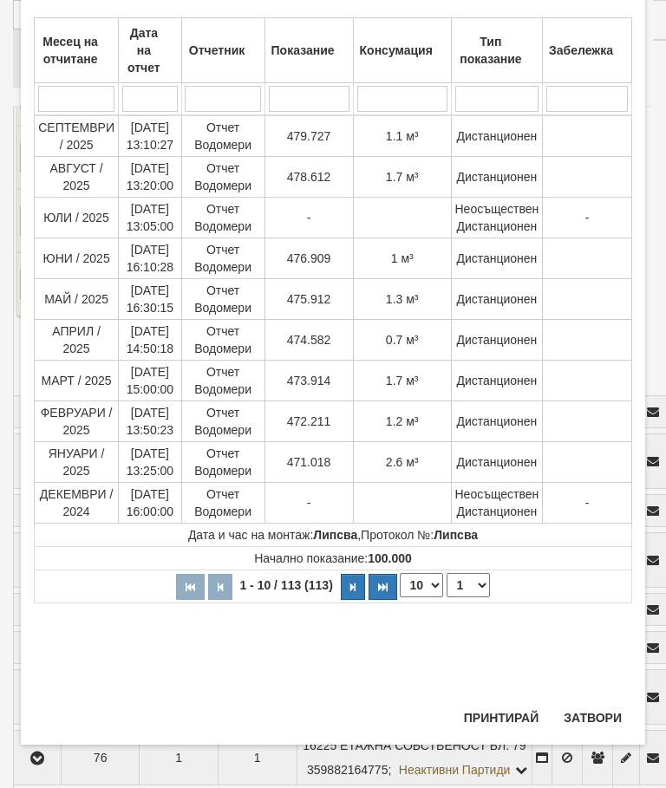
click at [596, 708] on button "Затвори" at bounding box center [592, 718] width 79 height 28
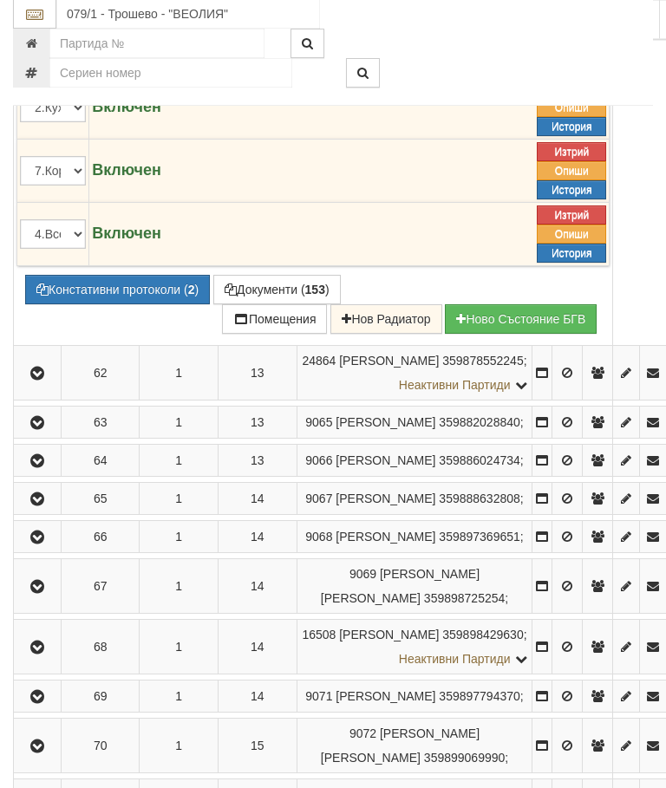
scroll to position [3905, 0]
click at [125, 304] on button "Зареждане..." at bounding box center [78, 289] width 106 height 29
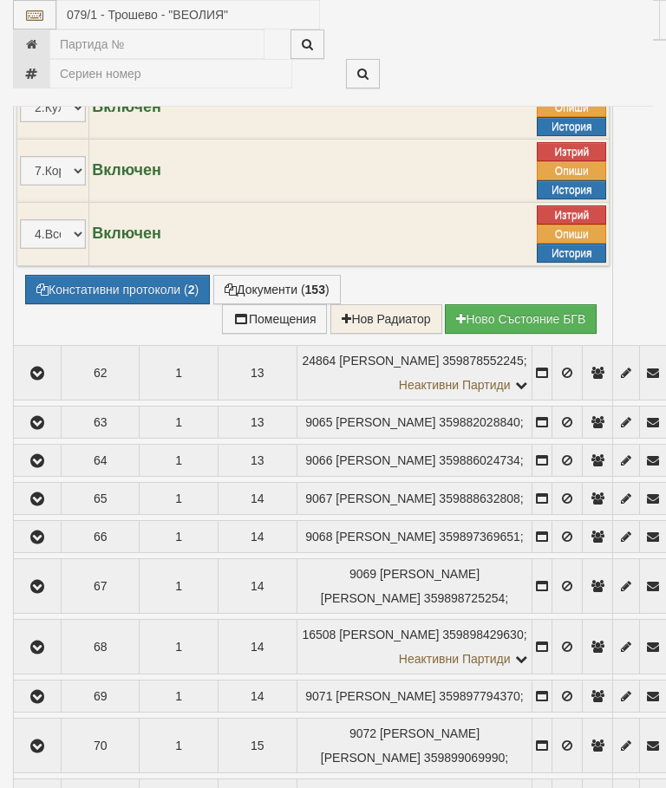
select select "10"
select select "1"
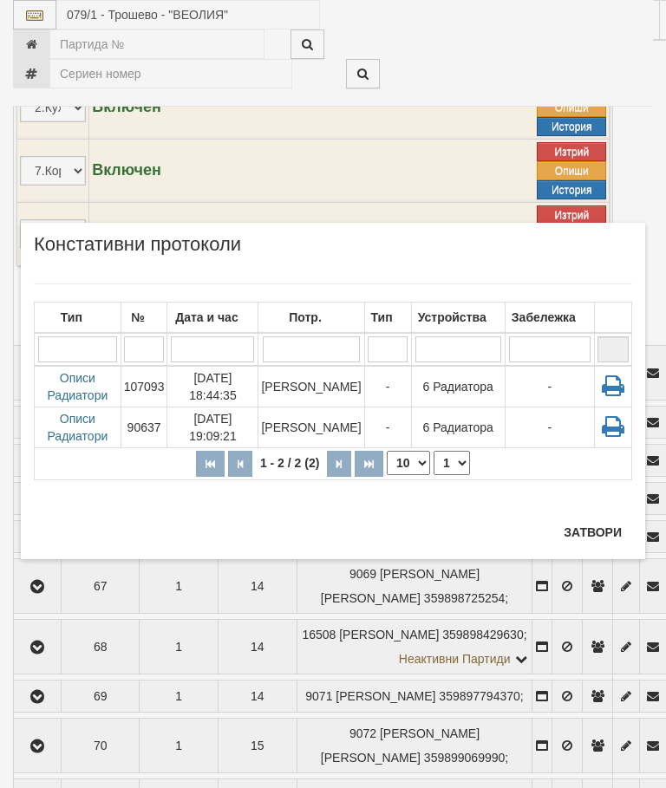
click at [593, 535] on button "Затвори" at bounding box center [592, 533] width 79 height 28
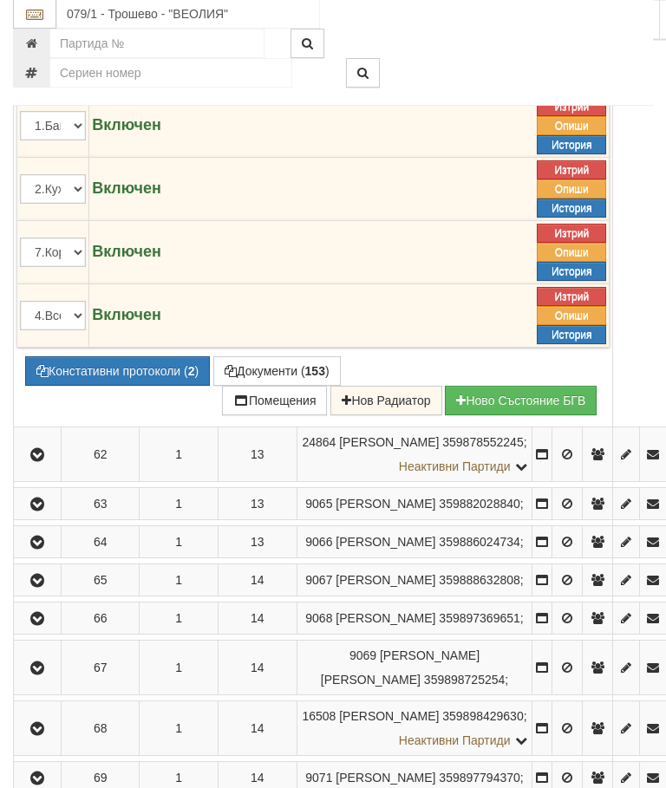
scroll to position [3823, 0]
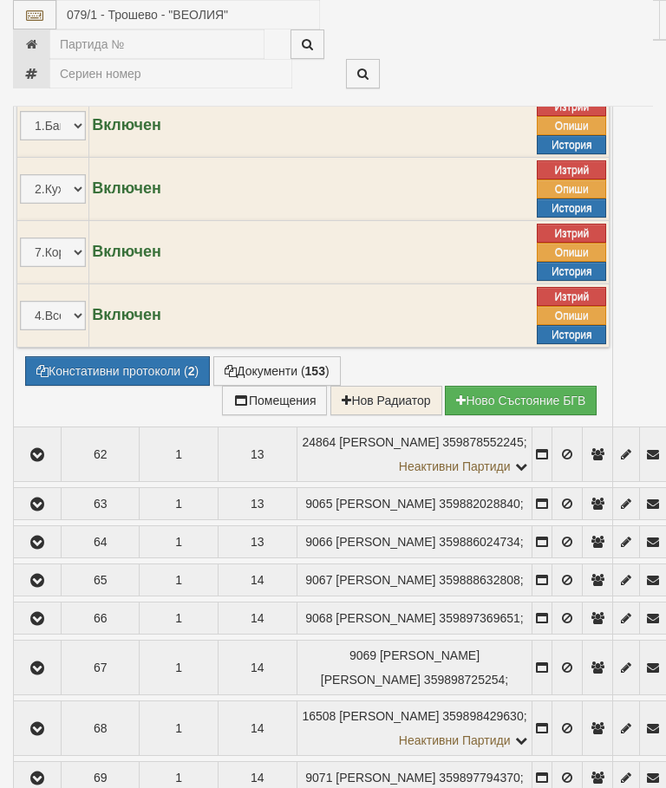
select select "10"
select select "1"
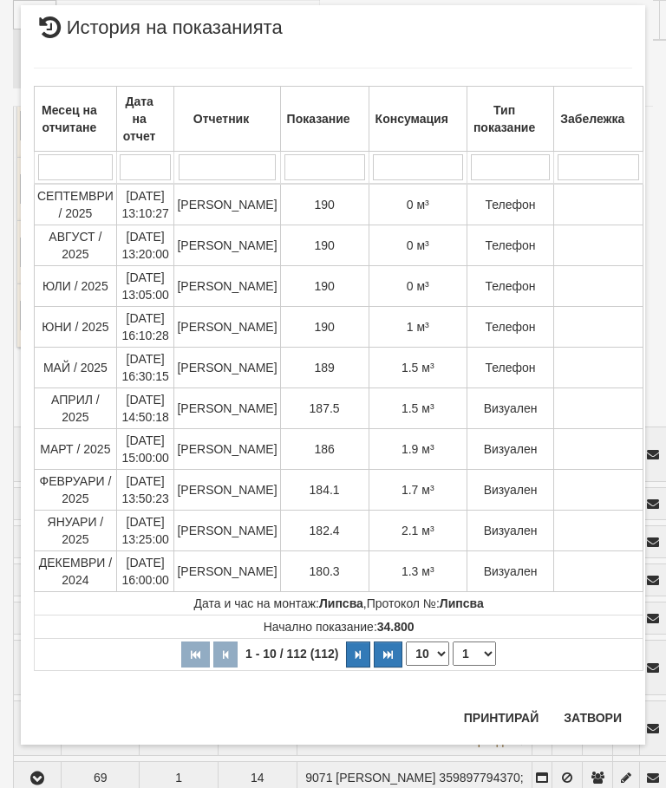
scroll to position [2143, 0]
click at [604, 704] on button "Затвори" at bounding box center [592, 718] width 79 height 28
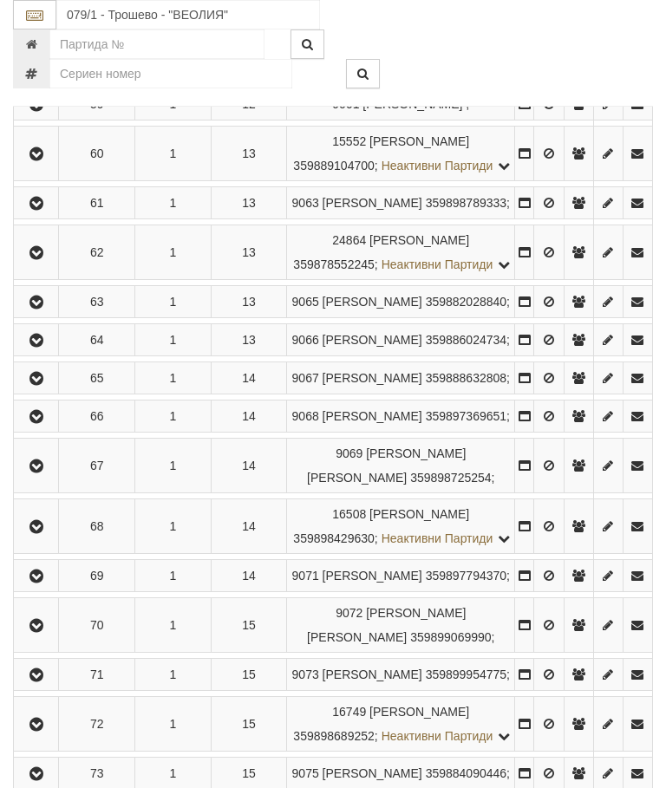
scroll to position [3345, 0]
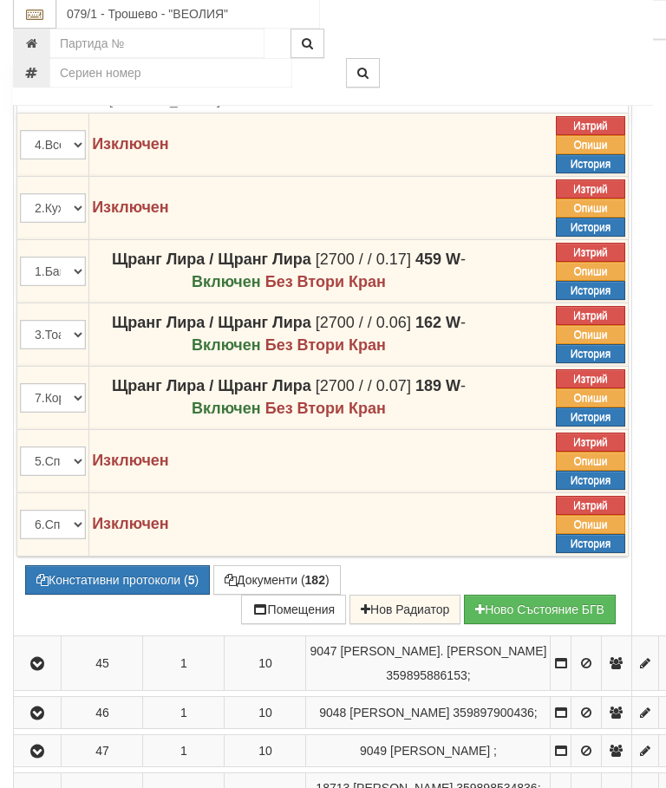
scroll to position [2843, 0]
click at [515, 51] on icon at bounding box center [508, 44] width 13 height 16
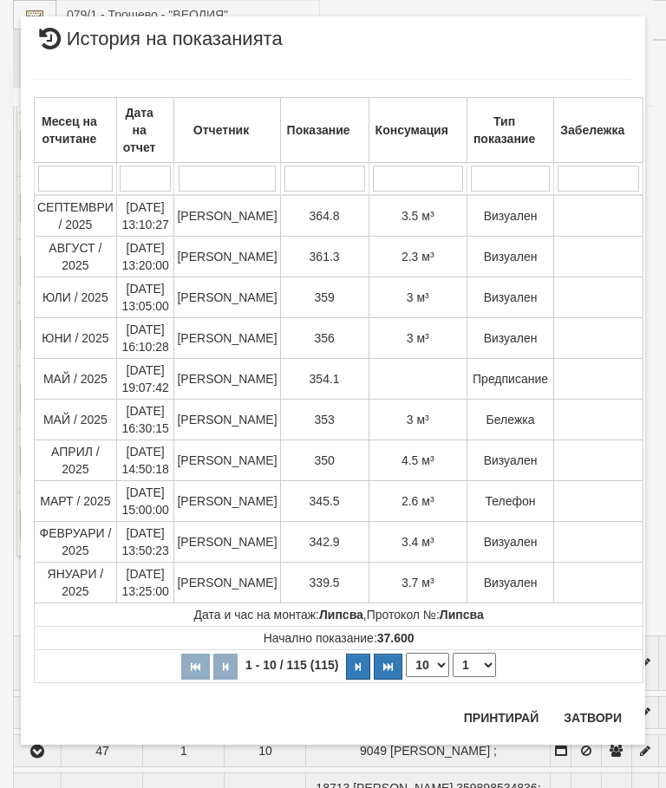
scroll to position [2352, 0]
click at [594, 705] on button "Затвори" at bounding box center [592, 718] width 79 height 28
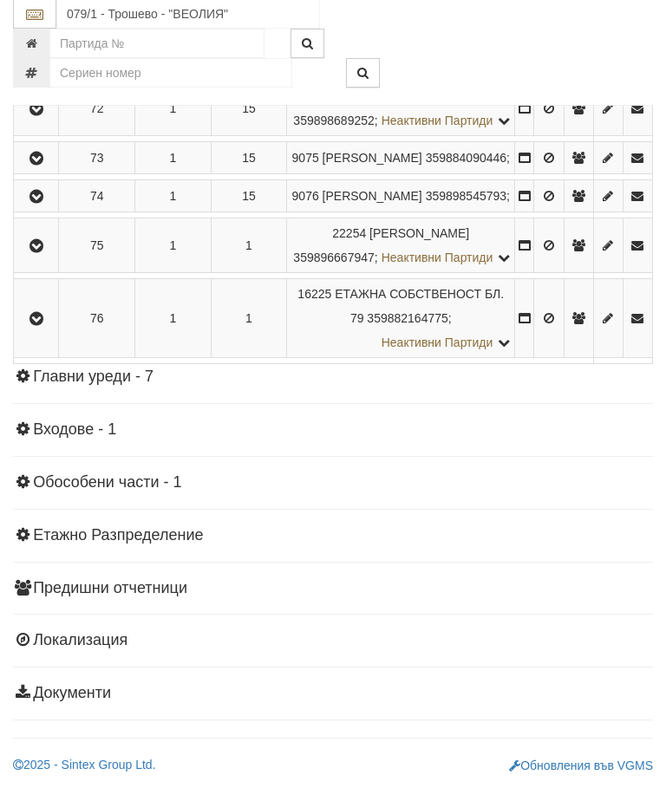
scroll to position [4510, 0]
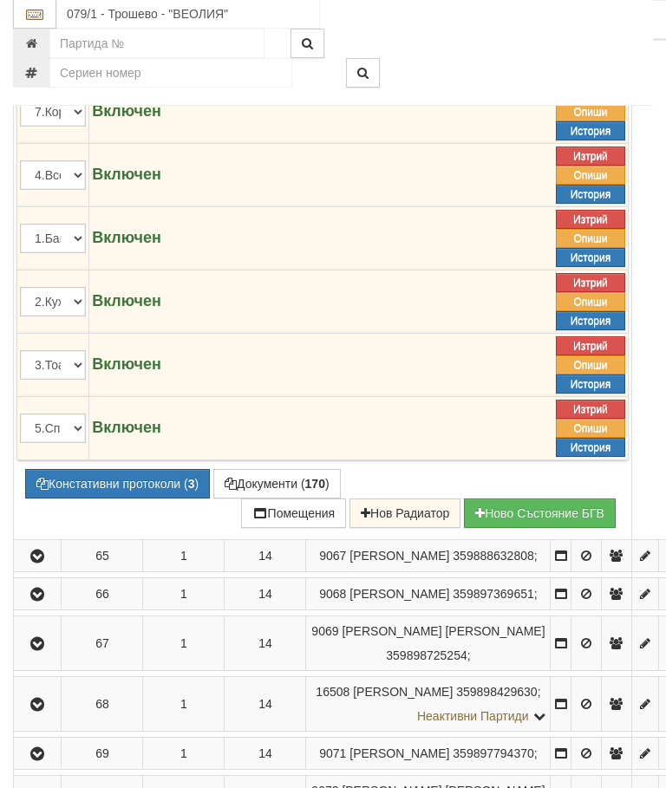
scroll to position [3931, 0]
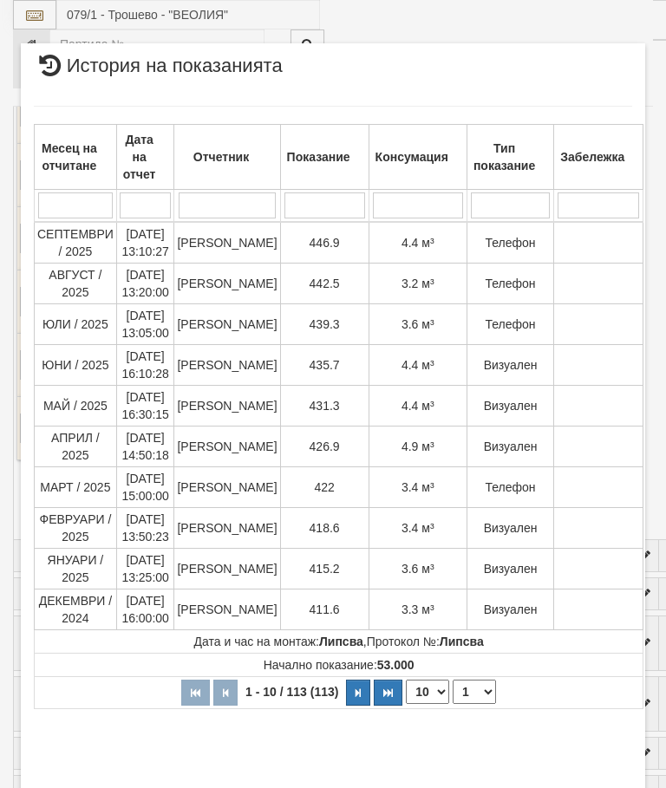
select select "10"
select select "1"
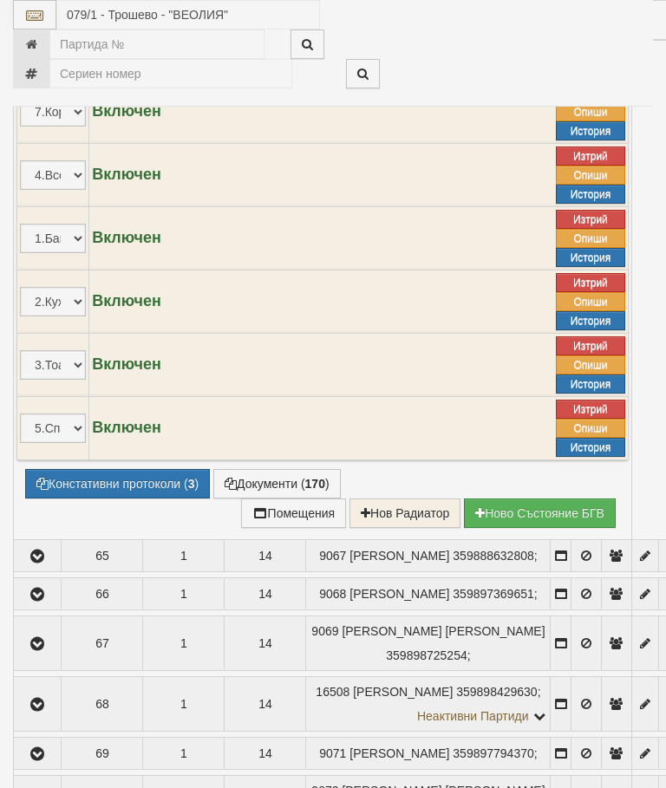
scroll to position [154, 0]
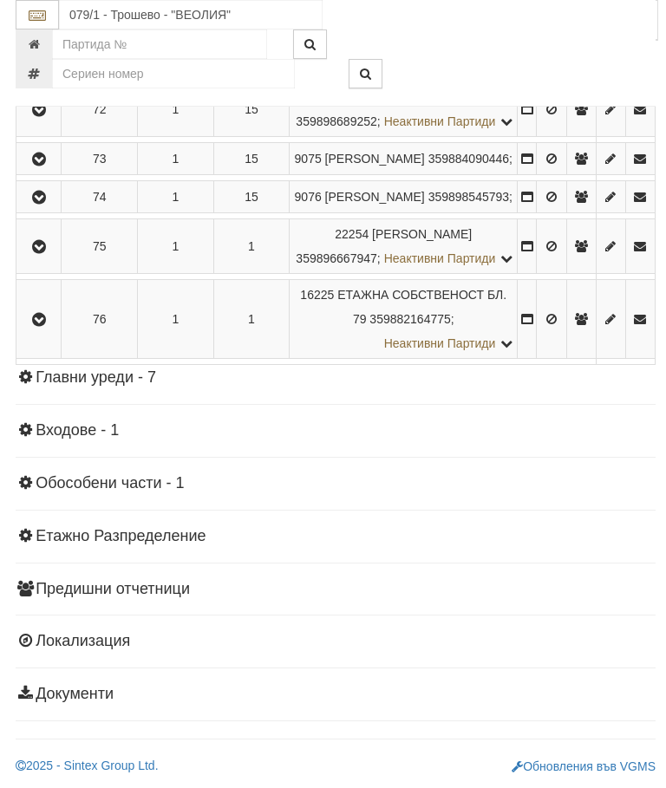
scroll to position [4330, 0]
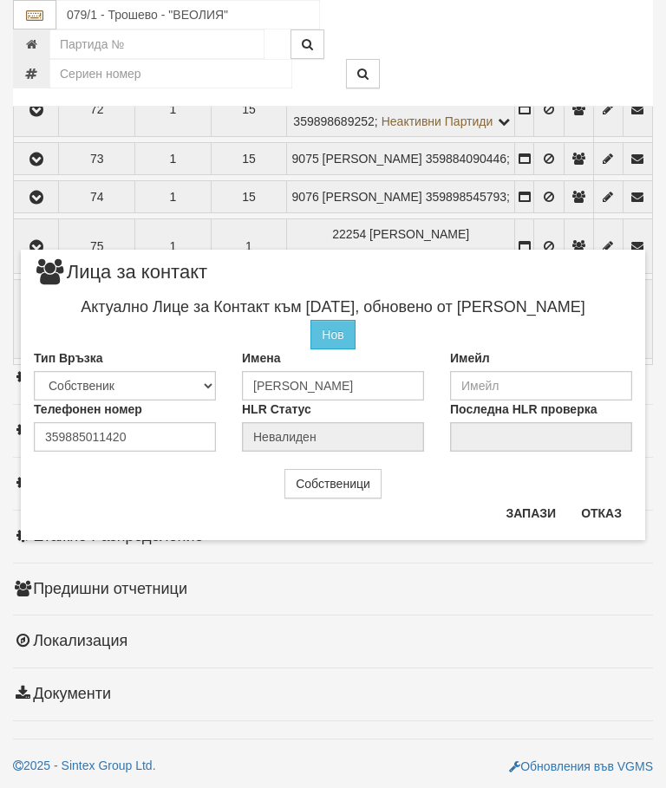
click at [612, 509] on button "Отказ" at bounding box center [602, 513] width 62 height 28
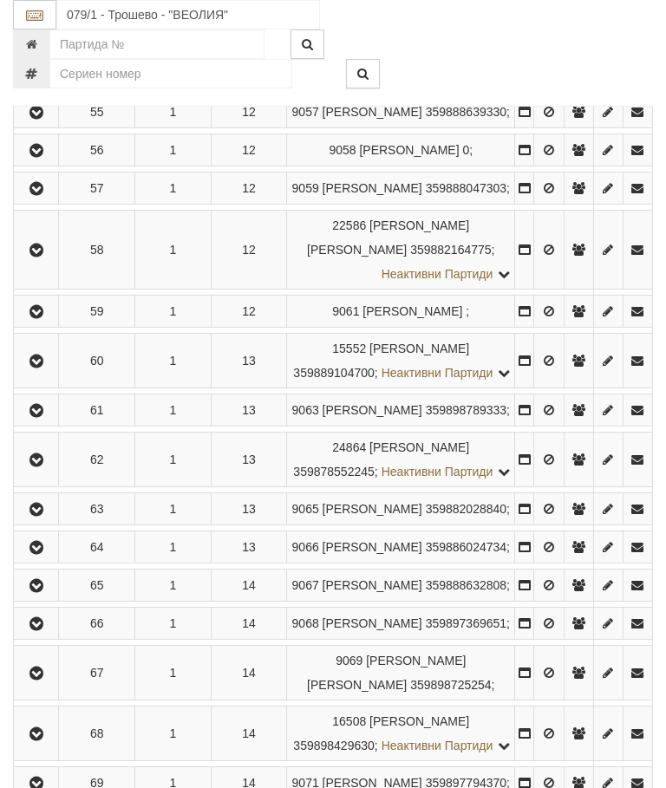
scroll to position [3185, 0]
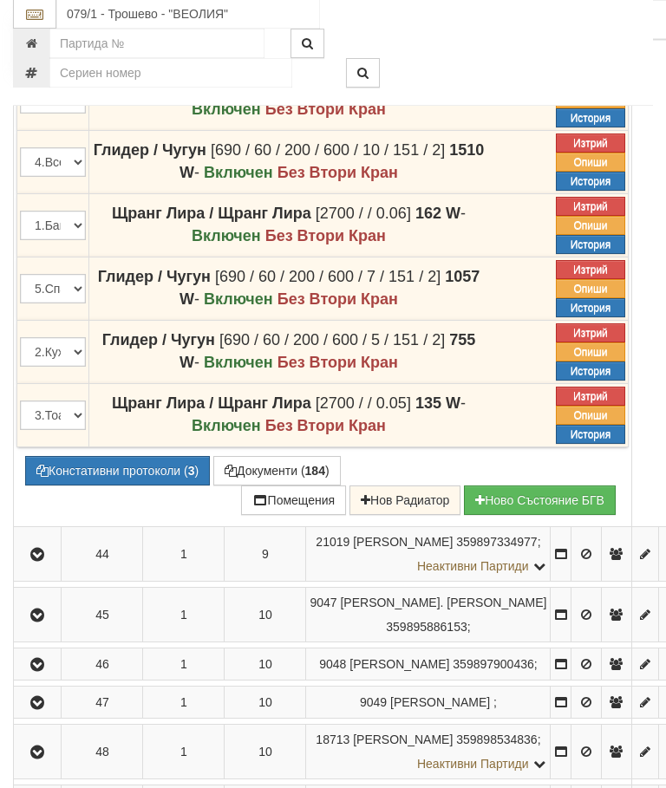
scroll to position [2776, 0]
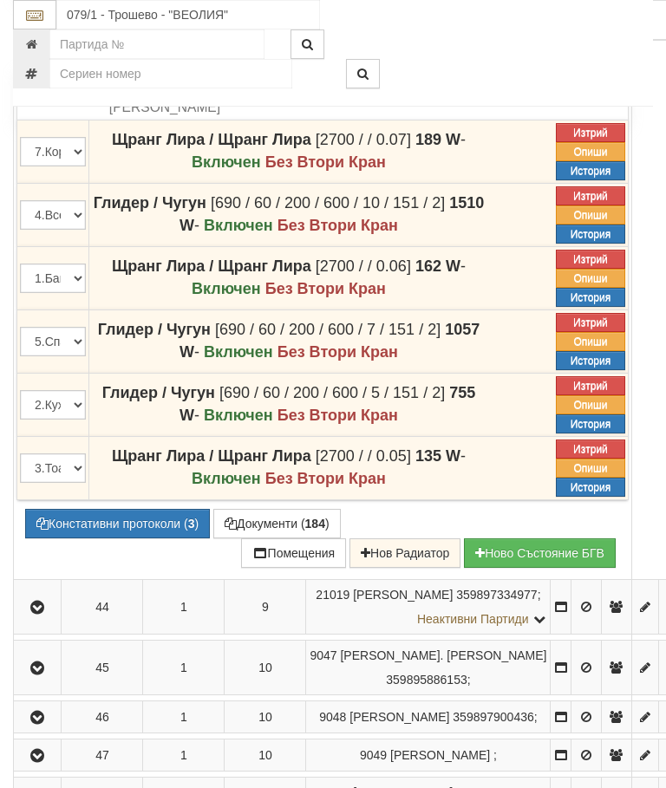
click at [515, 57] on icon at bounding box center [509, 49] width 12 height 15
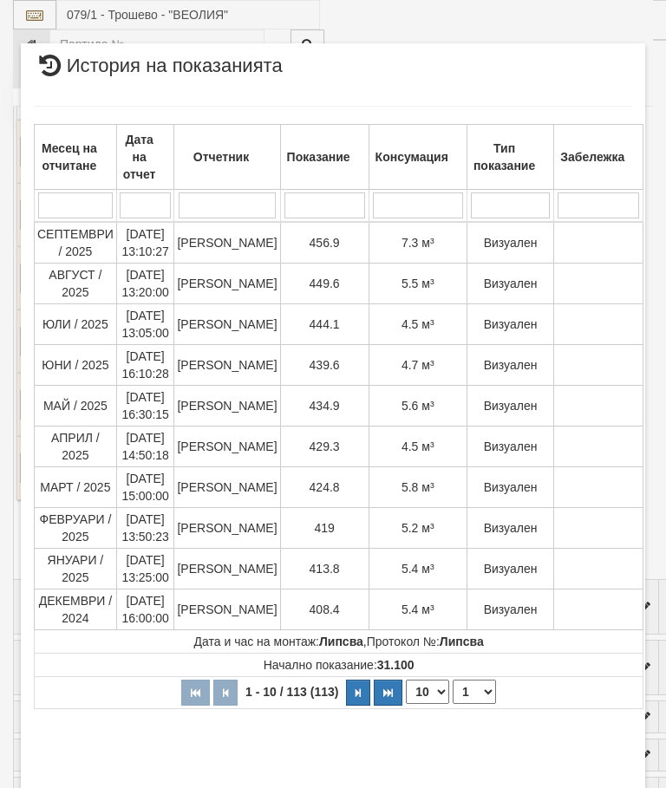
select select "10"
select select "1"
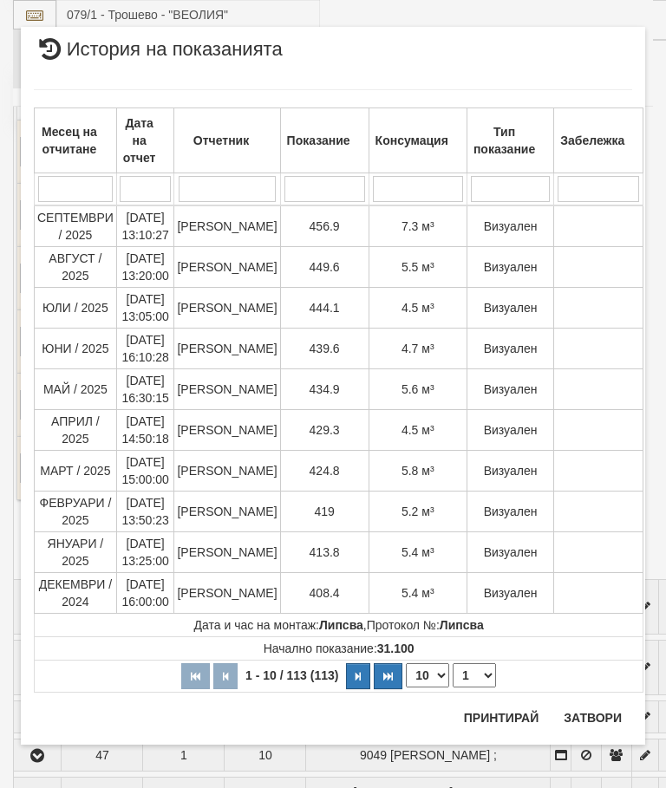
scroll to position [2447, 0]
click at [601, 711] on button "Затвори" at bounding box center [592, 718] width 79 height 28
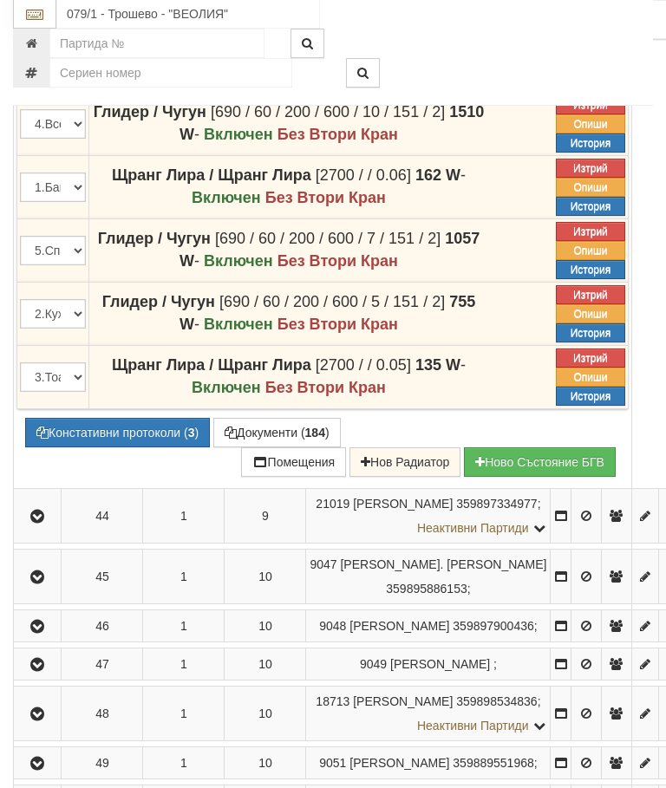
scroll to position [2866, 0]
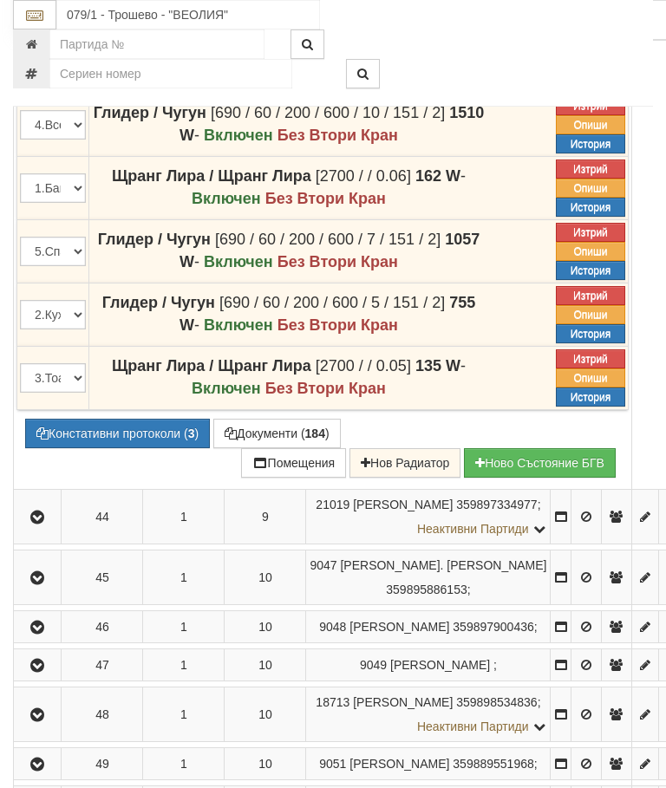
click at [135, 448] on button "Констативни протоколи ( 3 )" at bounding box center [117, 433] width 185 height 29
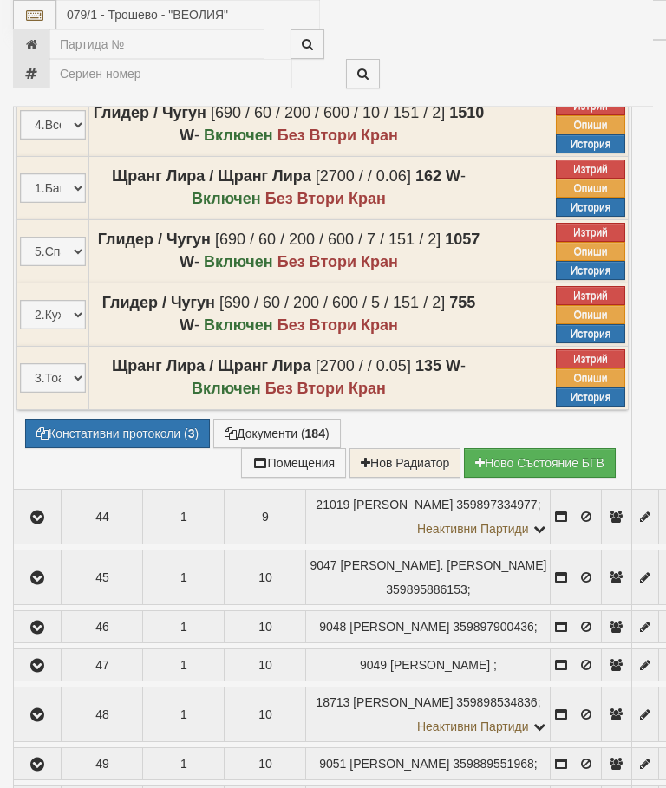
select select "10"
select select "1"
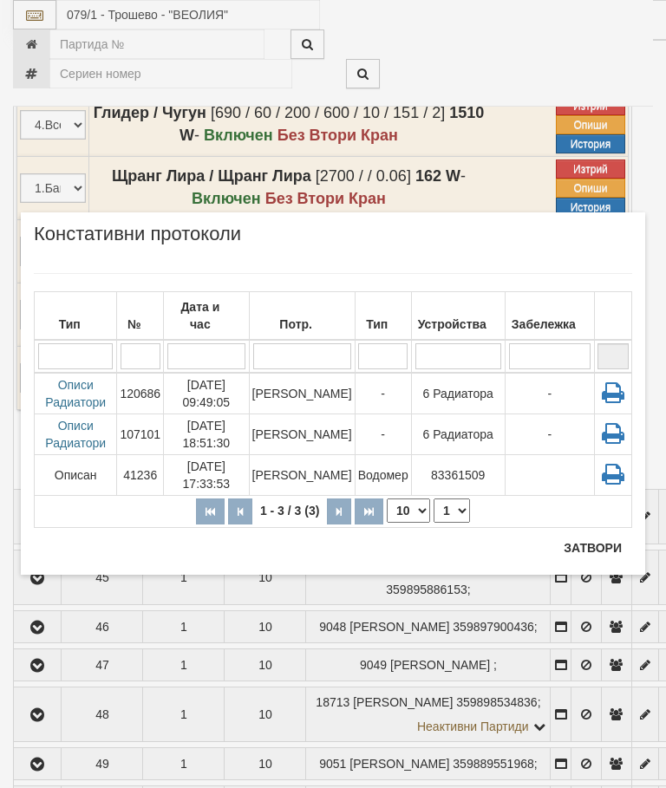
click at [610, 545] on button "Затвори" at bounding box center [592, 548] width 79 height 28
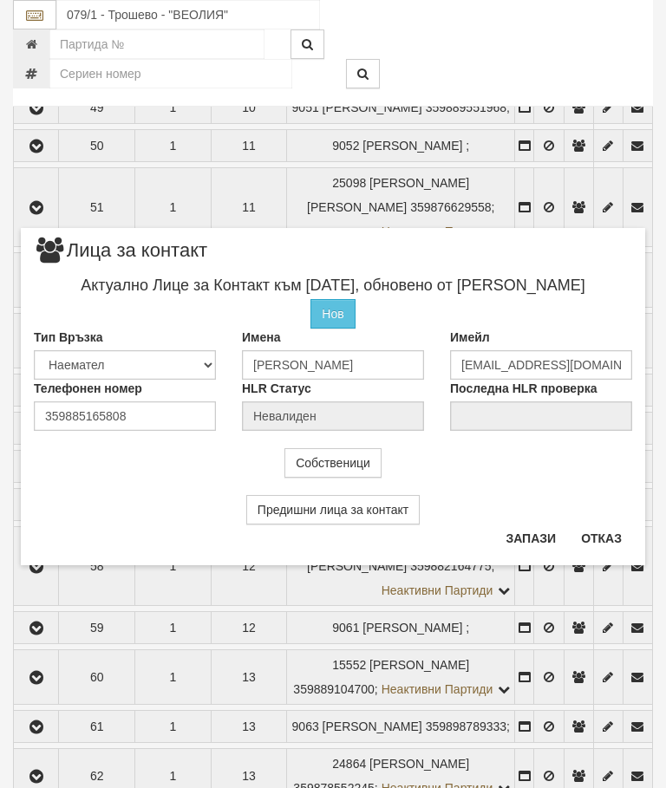
click at [607, 537] on button "Отказ" at bounding box center [602, 539] width 62 height 28
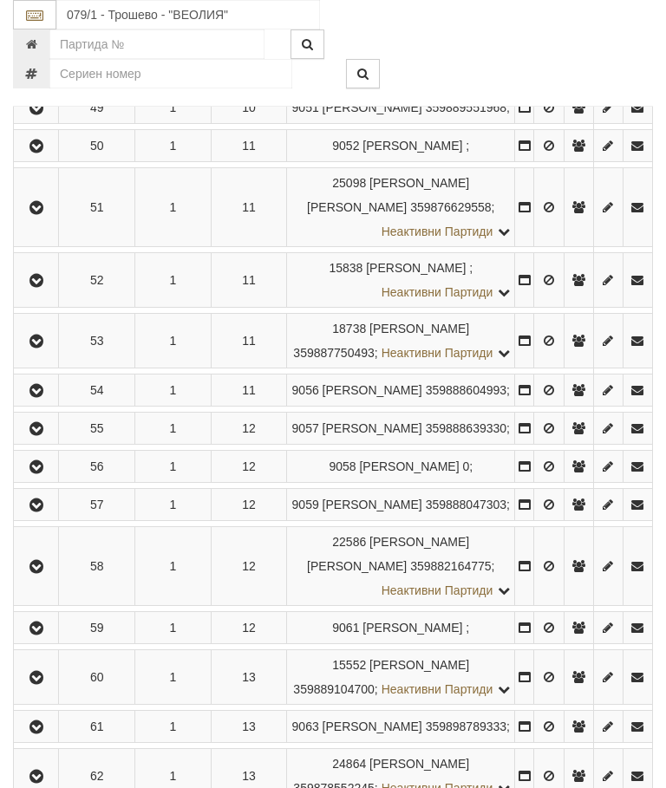
scroll to position [2132, 0]
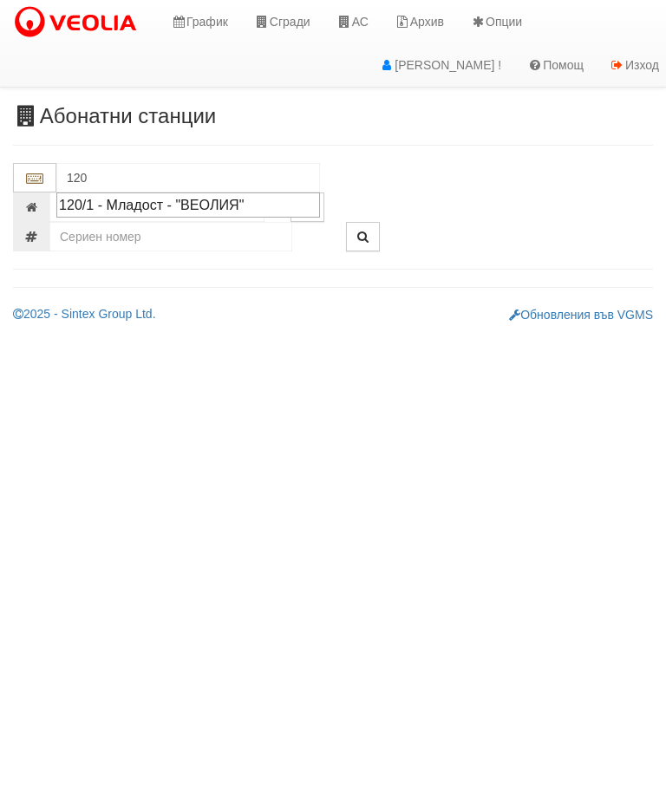
click at [231, 202] on div "120/1 - Младост - "ВЕОЛИЯ"" at bounding box center [188, 205] width 258 height 20
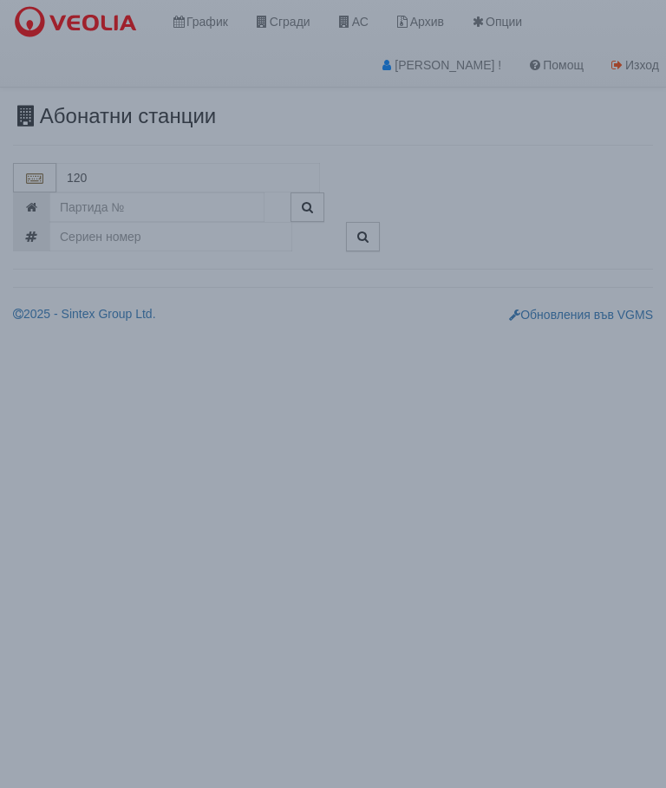
type input "120/1 - Младост - "ВЕОЛИЯ""
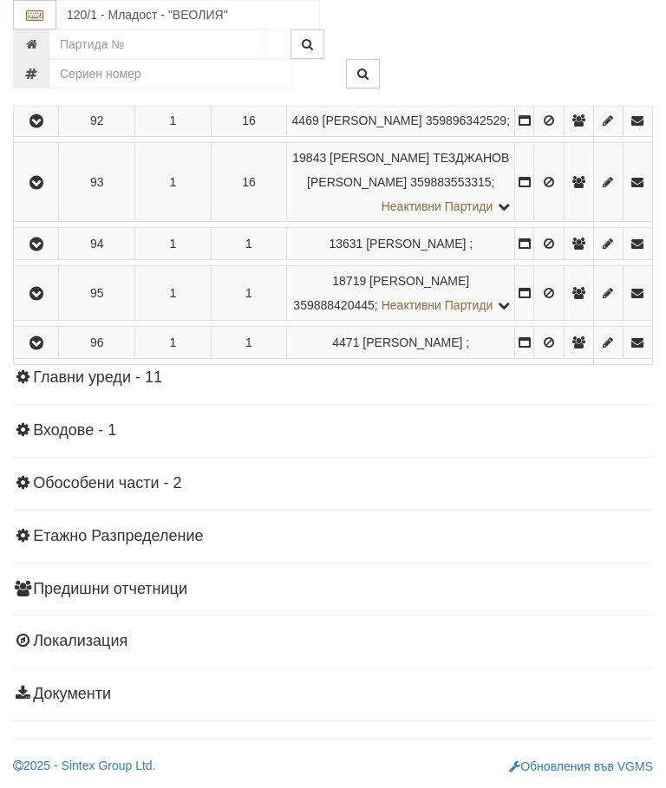
scroll to position [6025, 0]
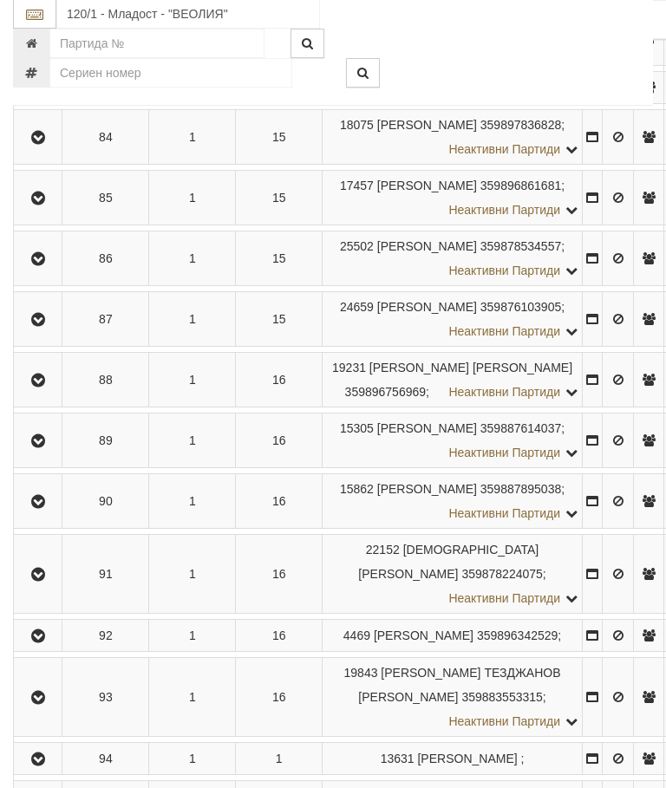
scroll to position [4949, 0]
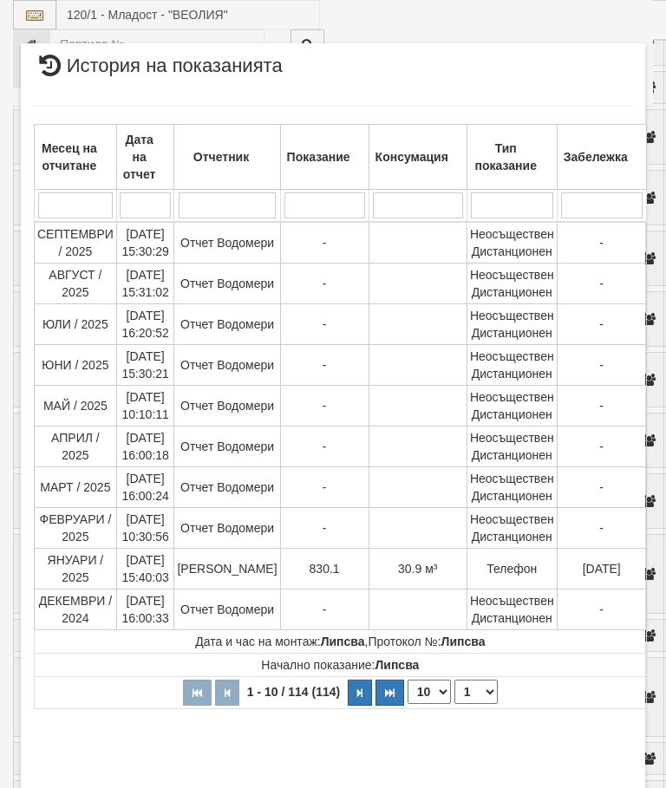
select select "10"
select select "1"
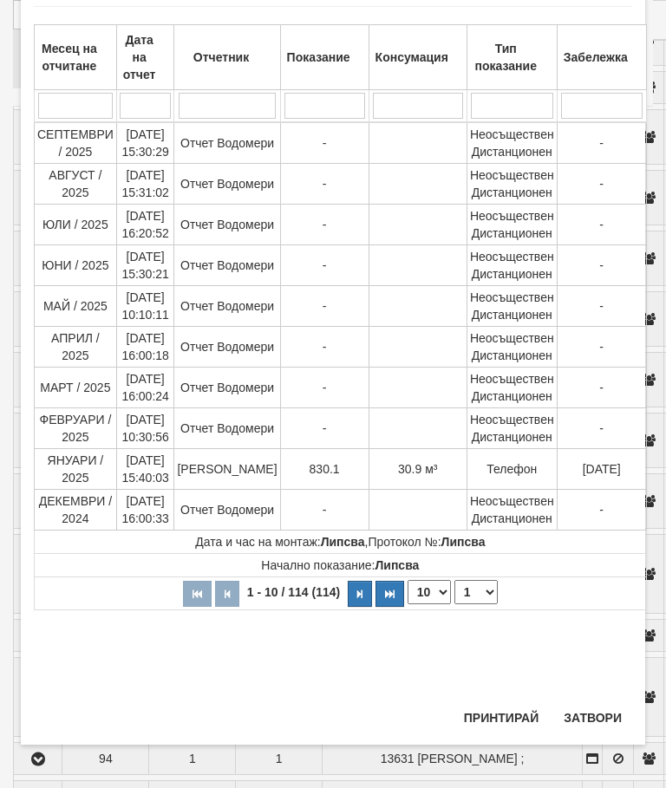
scroll to position [1212, 0]
click at [594, 718] on button "Затвори" at bounding box center [592, 718] width 79 height 28
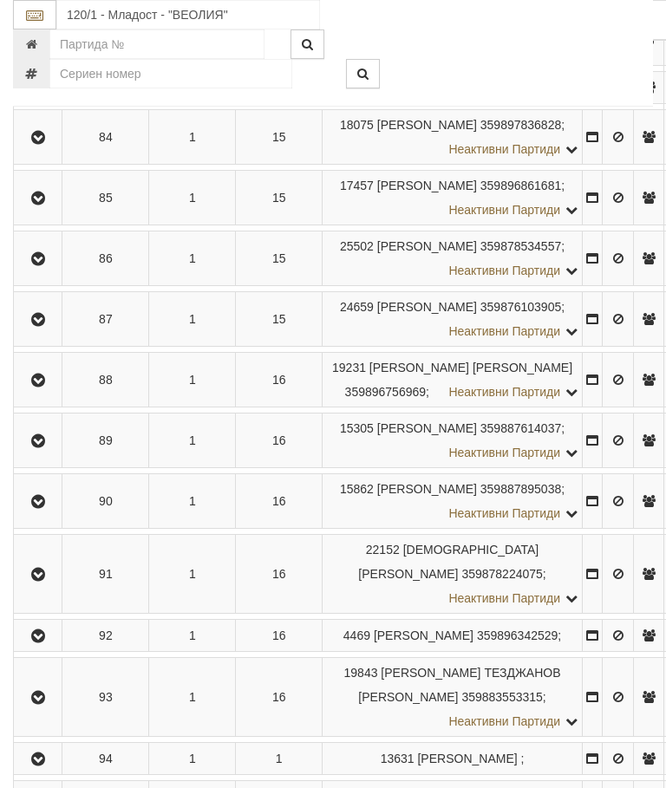
click at [0, 0] on button "Редакция / Протокол" at bounding box center [0, 0] width 0 height 0
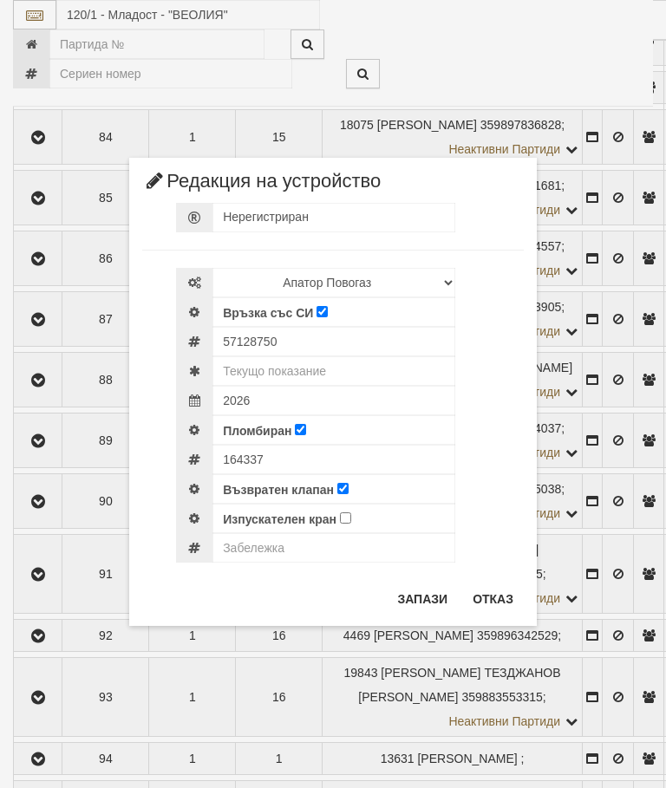
click at [488, 597] on button "Отказ" at bounding box center [493, 599] width 62 height 28
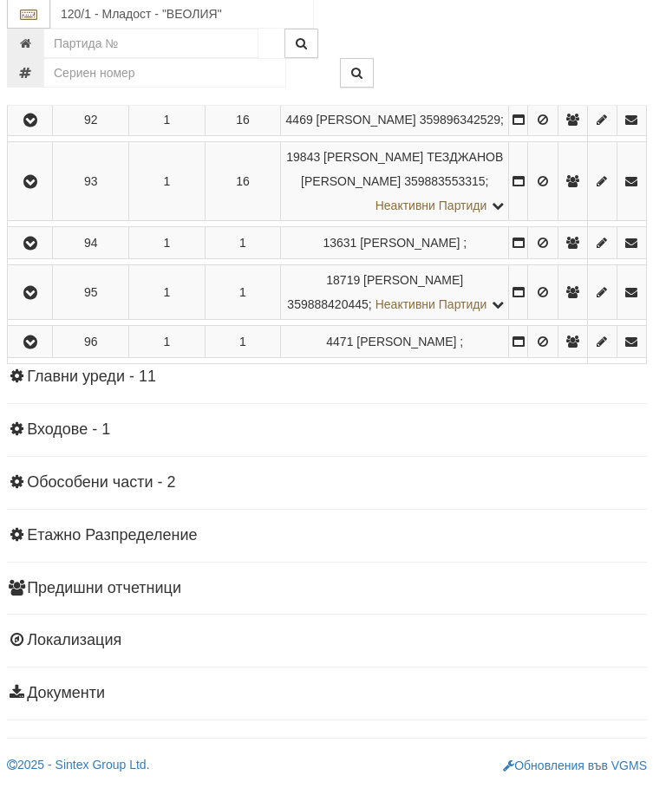
scroll to position [5949, 6]
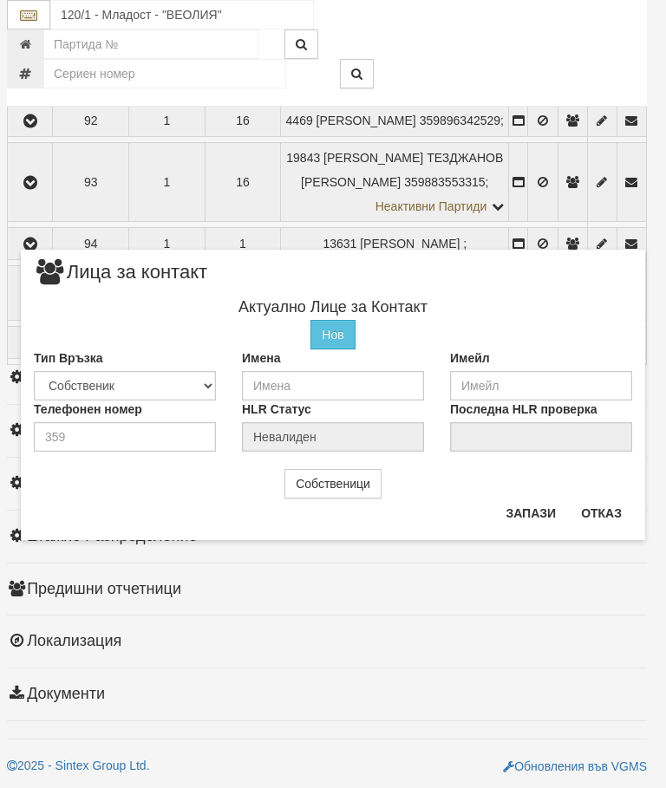
click at [601, 505] on button "Отказ" at bounding box center [602, 513] width 62 height 28
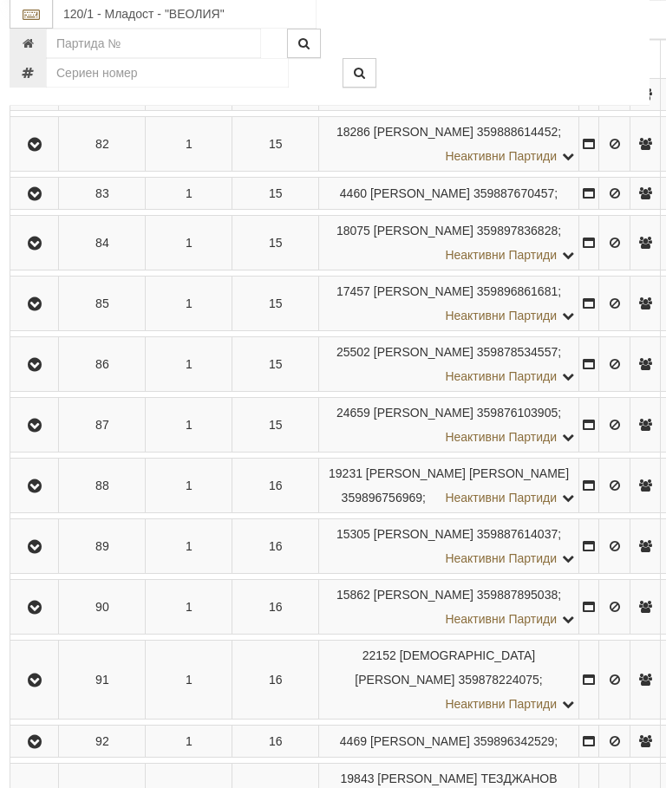
scroll to position [4844, 3]
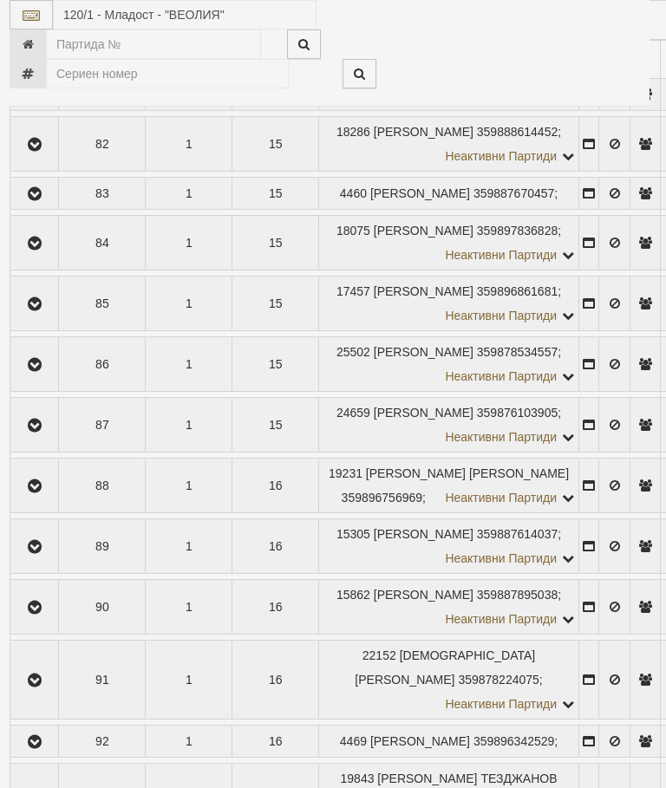
select select "10"
select select "1"
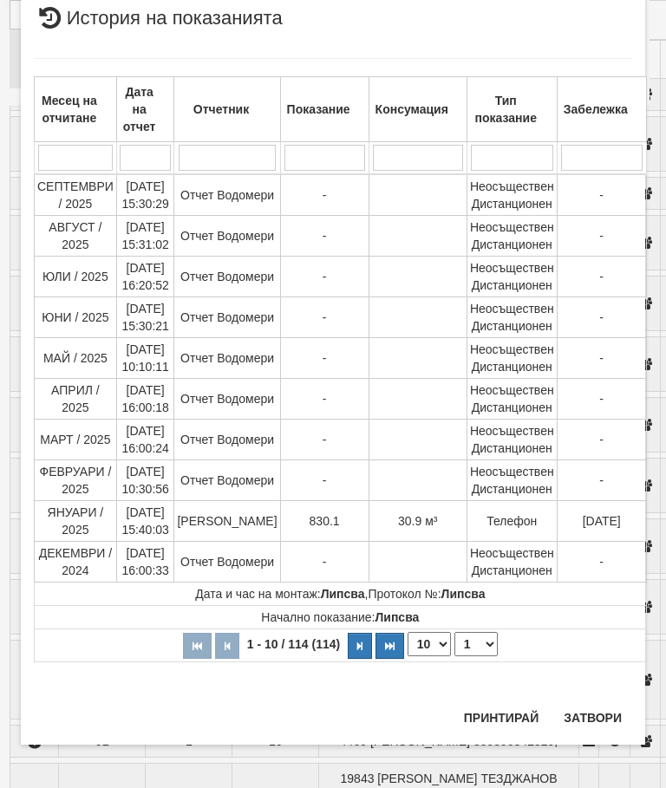
scroll to position [2061, 0]
click at [585, 714] on button "Затвори" at bounding box center [592, 718] width 79 height 28
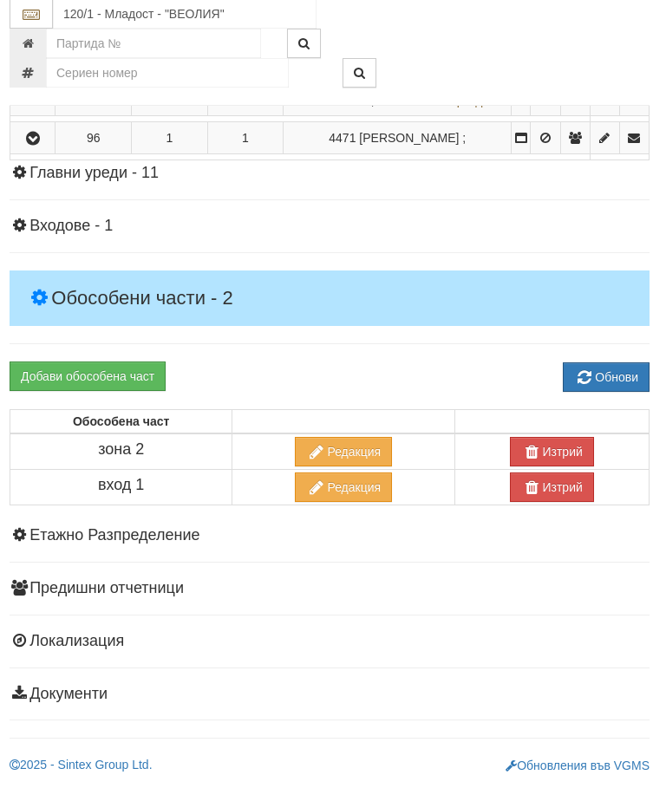
scroll to position [5791, 3]
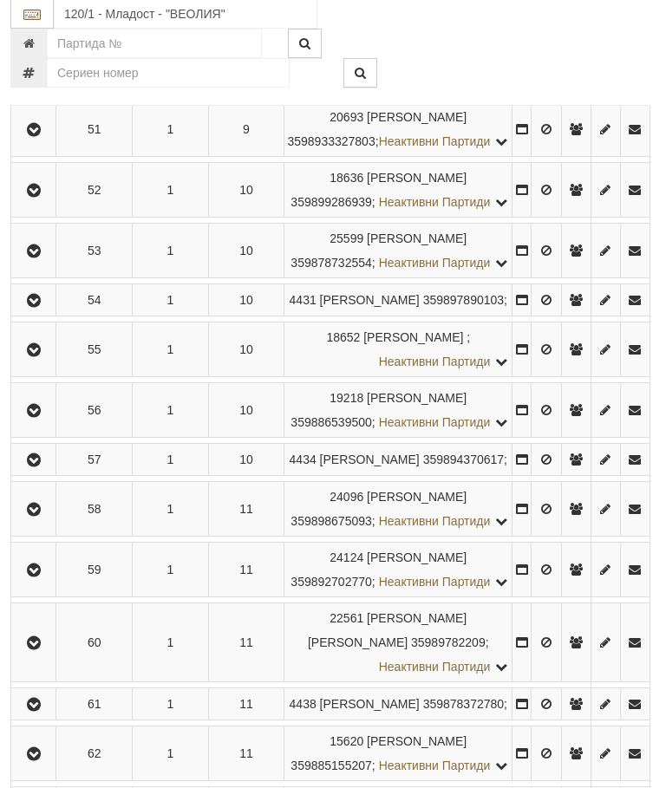
scroll to position [4661, 1]
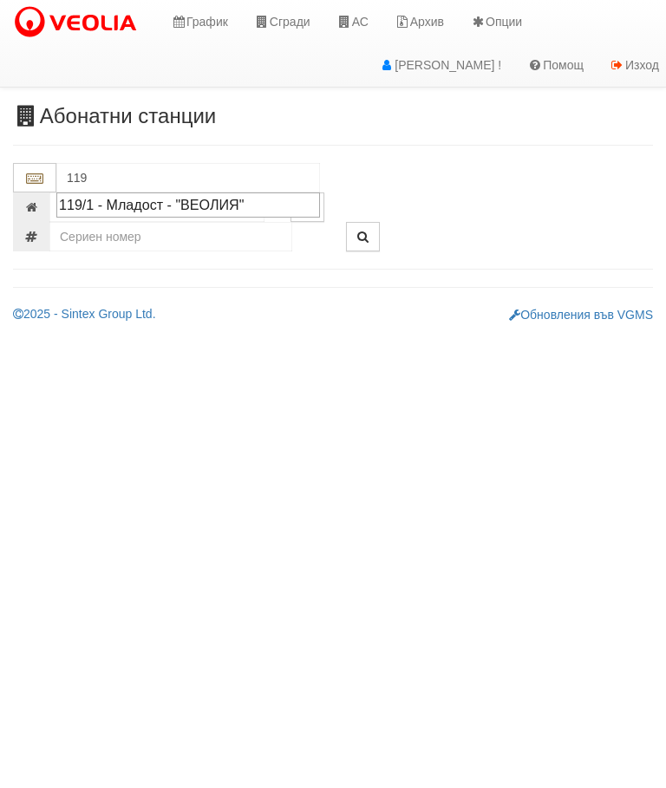
click at [216, 201] on div "119/1 - Младост - "ВЕОЛИЯ"" at bounding box center [188, 205] width 258 height 20
type input "119/1 - Младост - "ВЕОЛИЯ""
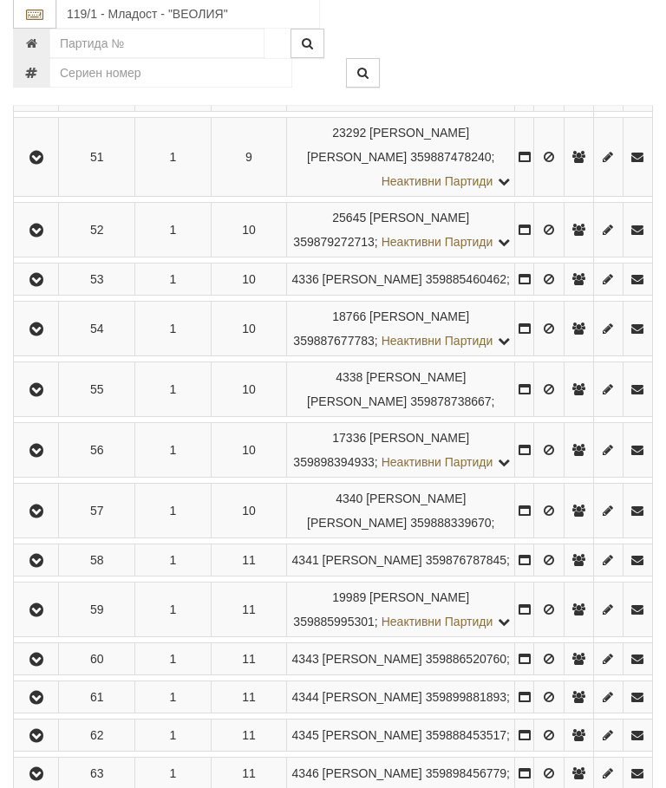
scroll to position [3139, 0]
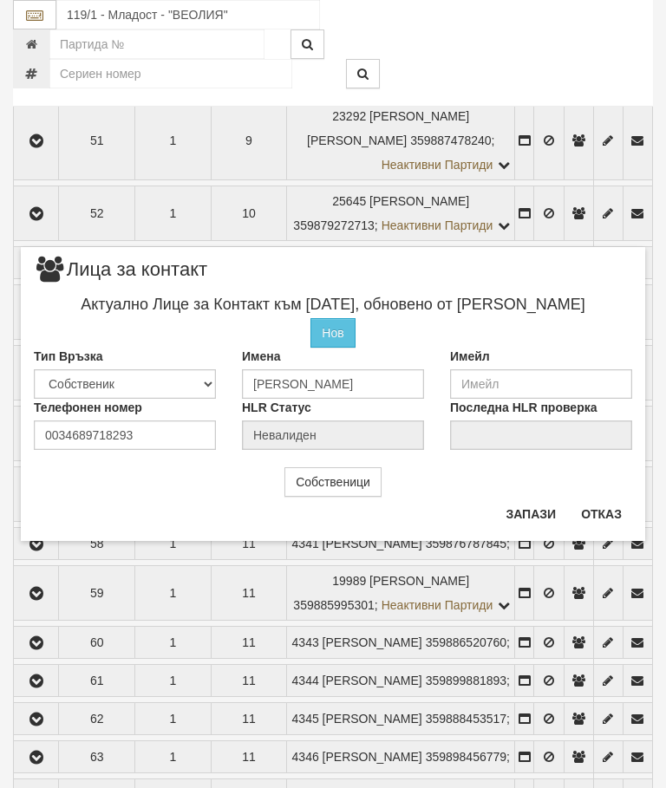
click at [619, 509] on button "Отказ" at bounding box center [602, 514] width 62 height 28
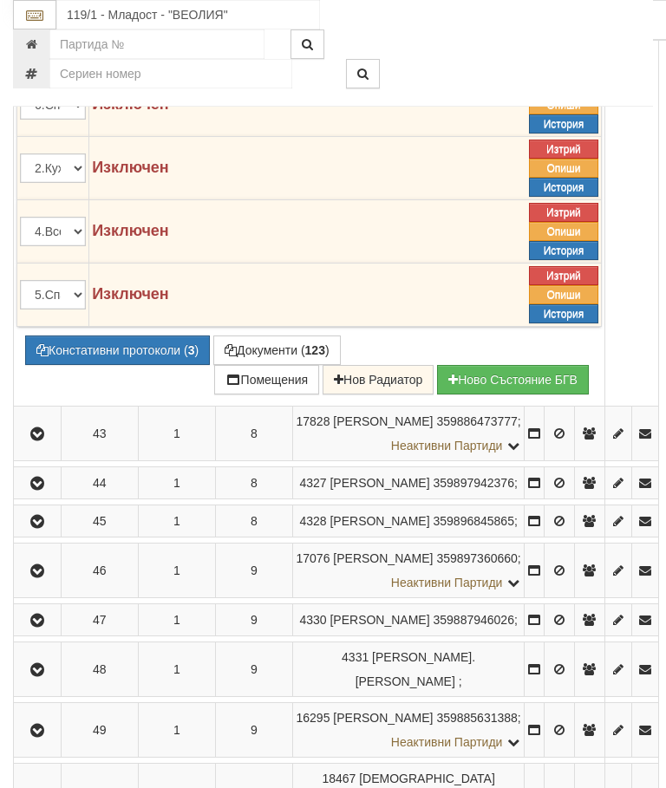
scroll to position [2963, 0]
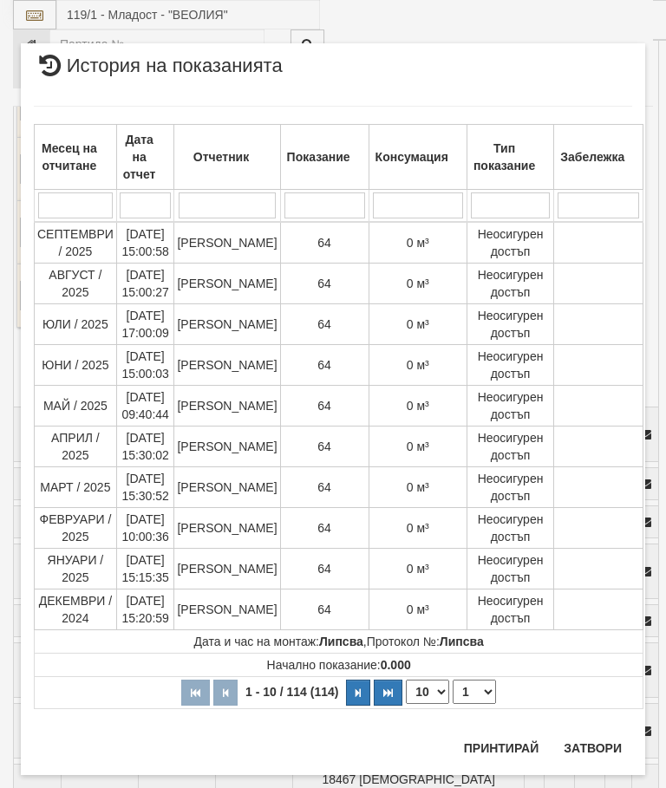
click at [593, 748] on button "Затвори" at bounding box center [592, 748] width 79 height 28
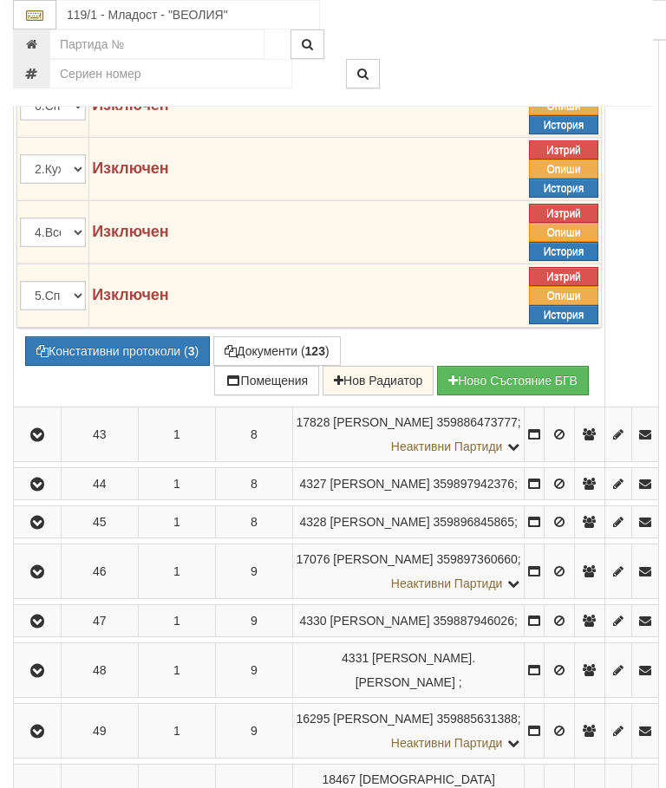
click at [0, 0] on button "Редакция / Протокол" at bounding box center [0, 0] width 0 height 0
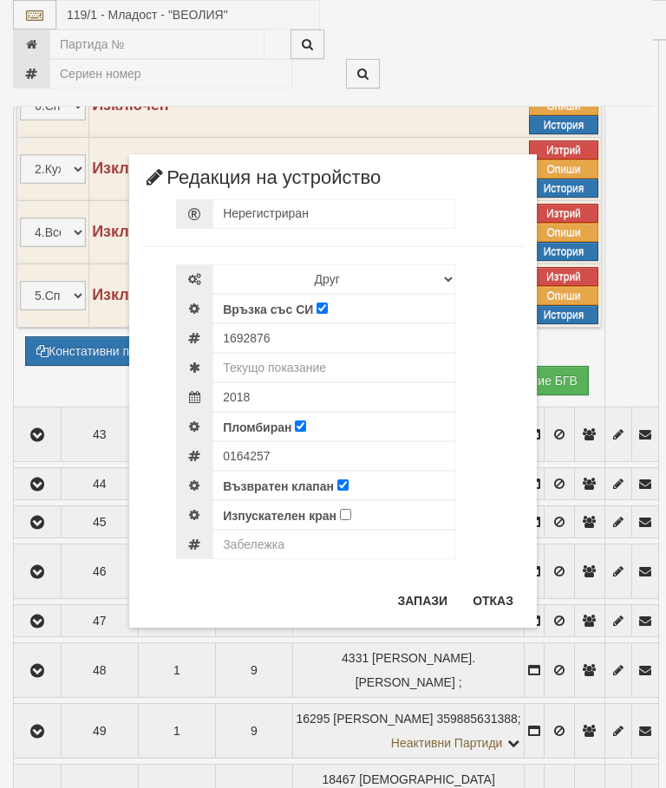
click at [482, 606] on button "Отказ" at bounding box center [493, 601] width 62 height 28
